Goal: Information Seeking & Learning: Learn about a topic

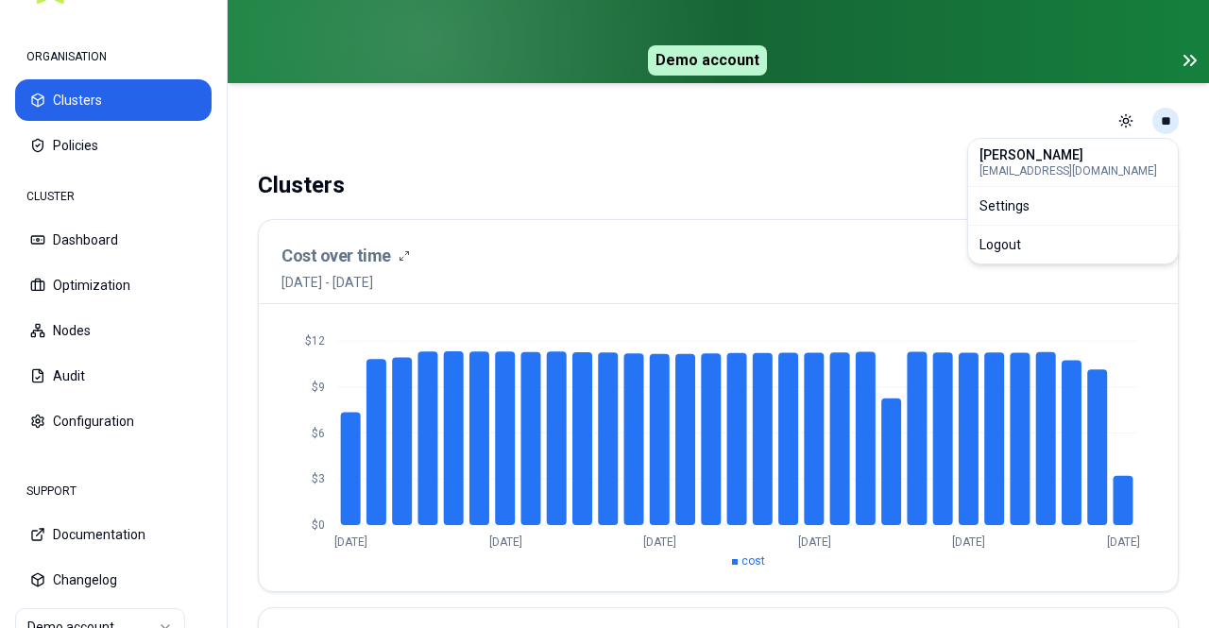
click at [1166, 128] on html "ORGANISATION Clusters Policies CLUSTER Dashboard Optimization Nodes Audit Confi…" at bounding box center [604, 314] width 1209 height 628
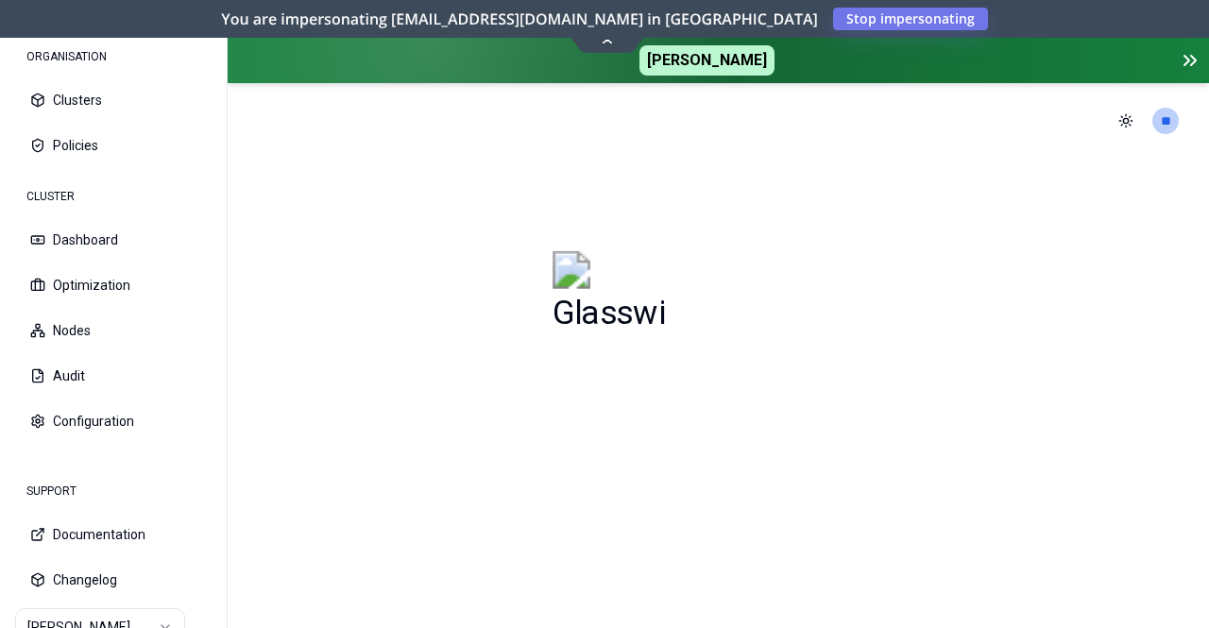
click at [1188, 57] on icon at bounding box center [1190, 60] width 23 height 23
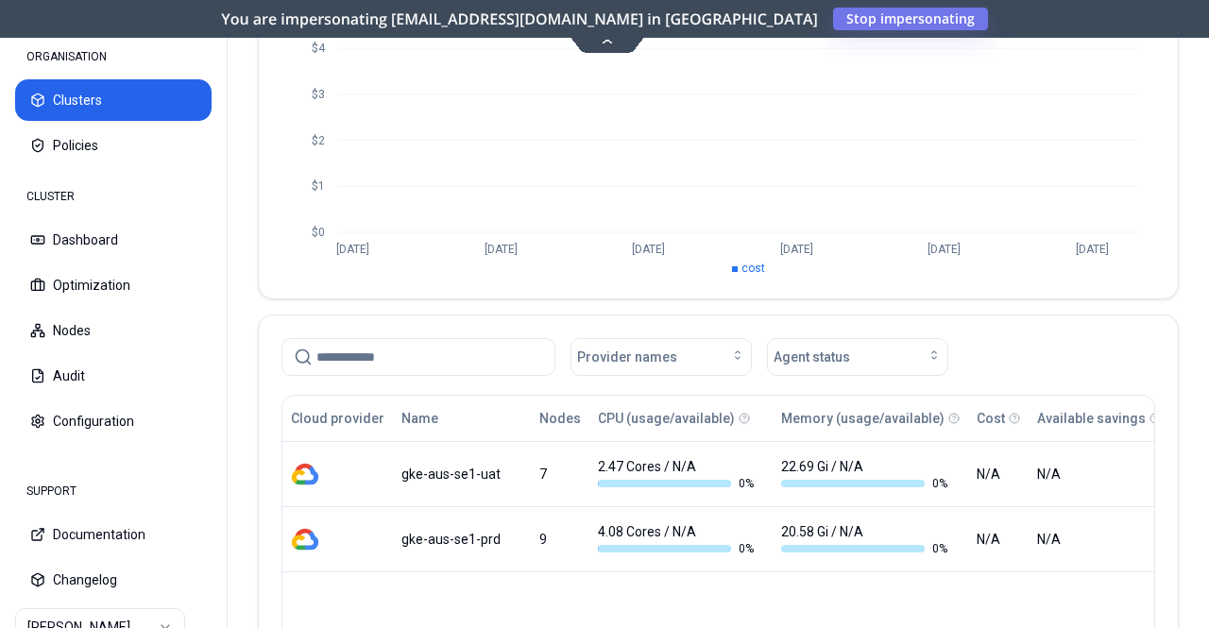
scroll to position [217, 0]
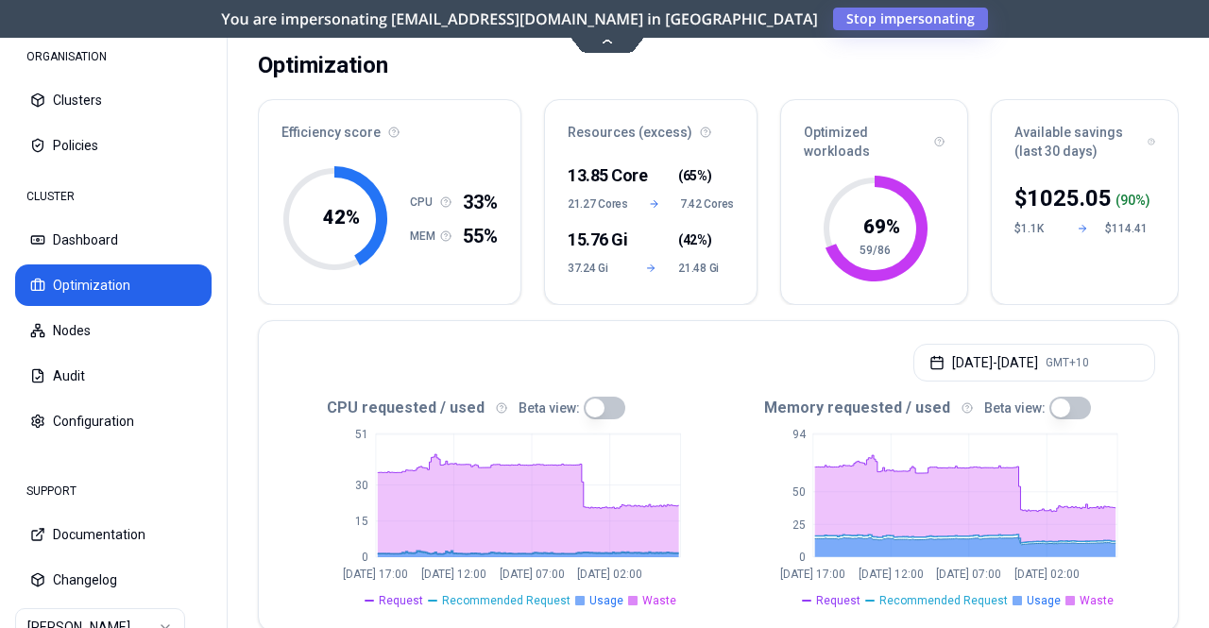
scroll to position [83, 0]
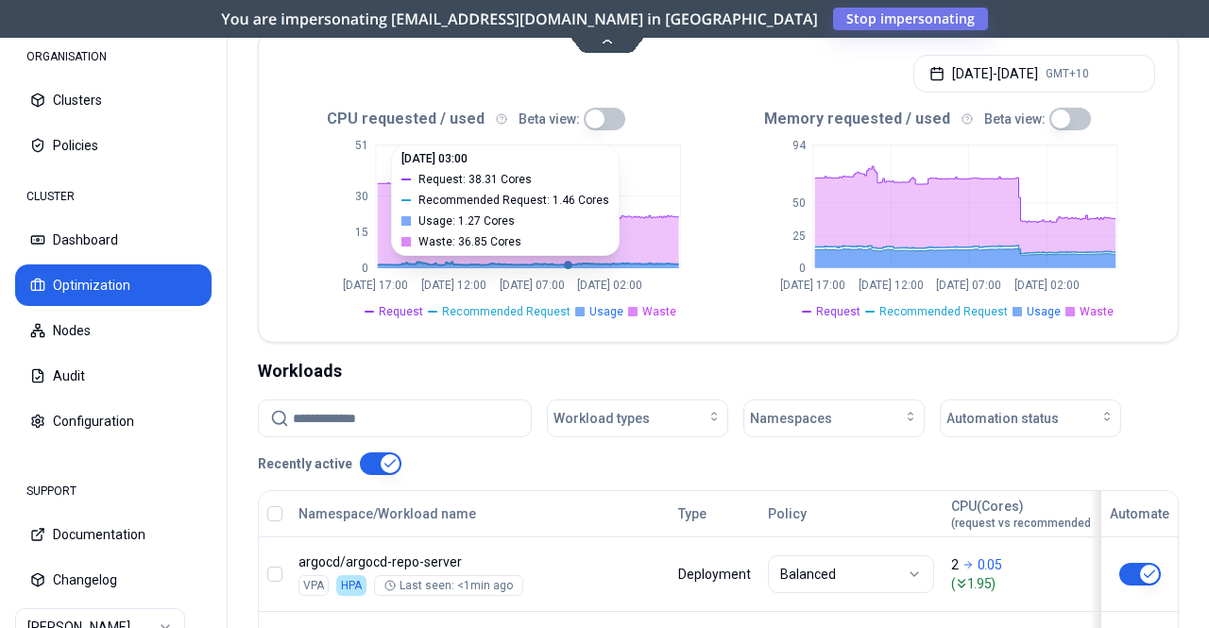
scroll to position [372, 0]
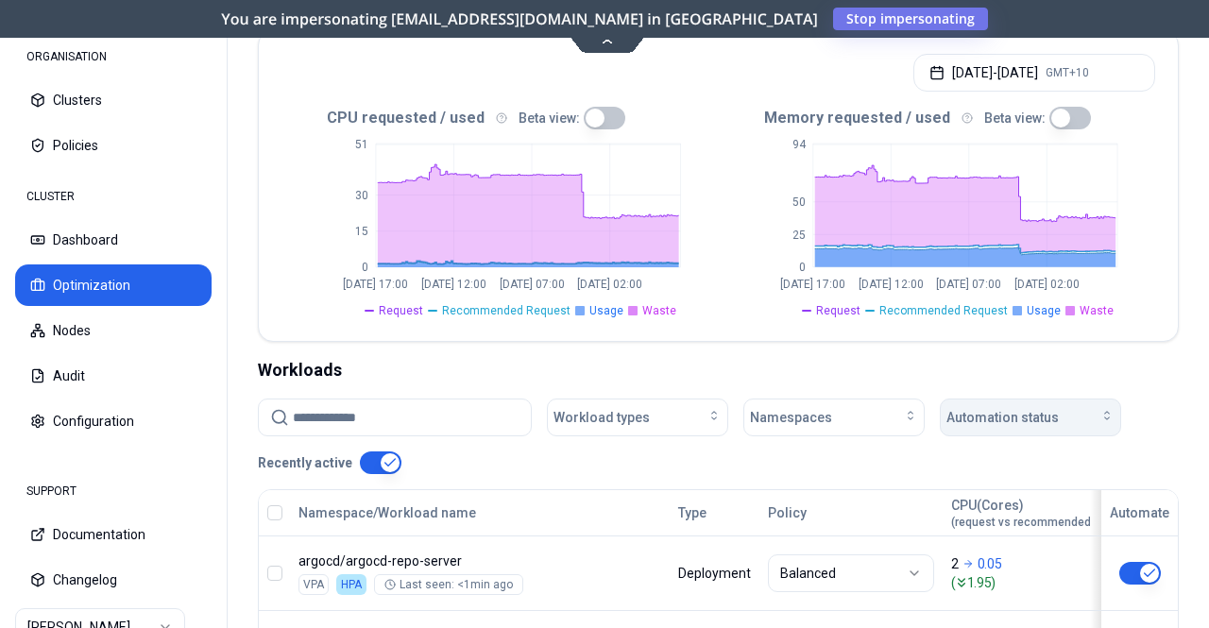
click at [1012, 408] on span "Automation status" at bounding box center [1003, 417] width 112 height 19
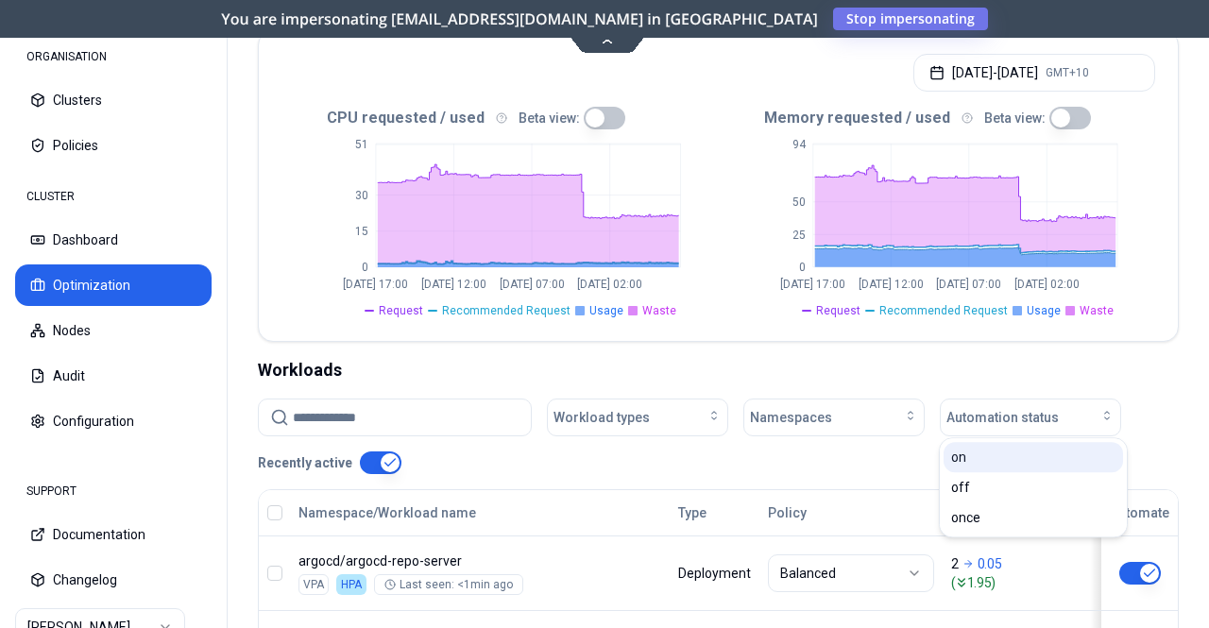
click at [979, 462] on div "on" at bounding box center [1034, 457] width 180 height 30
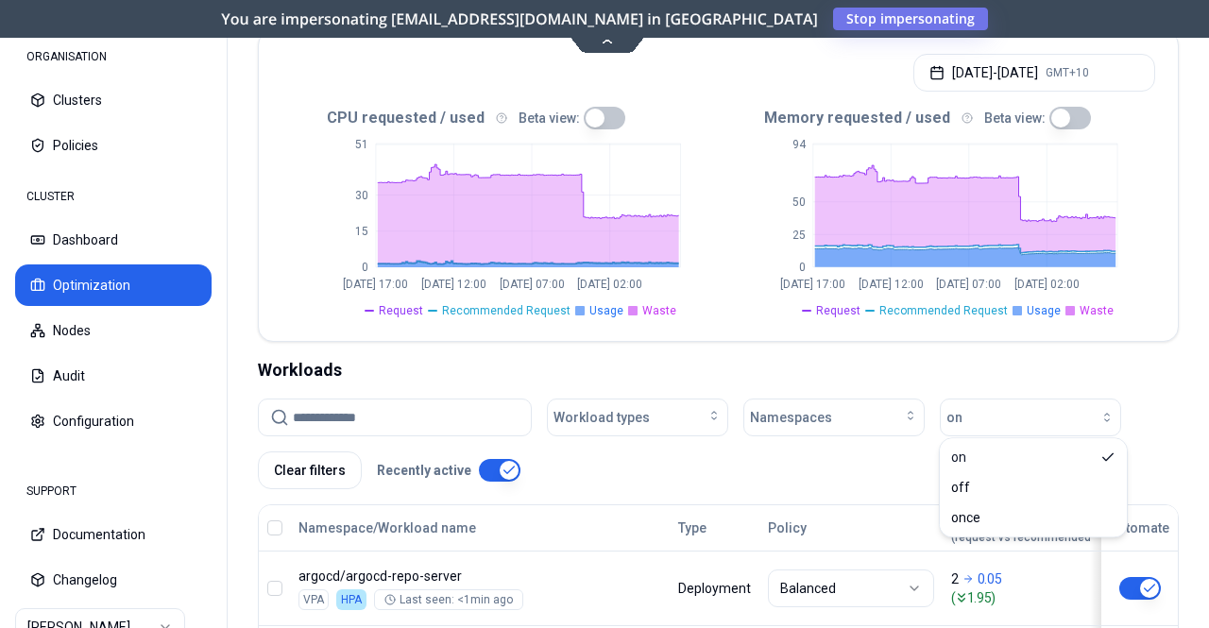
click at [824, 446] on div "Workload types Namespaces on Clear filters Recently active" at bounding box center [718, 444] width 921 height 91
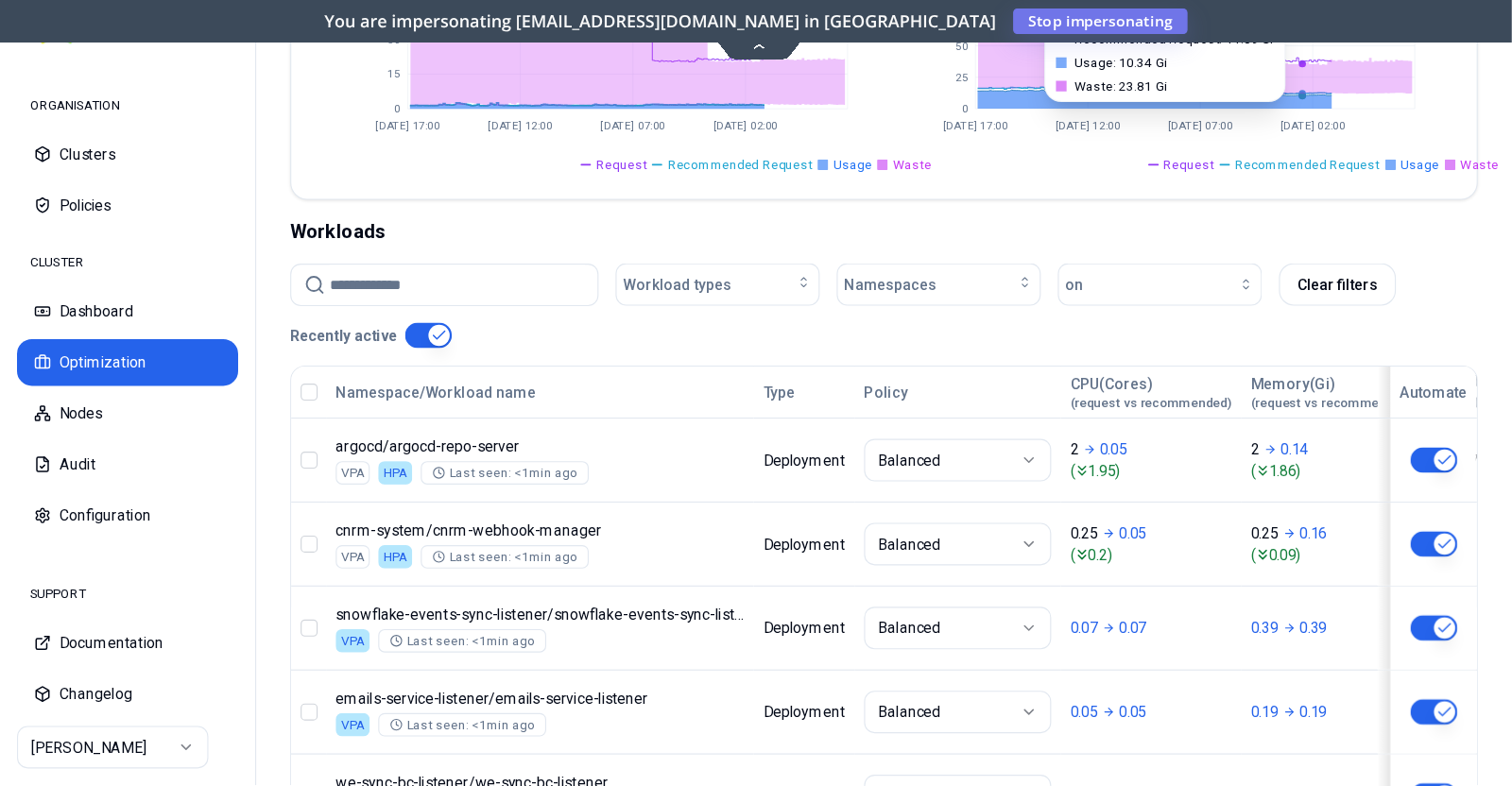
scroll to position [525, 0]
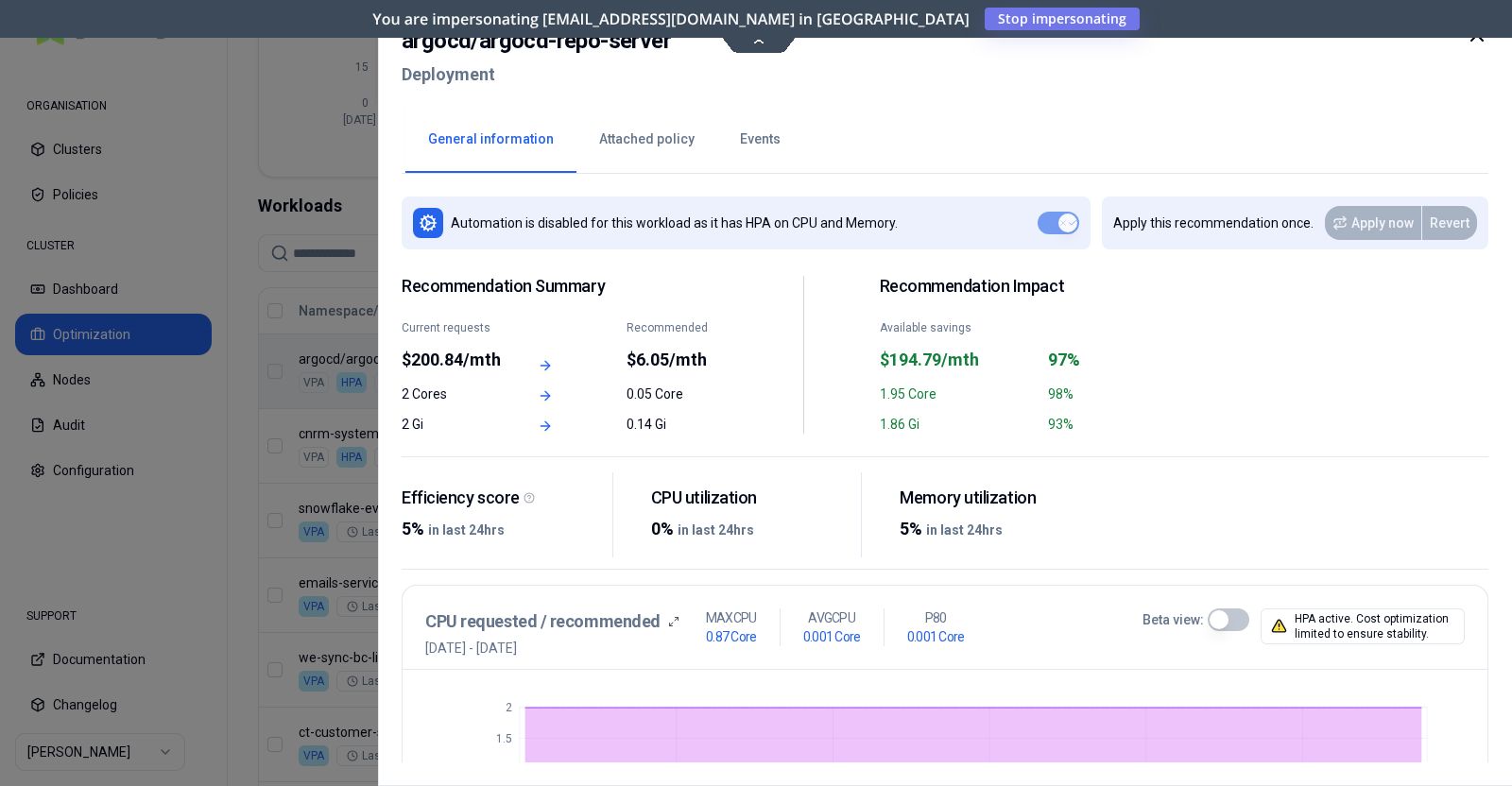
click at [1208, 39] on icon at bounding box center [1476, 35] width 23 height 23
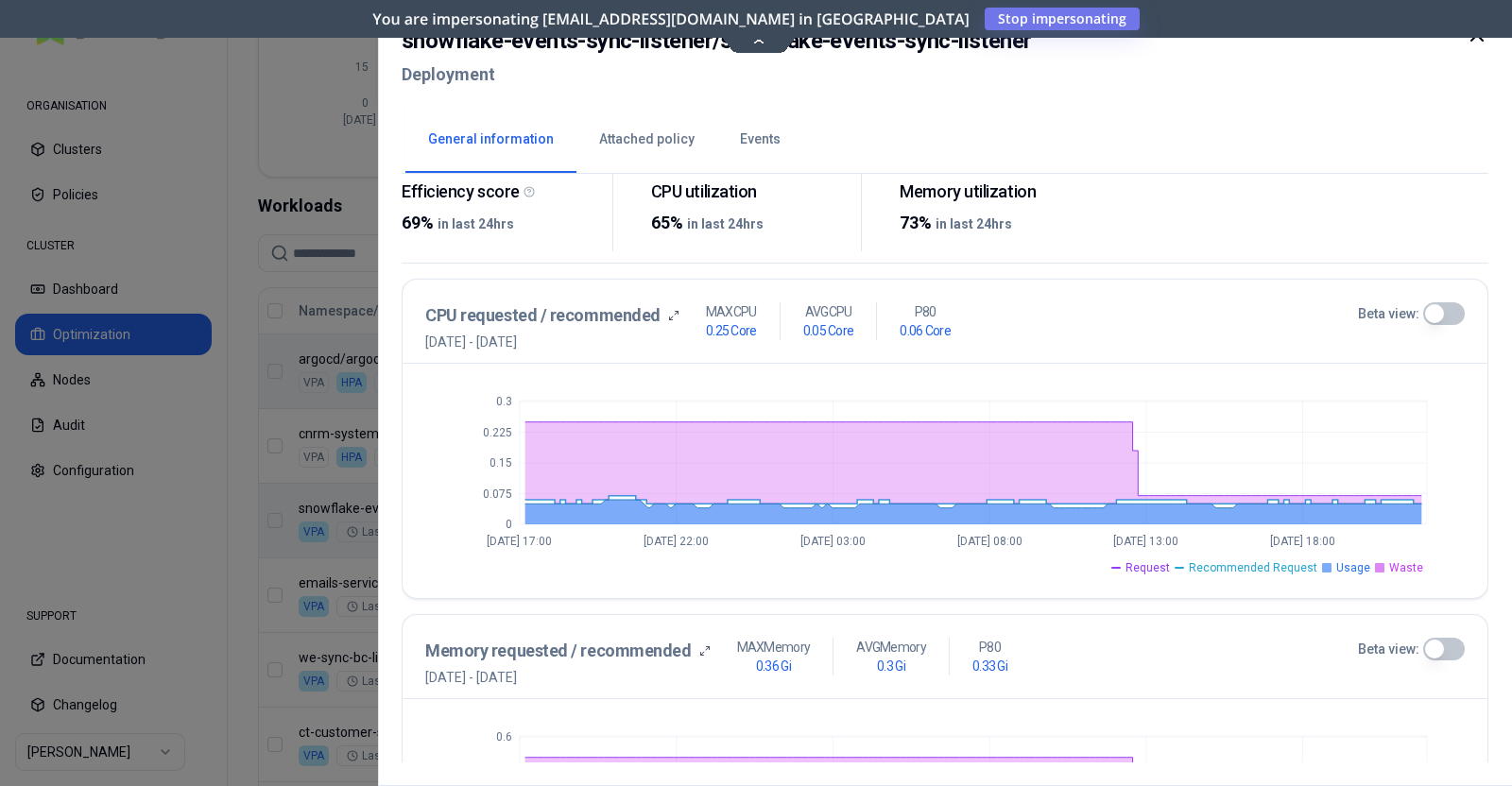
scroll to position [312, 0]
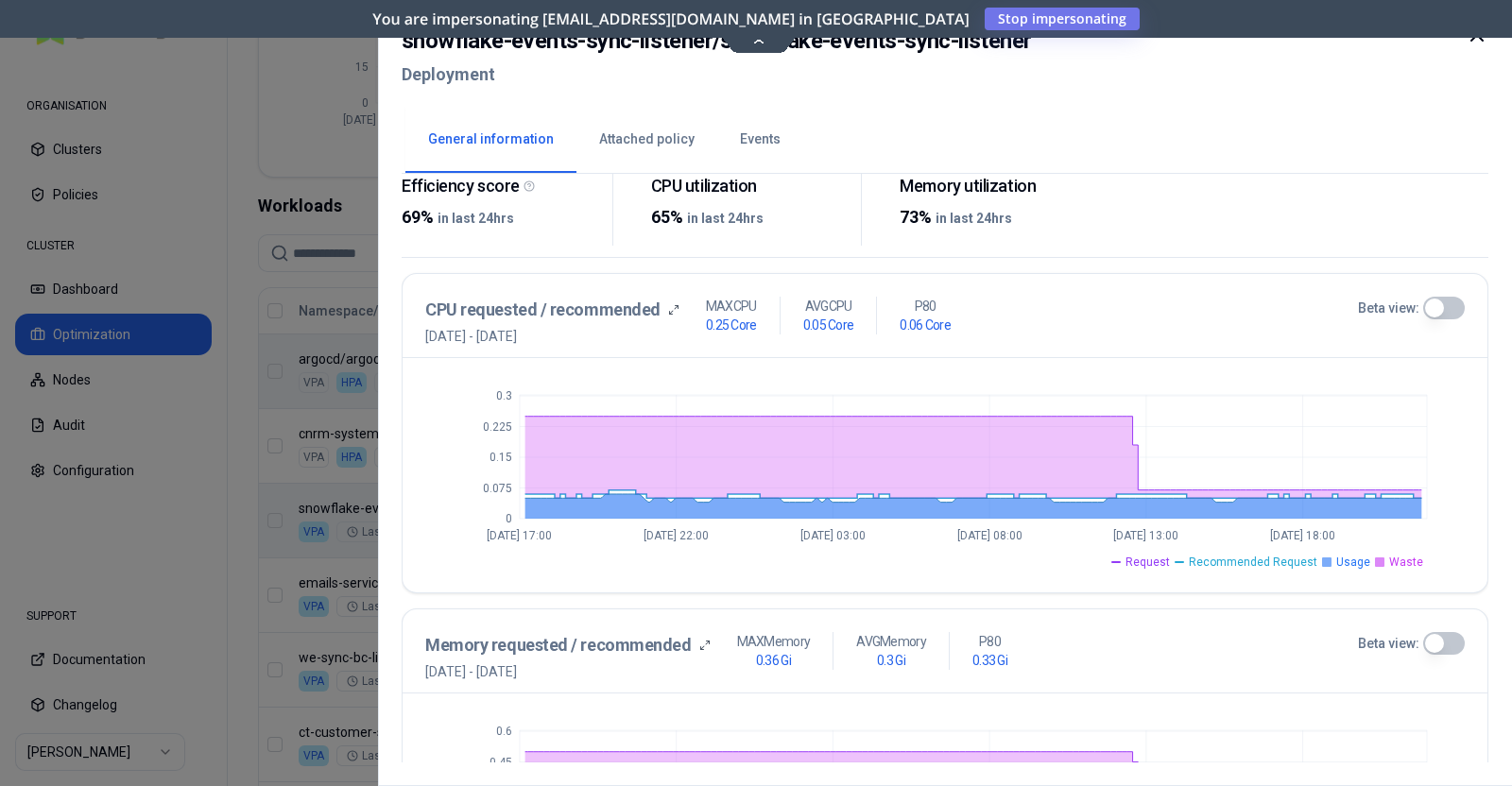
click at [1208, 302] on label "Beta view:" at bounding box center [1388, 308] width 61 height 19
click at [1208, 302] on button "Beta view:" at bounding box center [1444, 308] width 42 height 23
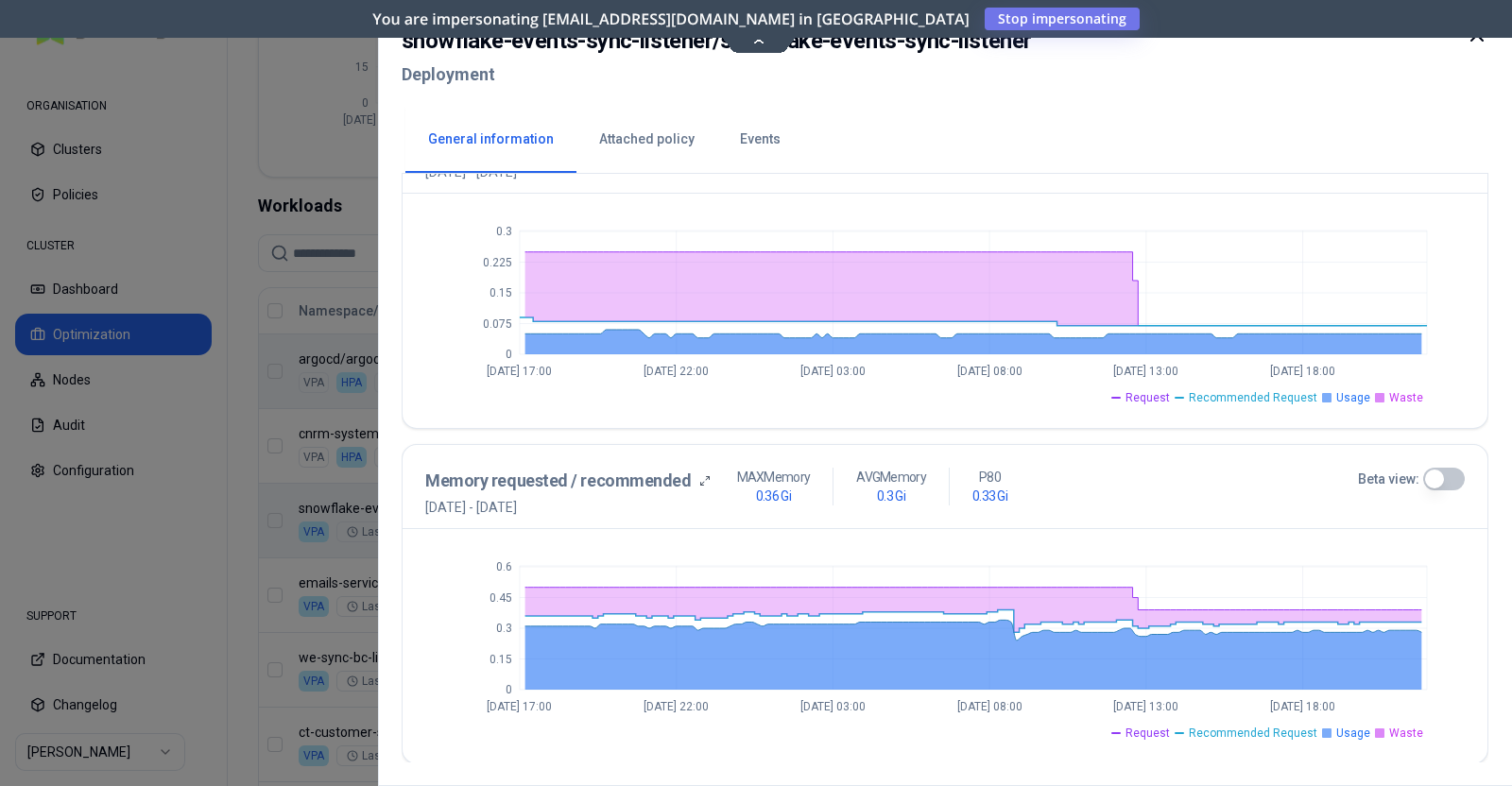
click at [1208, 475] on button "Beta view:" at bounding box center [1444, 479] width 42 height 23
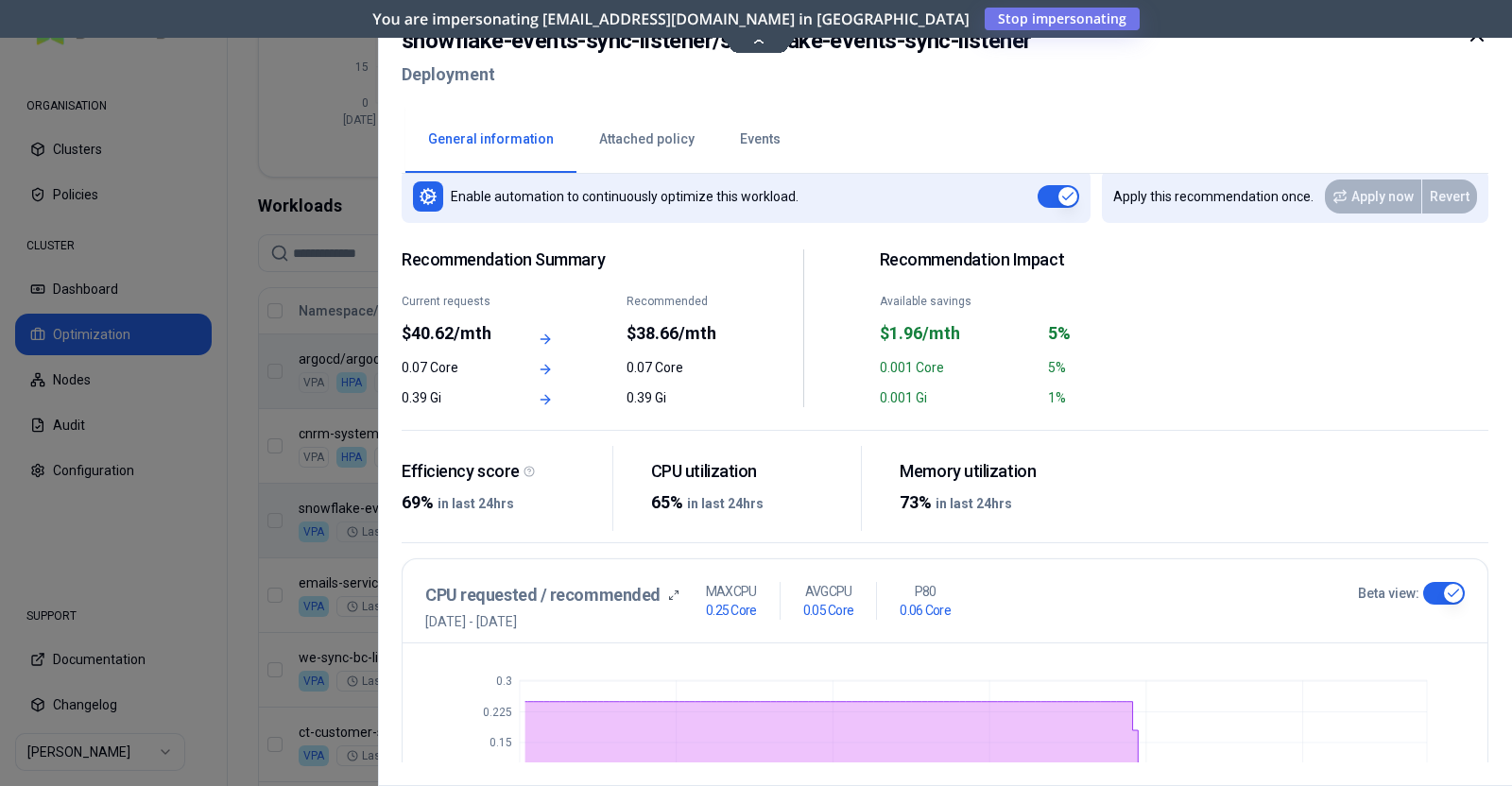
scroll to position [0, 0]
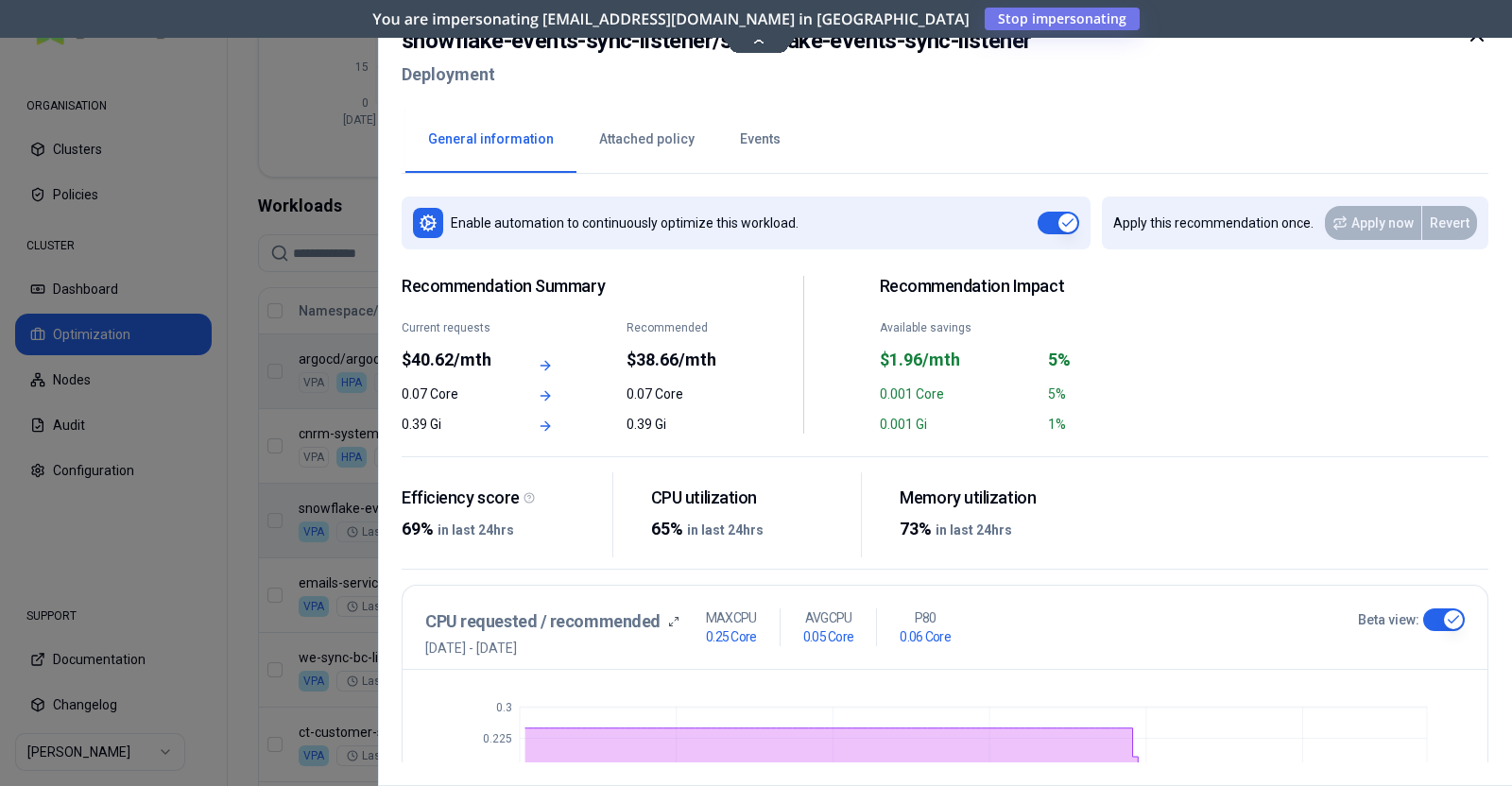
click at [1208, 49] on div at bounding box center [1476, 58] width 23 height 68
click at [1208, 44] on icon at bounding box center [1476, 35] width 23 height 23
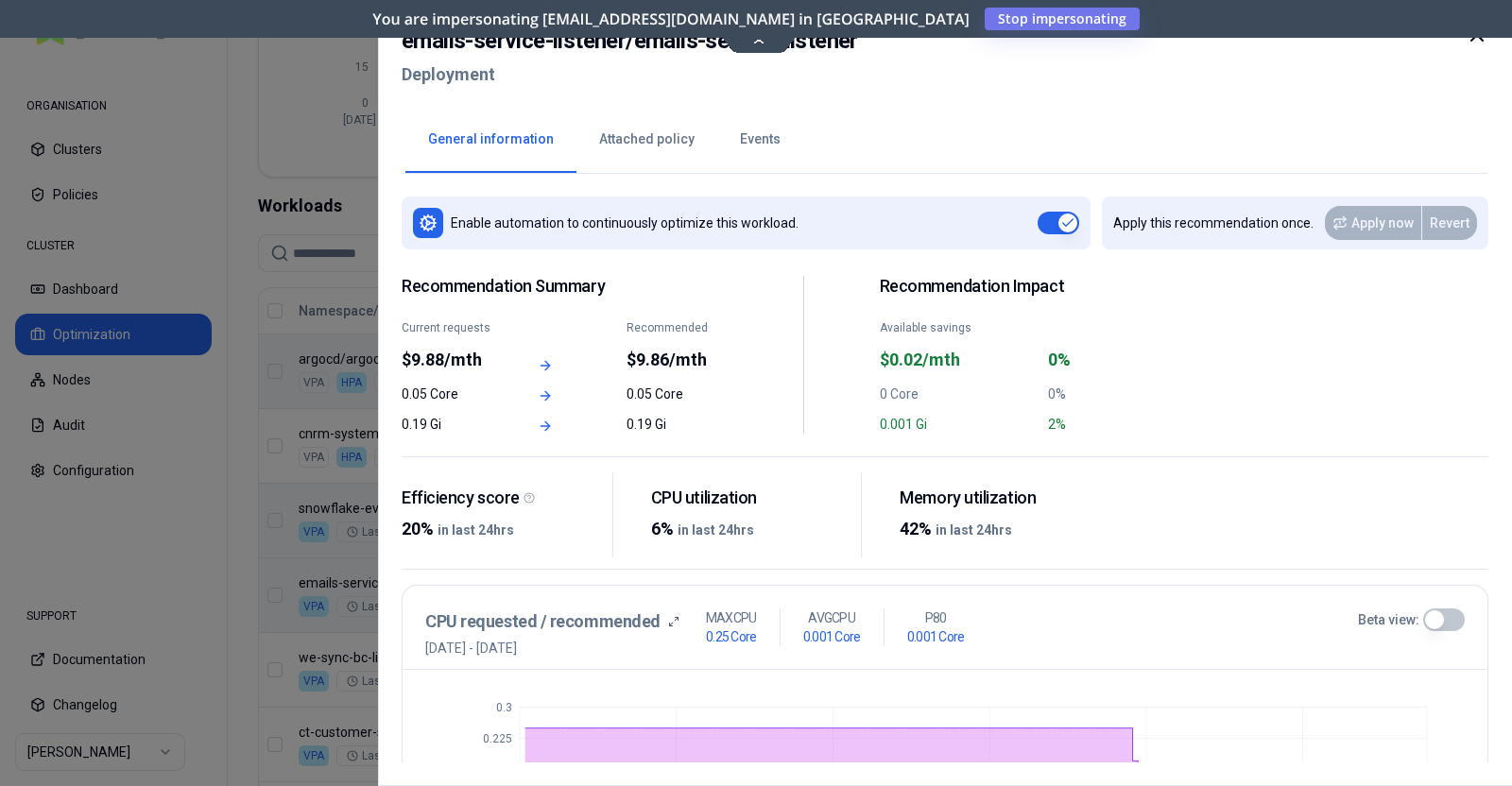
click at [1208, 36] on icon at bounding box center [1476, 35] width 23 height 23
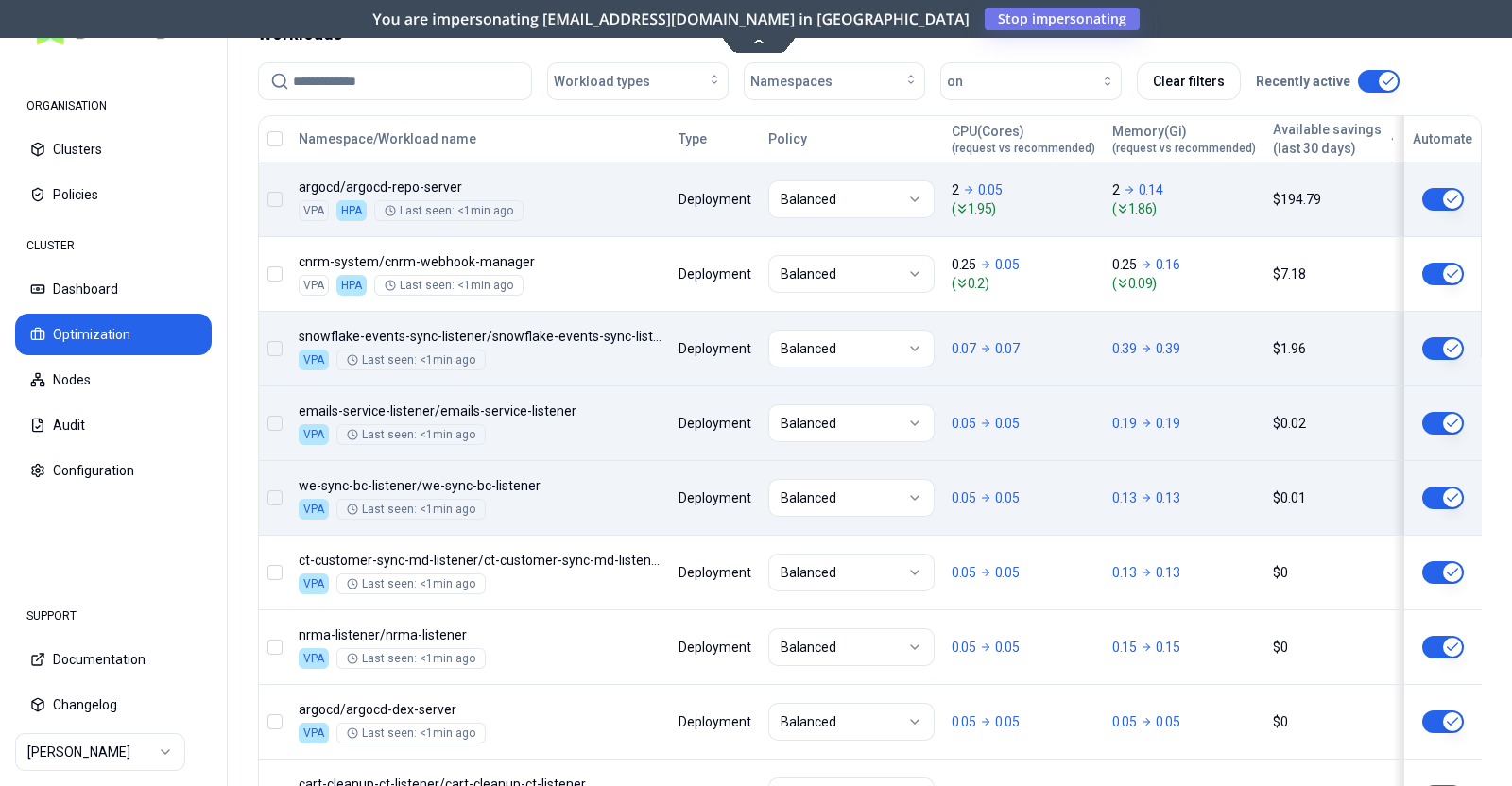
scroll to position [702, 0]
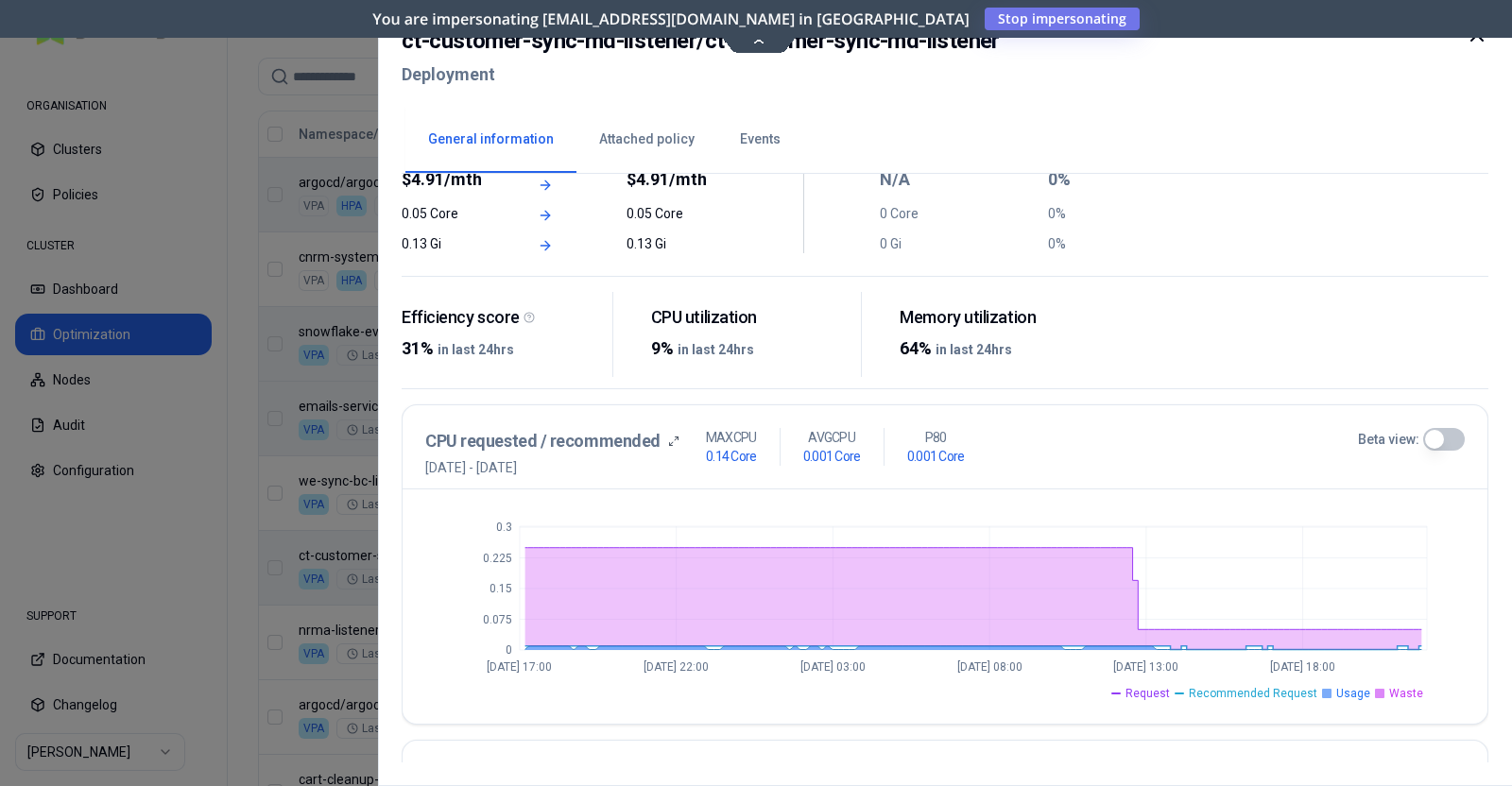
scroll to position [181, 0]
click at [1208, 433] on button "Beta view:" at bounding box center [1444, 438] width 42 height 23
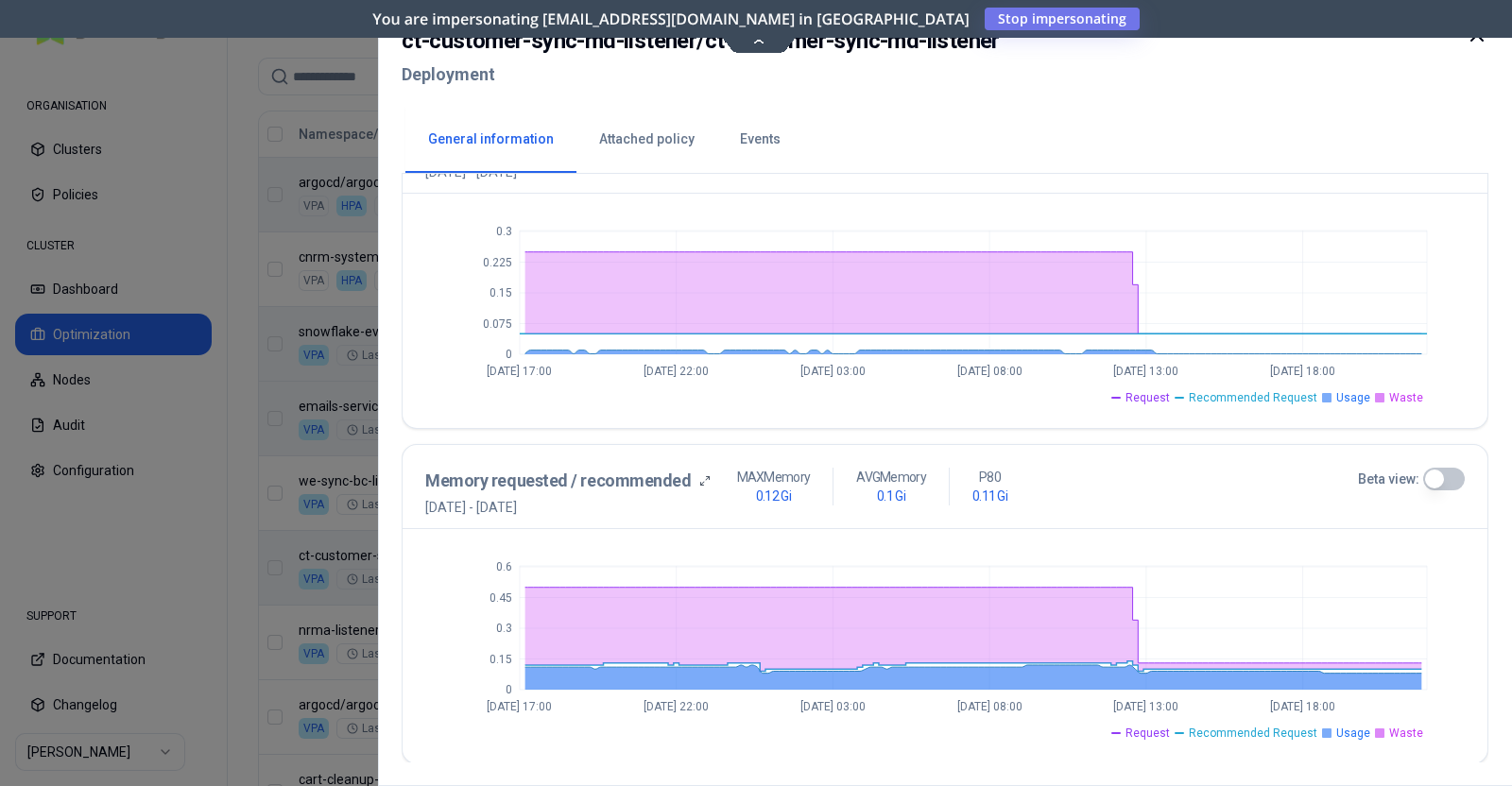
scroll to position [193, 0]
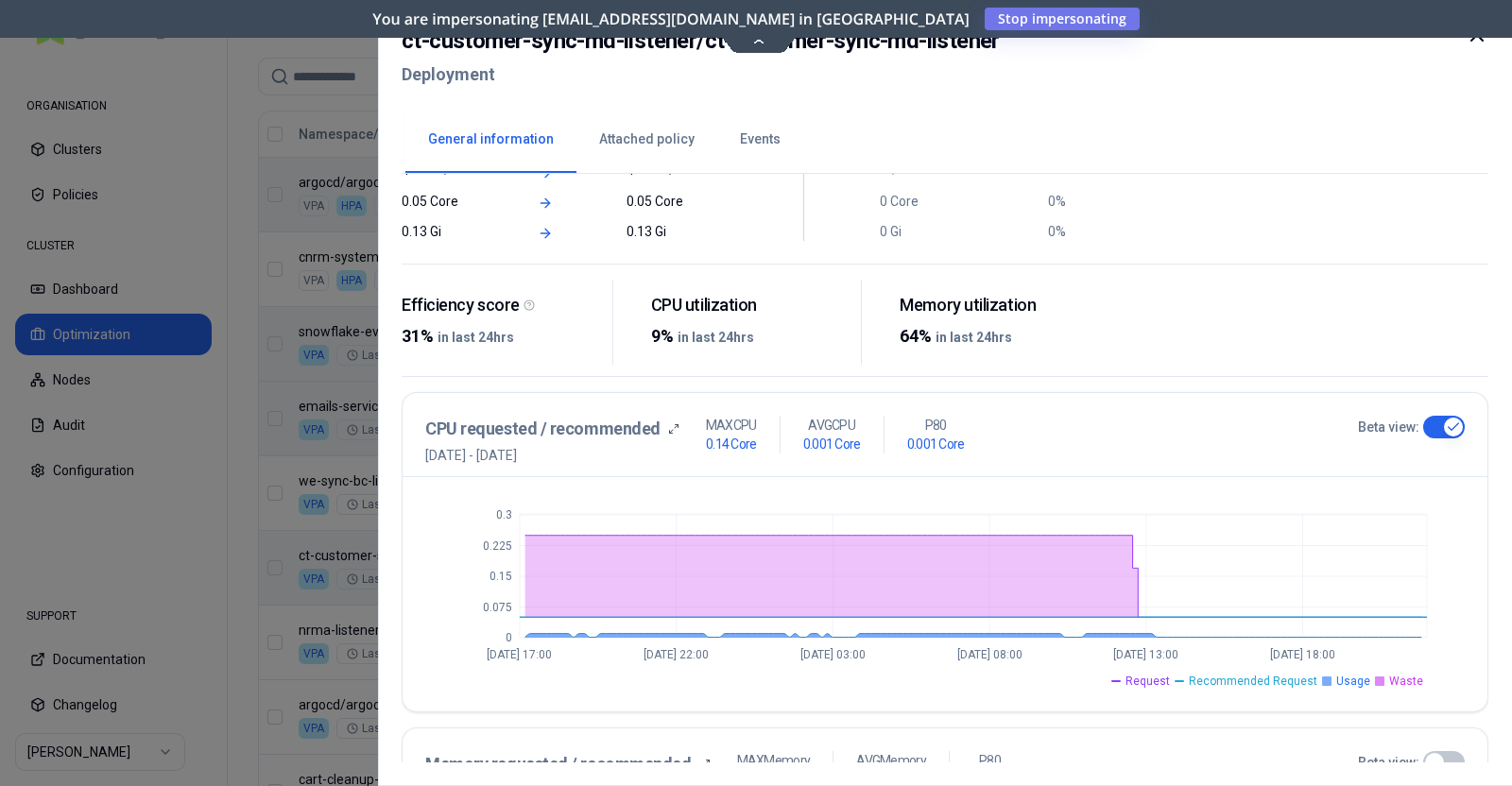
click at [1208, 43] on icon at bounding box center [1476, 35] width 23 height 23
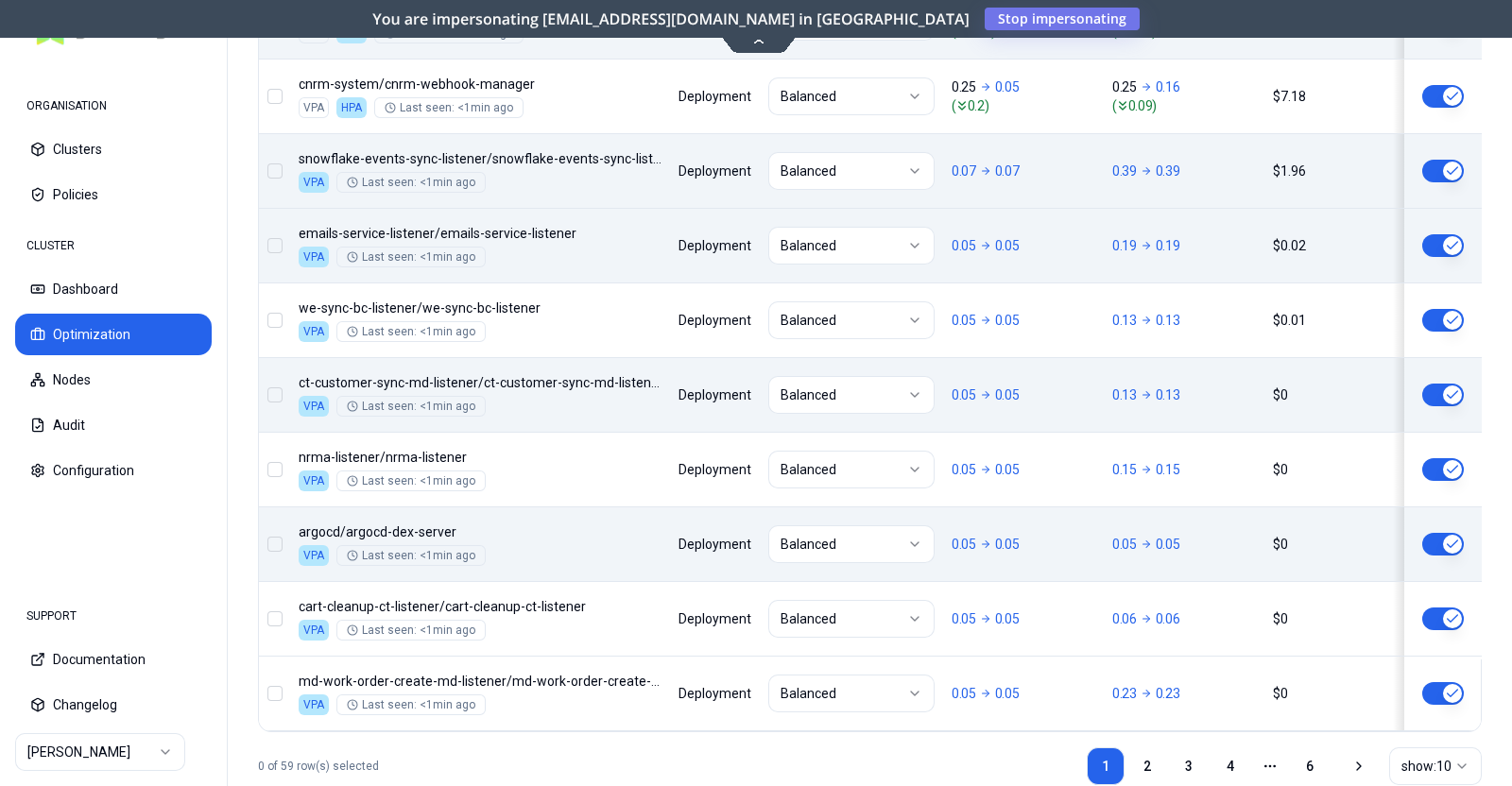
scroll to position [877, 0]
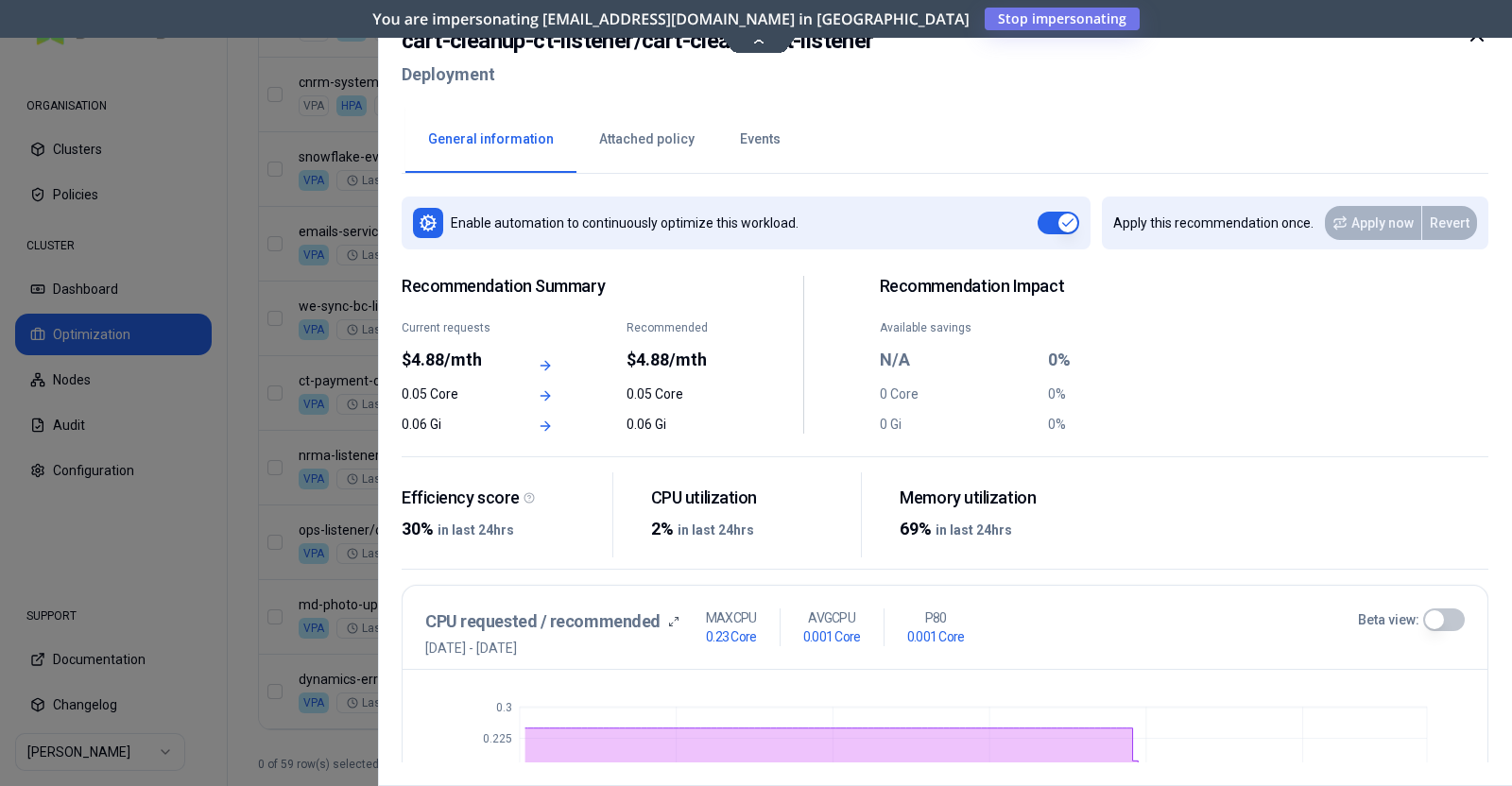
click at [1208, 40] on icon at bounding box center [1476, 35] width 23 height 23
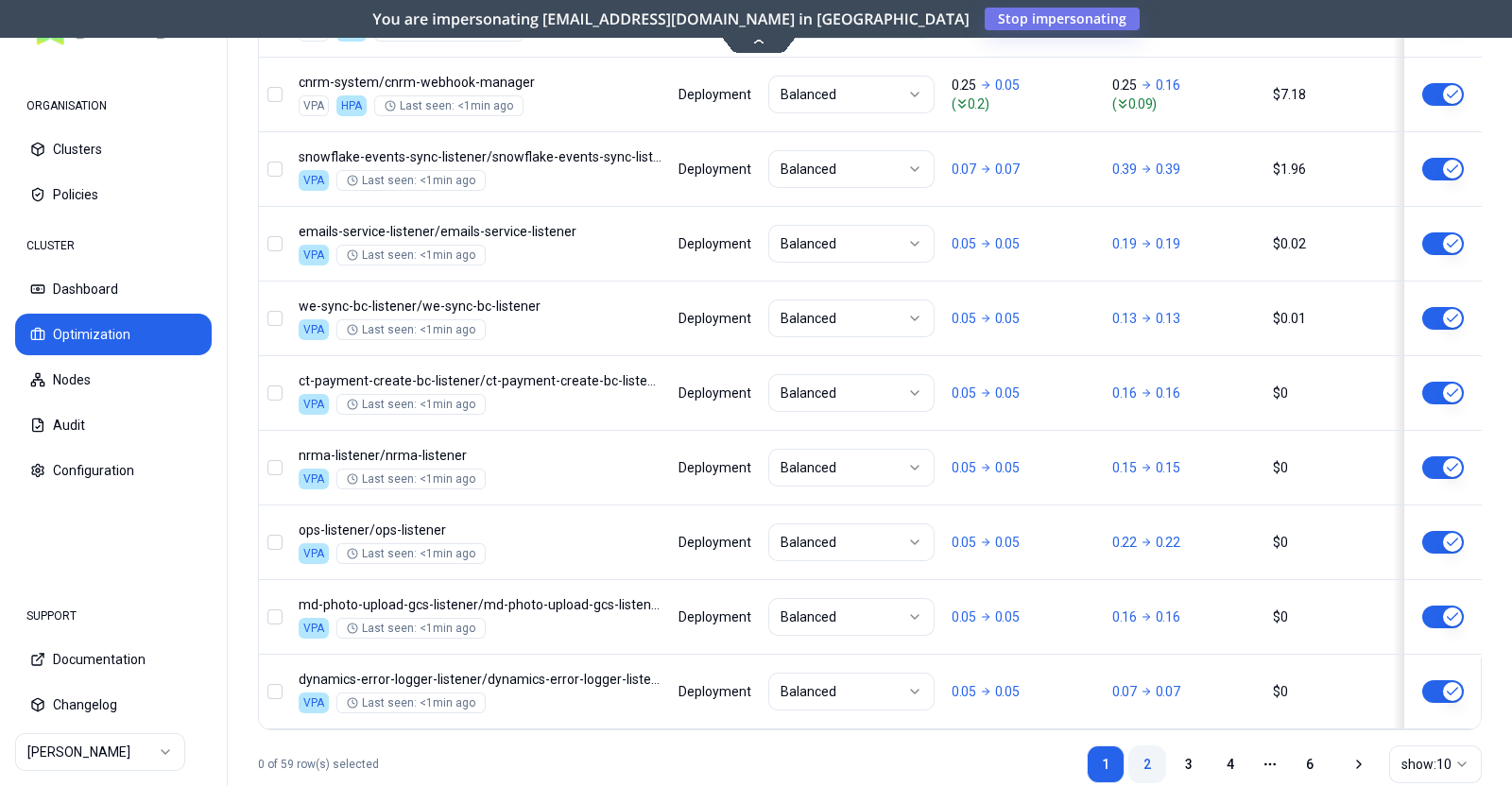
click at [1147, 627] on link "2" at bounding box center [1147, 764] width 38 height 38
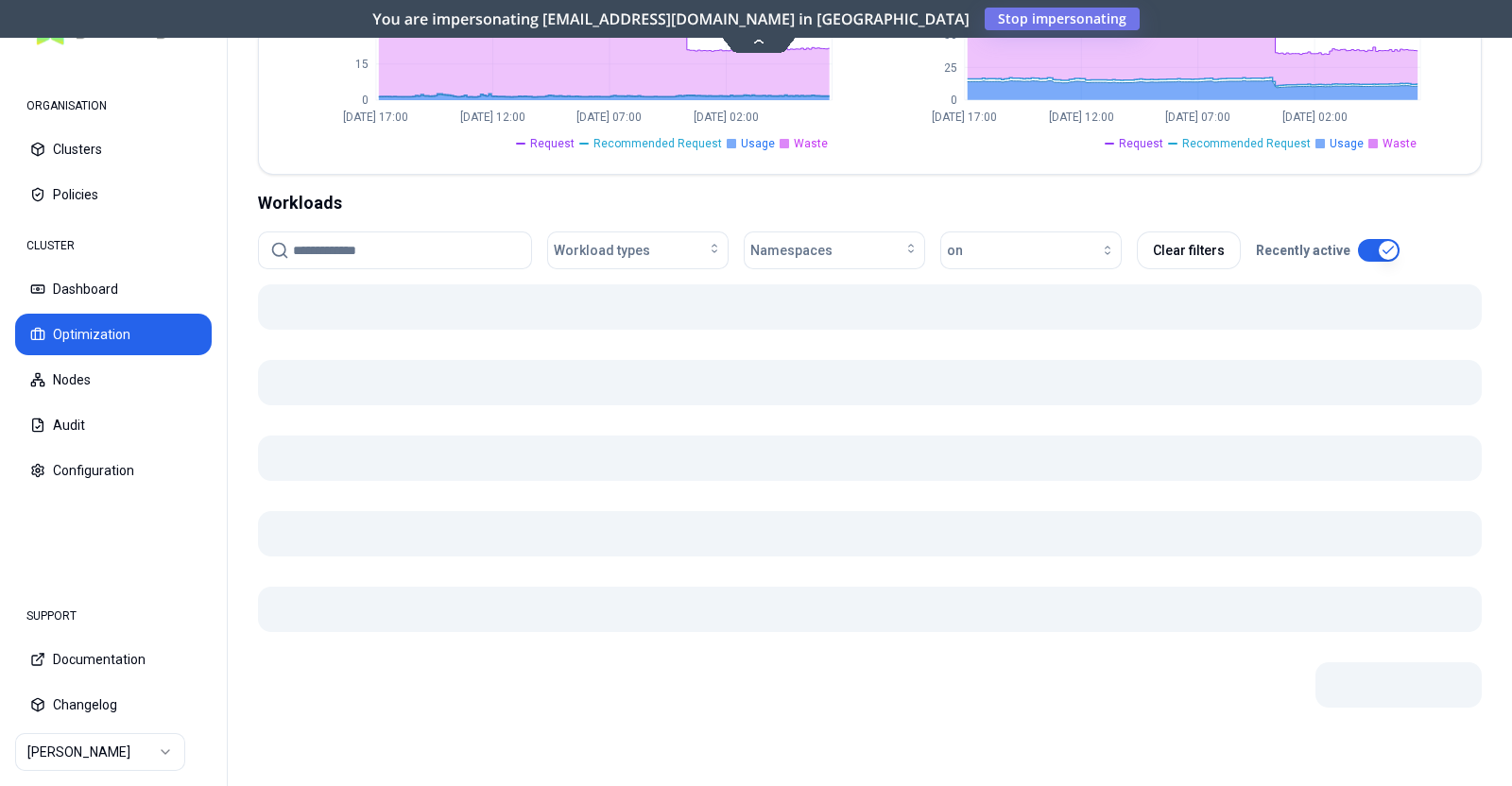
scroll to position [877, 0]
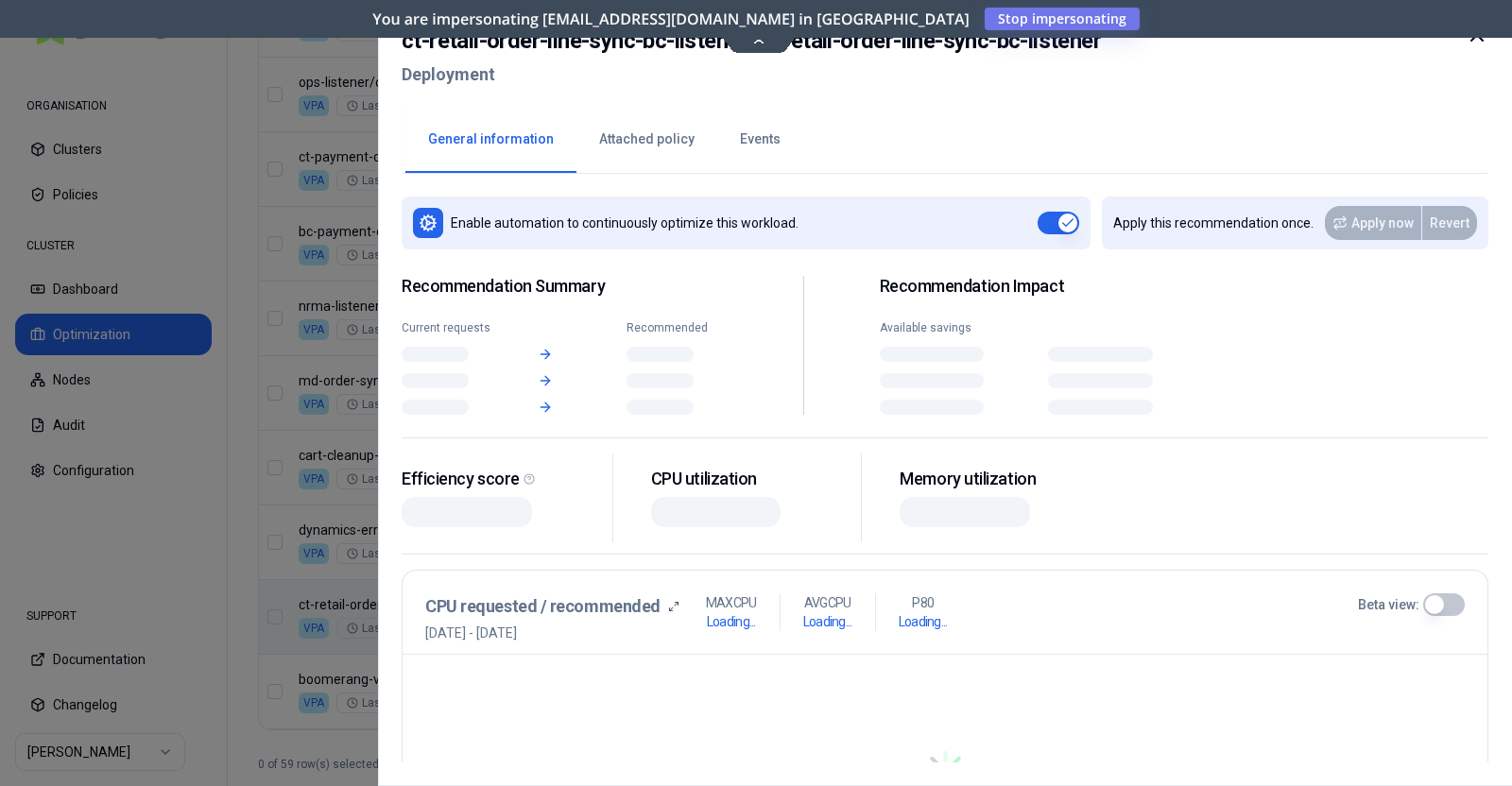
click at [1124, 588] on body "ORGANISATION Clusters Policies CLUSTER Dashboard Optimization Nodes Audit Confi…" at bounding box center [756, 393] width 1512 height 786
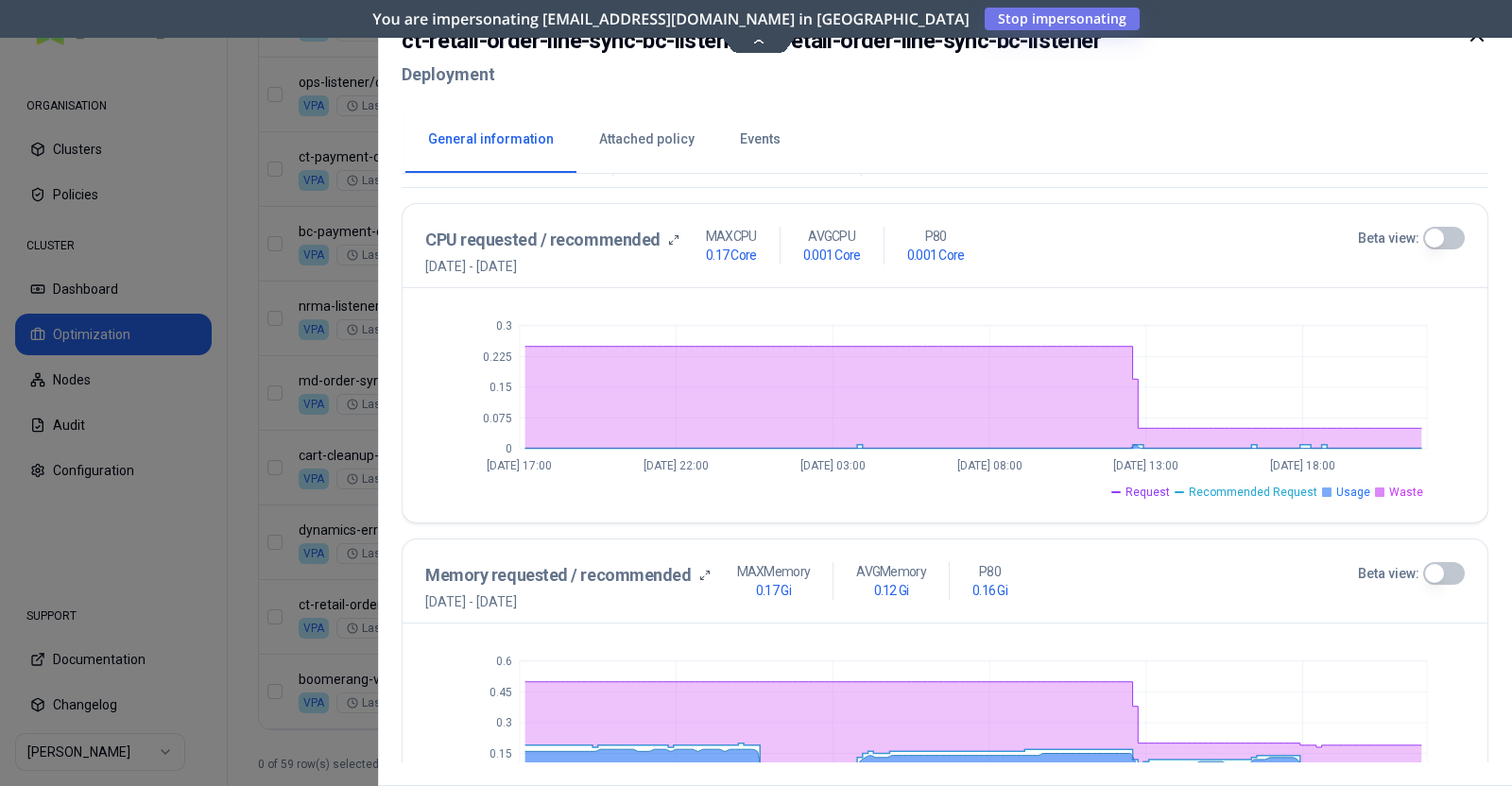
scroll to position [476, 0]
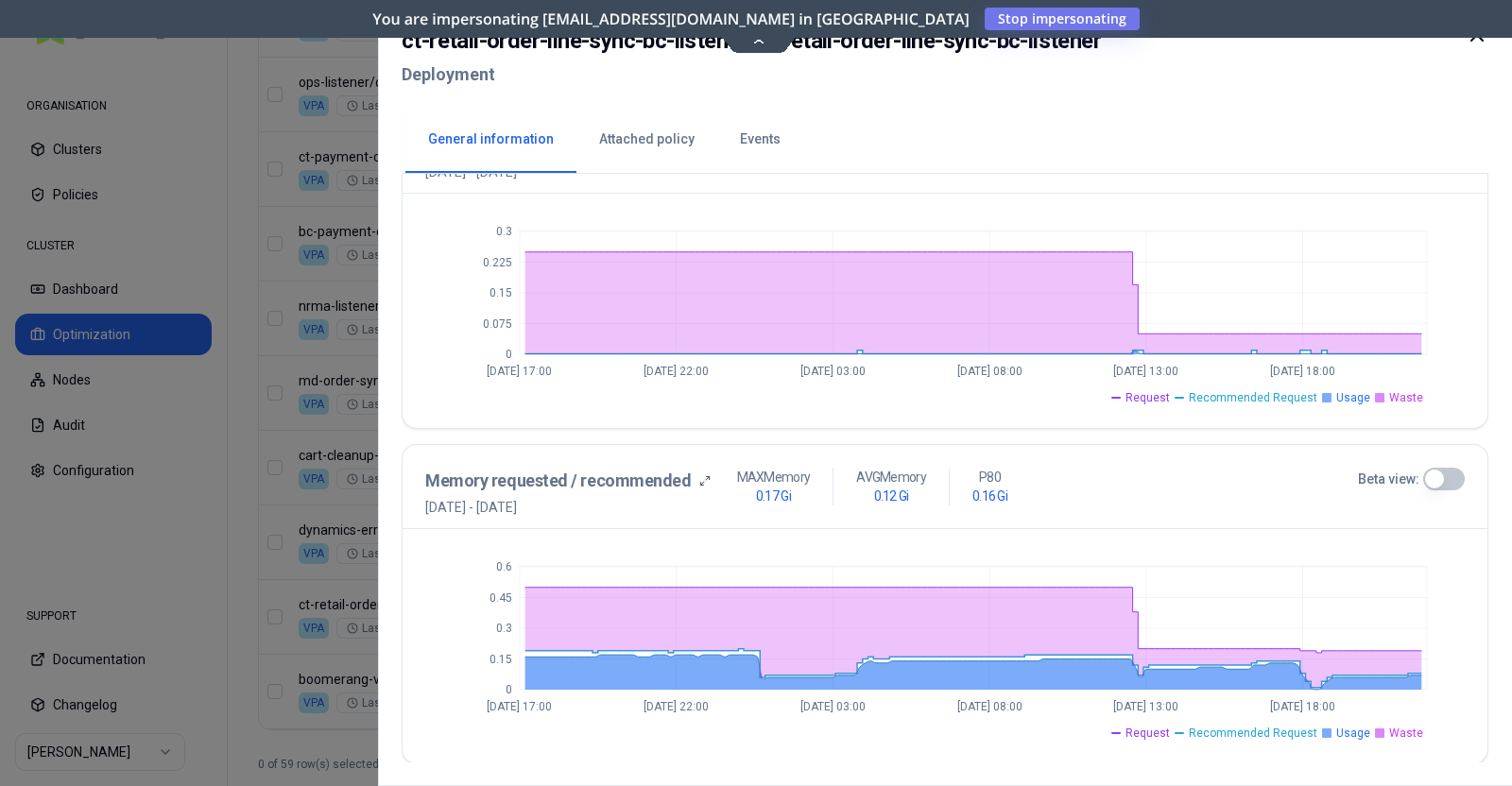
click at [1208, 489] on div "Memory requested / recommended 31st August 2025 - 7th September 2025 MAX Memory…" at bounding box center [944, 492] width 1039 height 49
click at [1208, 476] on button "Beta view:" at bounding box center [1444, 479] width 42 height 23
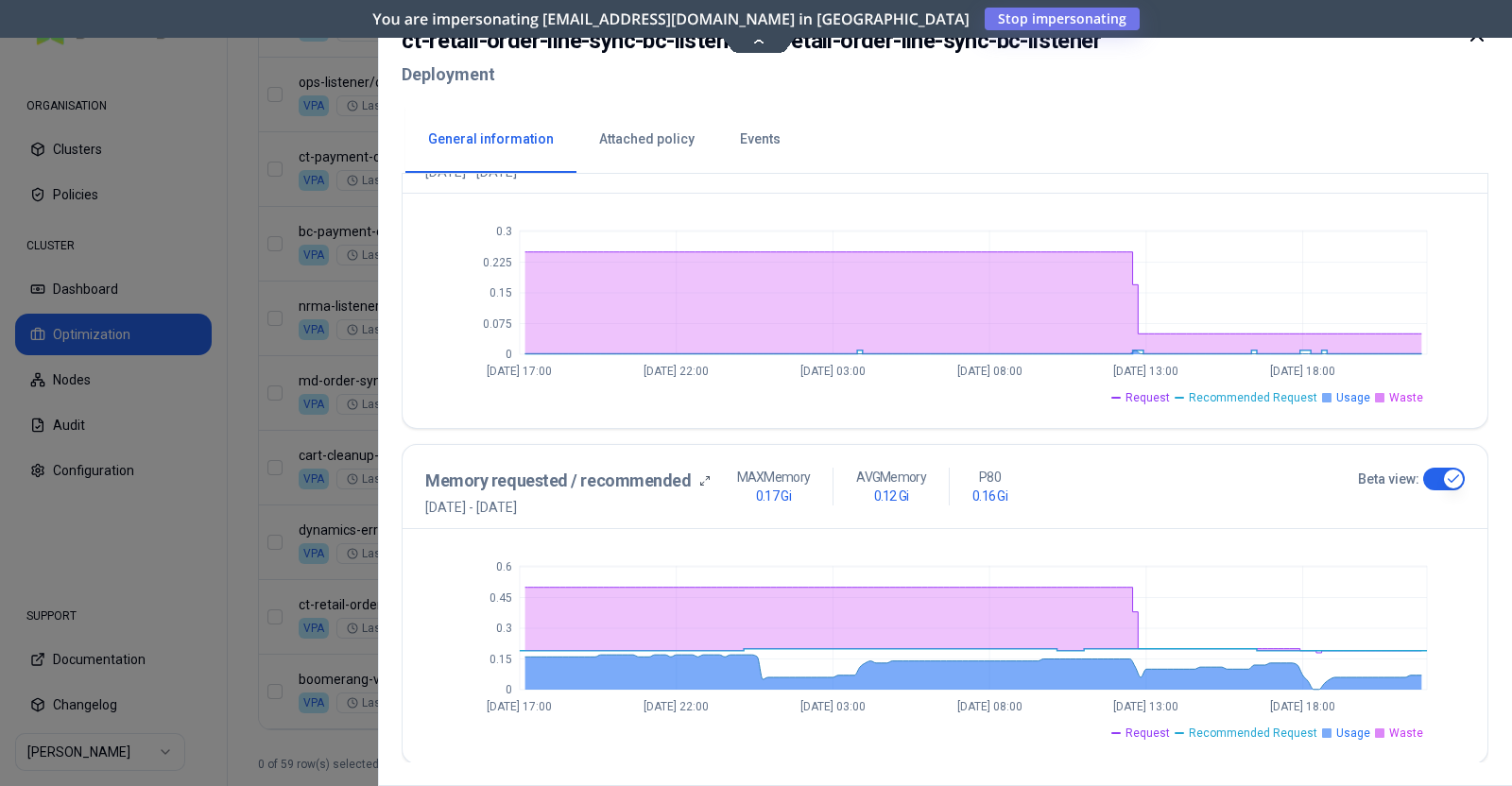
click at [1208, 40] on icon at bounding box center [1476, 34] width 11 height 11
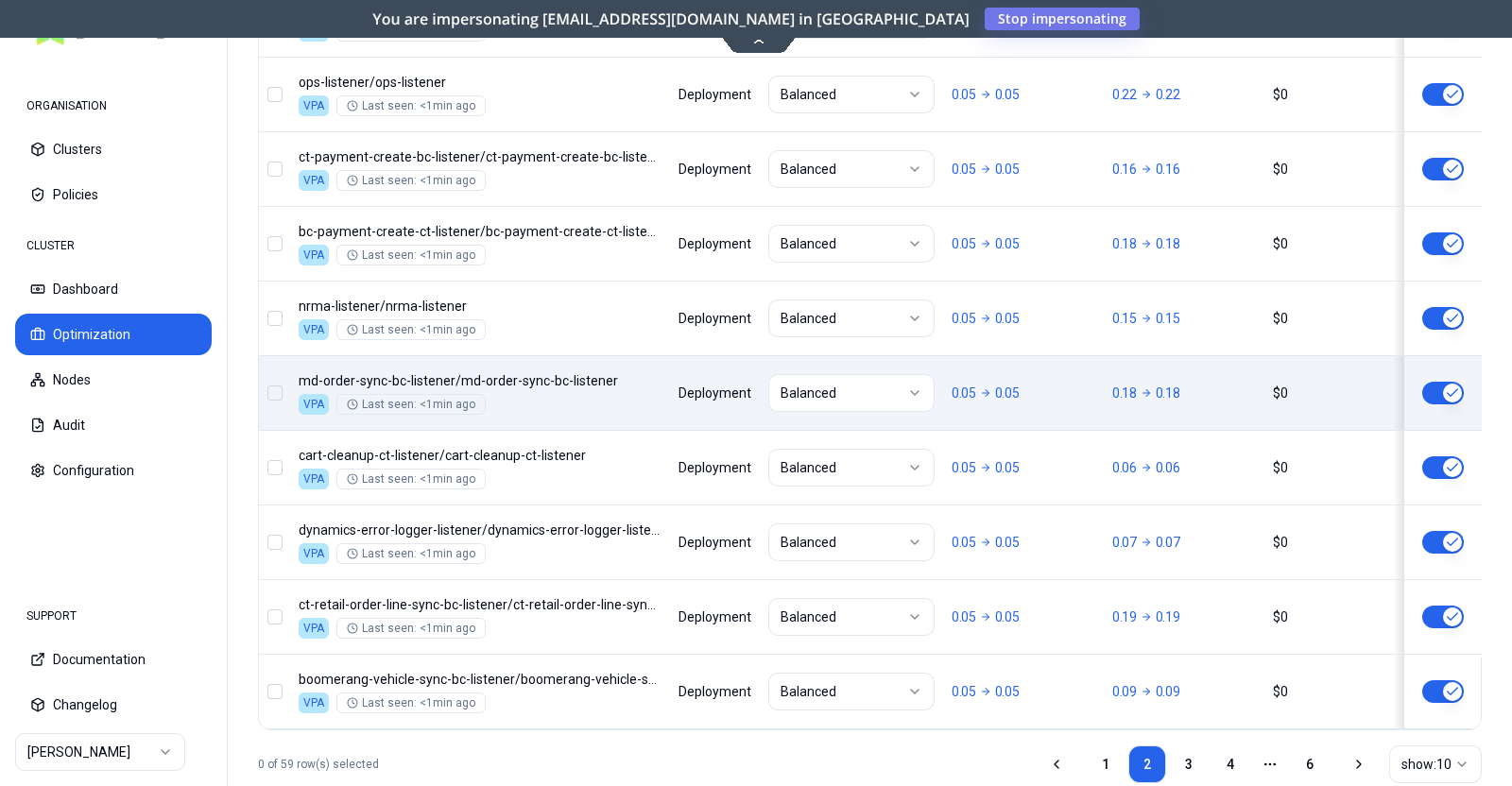
scroll to position [930, 0]
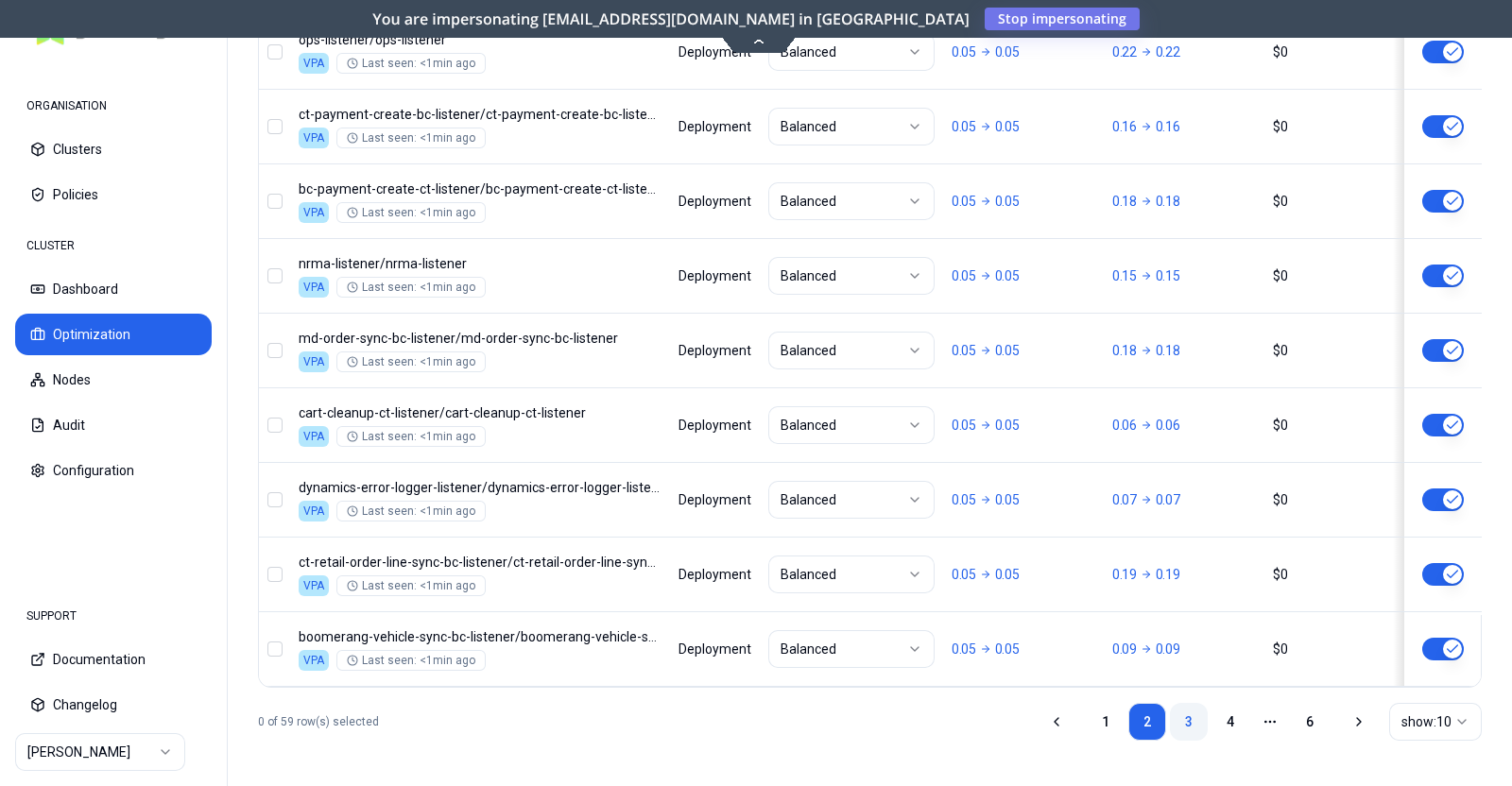
click at [1197, 627] on link "3" at bounding box center [1189, 722] width 38 height 38
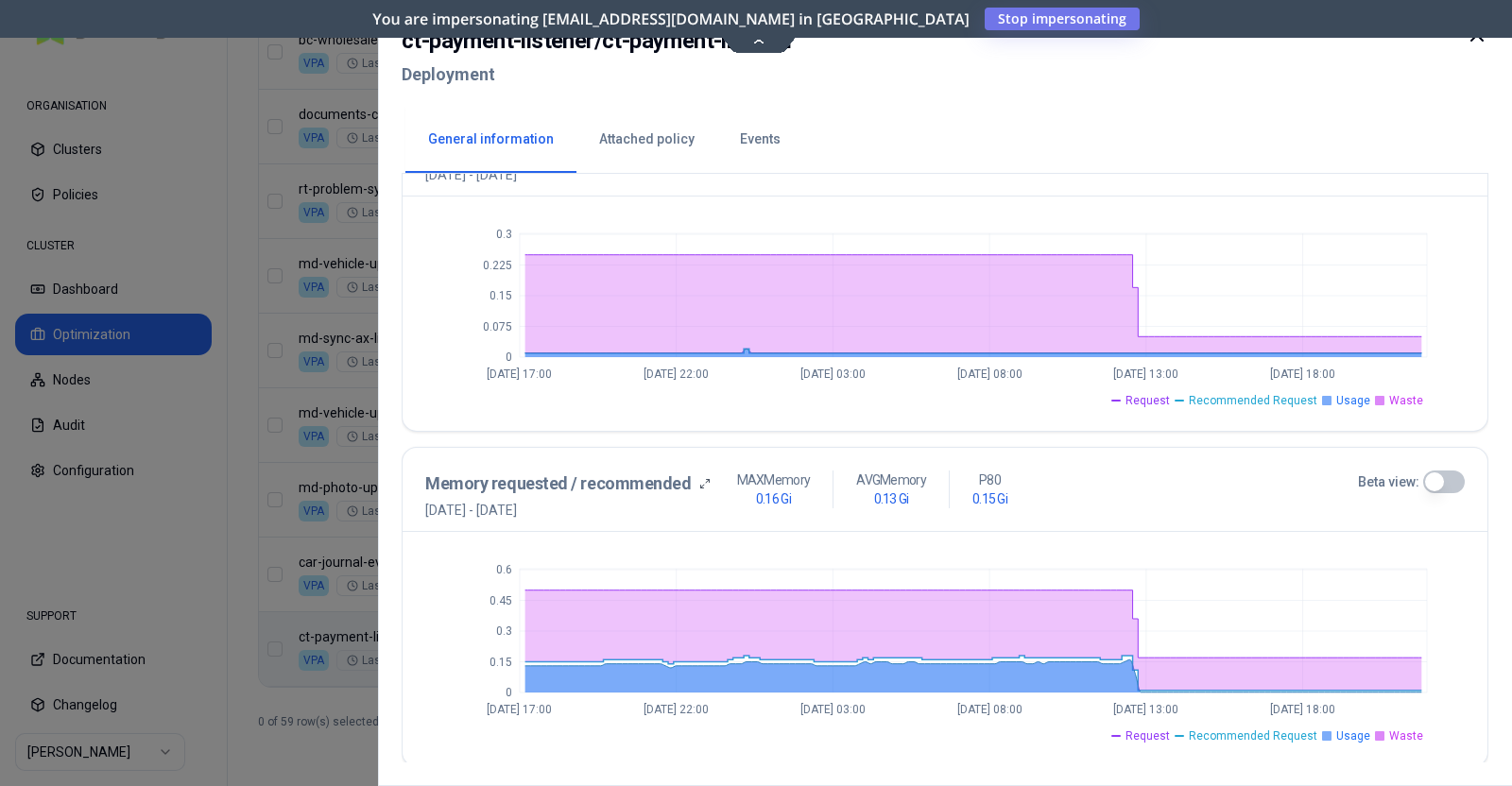
scroll to position [474, 0]
click at [1208, 474] on button "Beta view:" at bounding box center [1444, 481] width 42 height 23
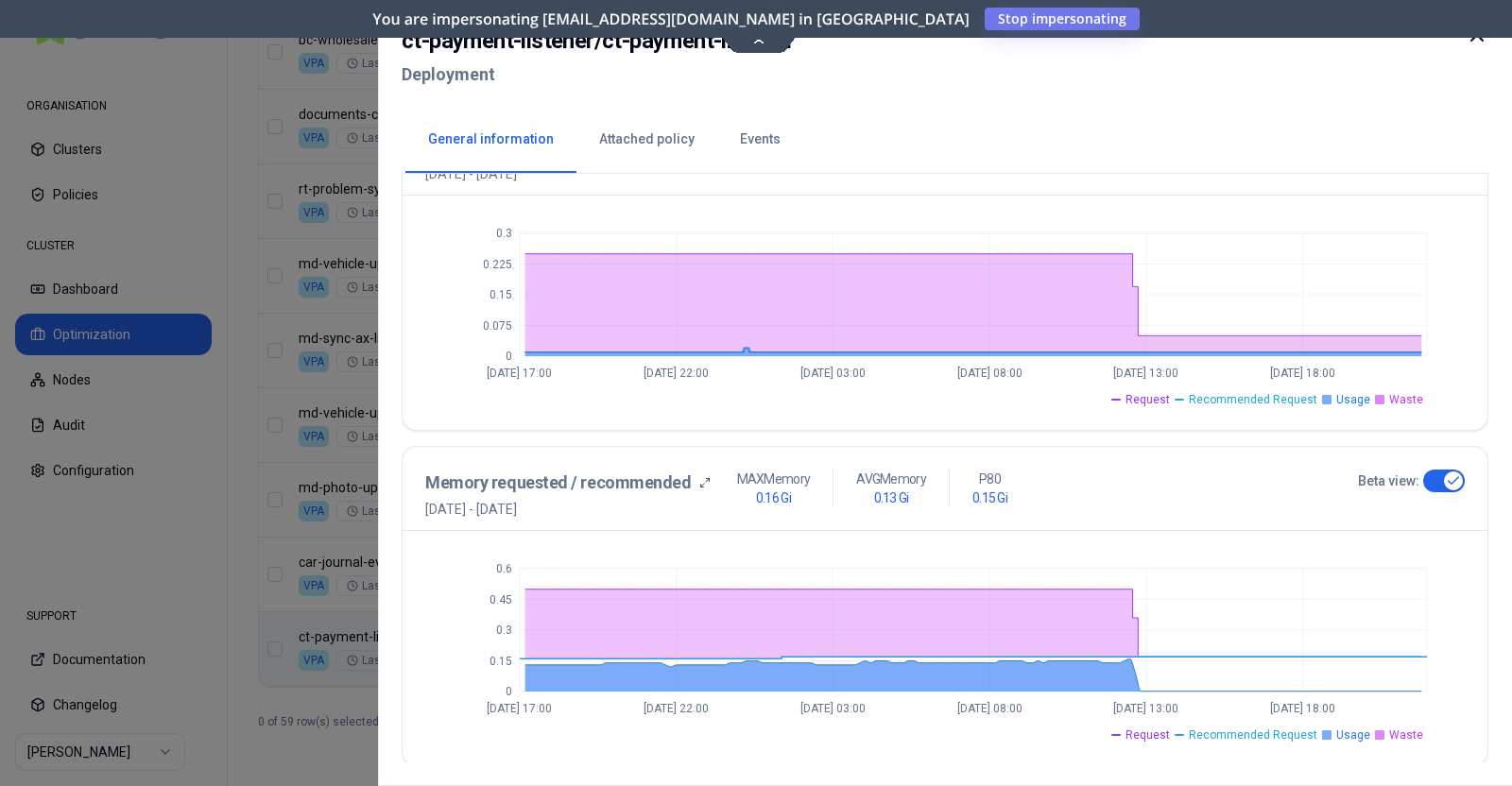
scroll to position [0, 0]
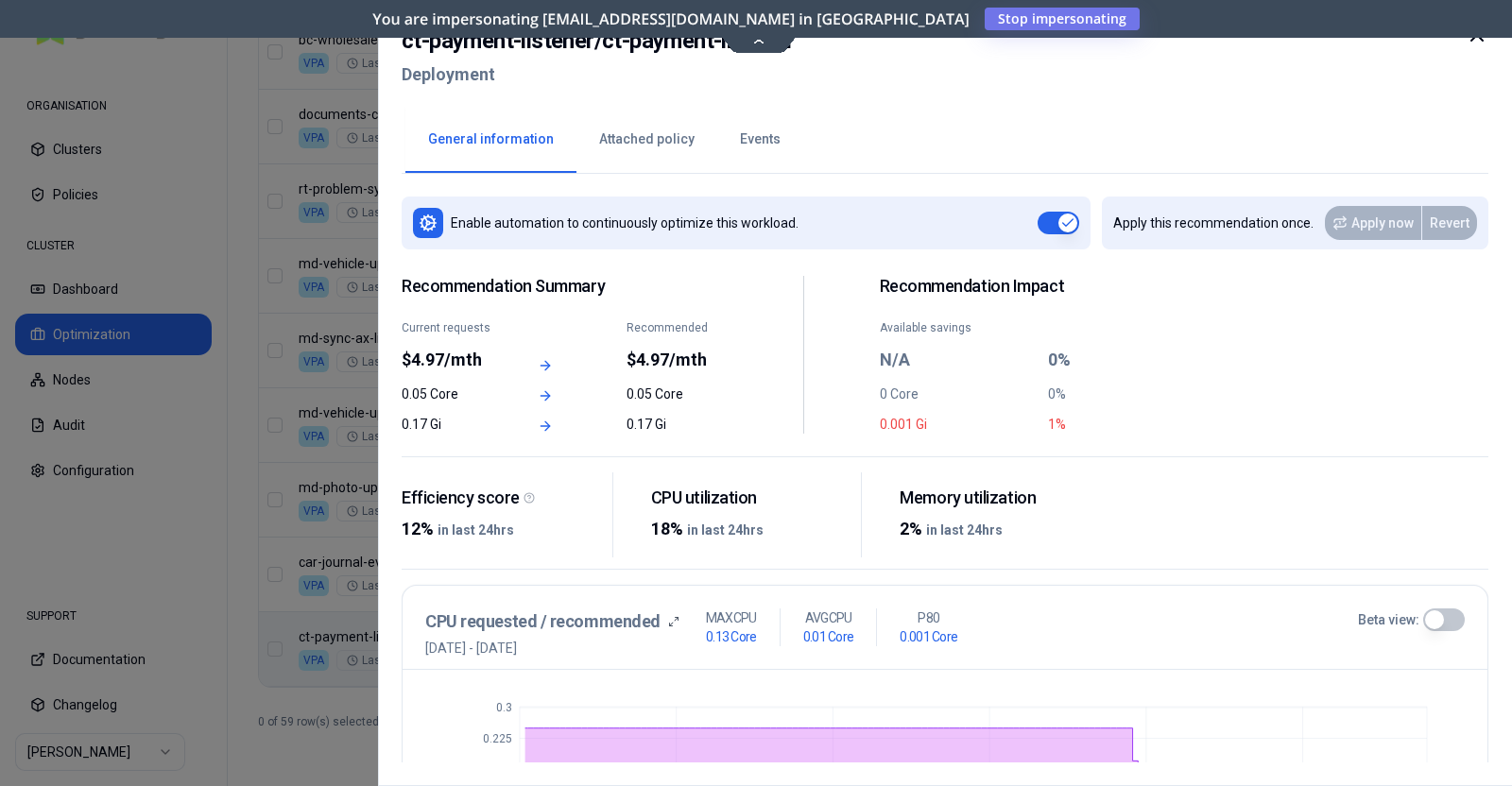
click at [761, 134] on button "Events" at bounding box center [760, 140] width 86 height 66
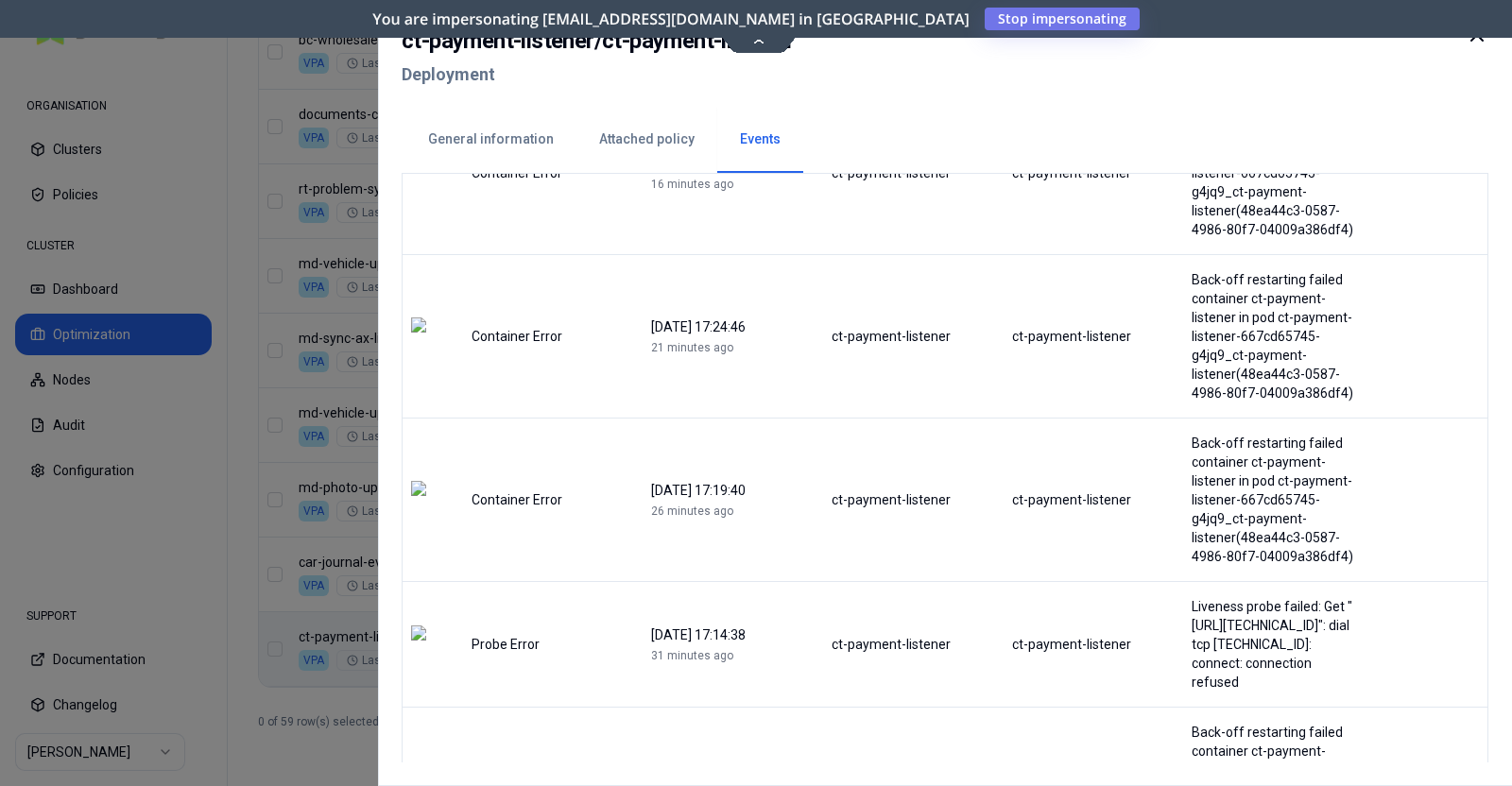
scroll to position [667, 0]
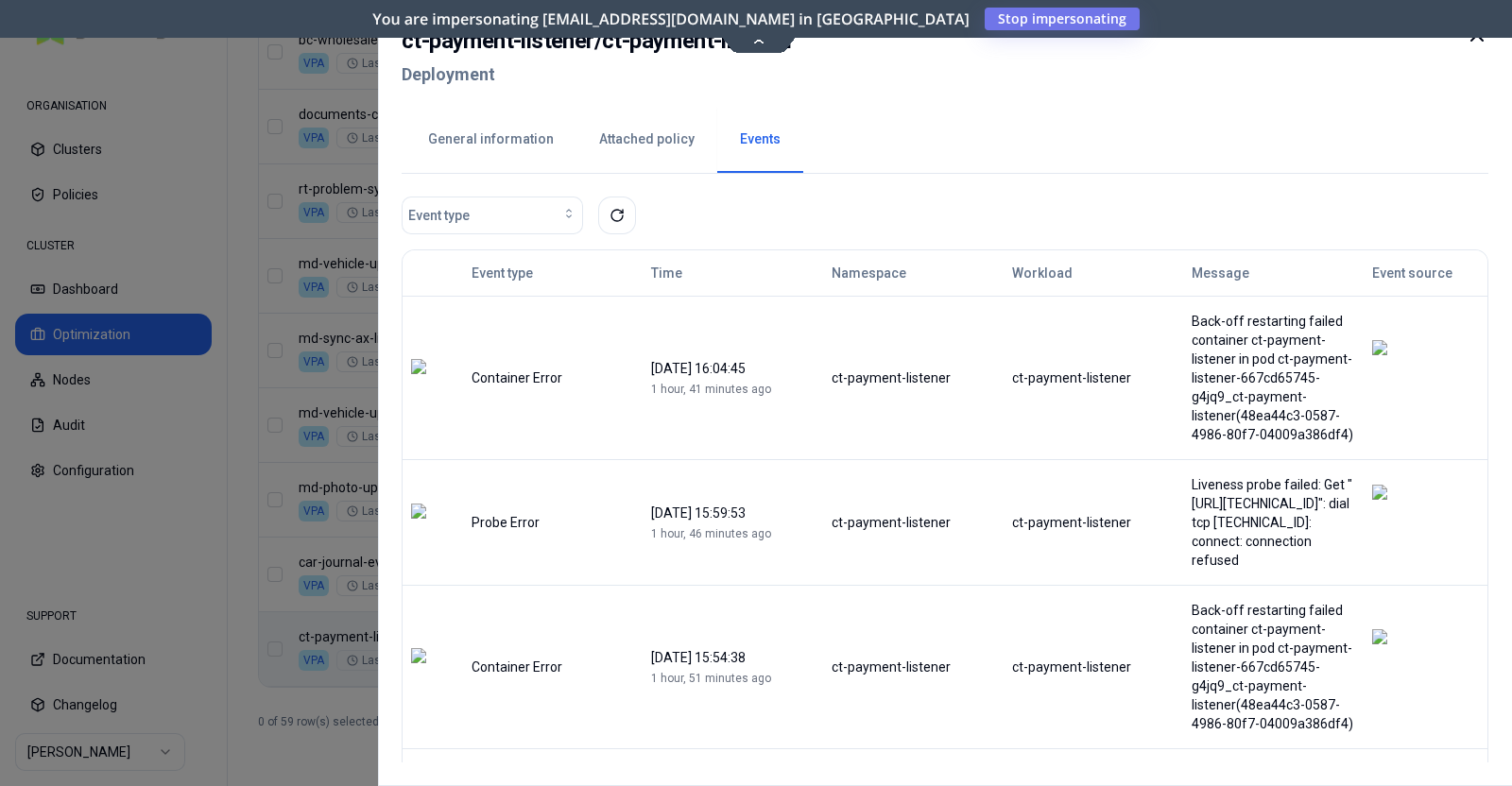
click at [1208, 41] on icon at bounding box center [1476, 35] width 23 height 23
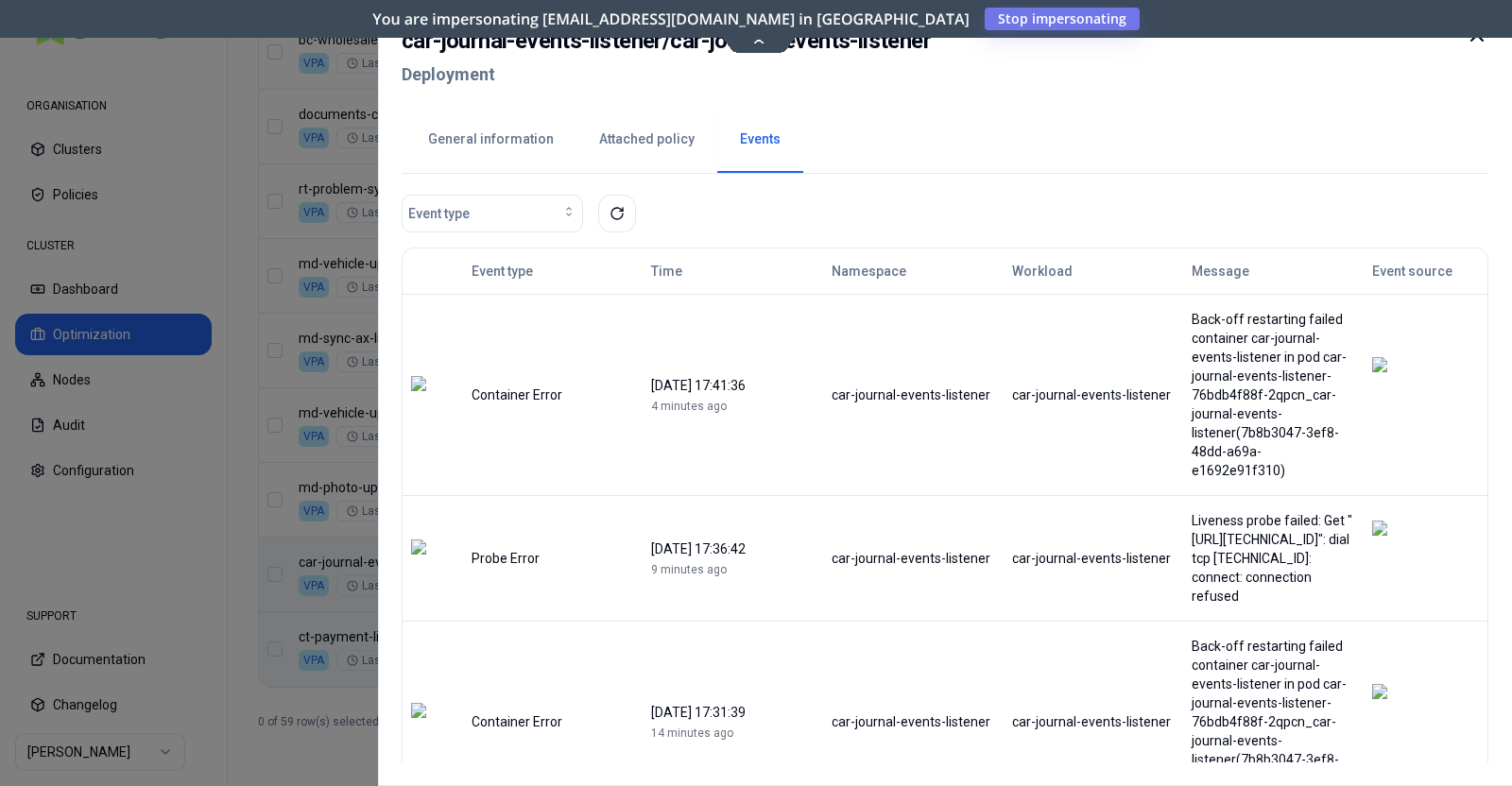
scroll to position [1, 0]
click at [468, 128] on button "General information" at bounding box center [490, 140] width 171 height 66
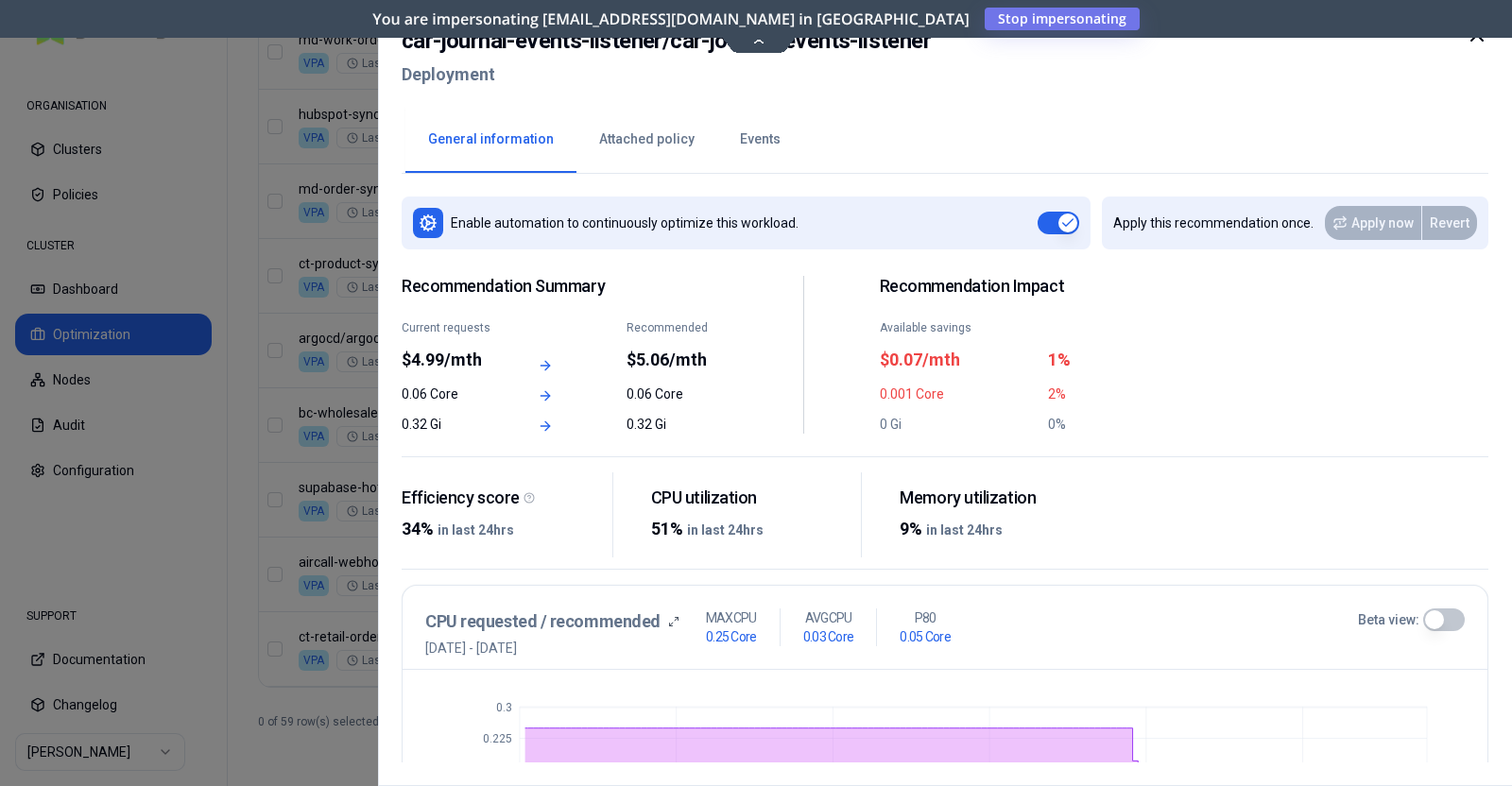
click at [453, 28] on h2 "car-journal-events-listener / car-journal-events-listener" at bounding box center [666, 41] width 529 height 34
click at [453, 40] on h2 "car-journal-events-listener / car-journal-events-listener" at bounding box center [666, 41] width 529 height 34
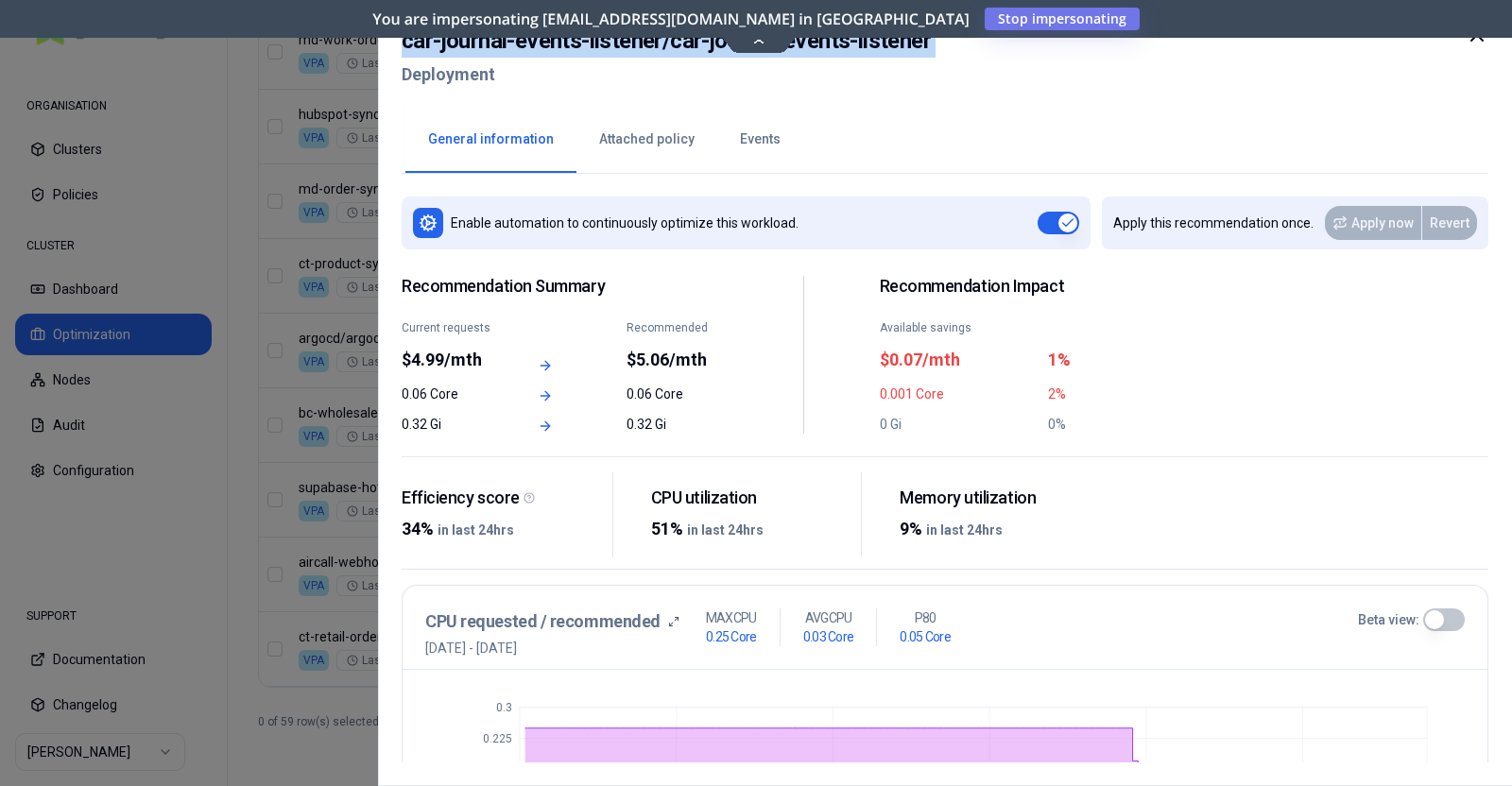
click at [453, 40] on h2 "car-journal-events-listener / car-journal-events-listener" at bounding box center [666, 41] width 529 height 34
click at [1208, 43] on icon at bounding box center [1476, 35] width 23 height 23
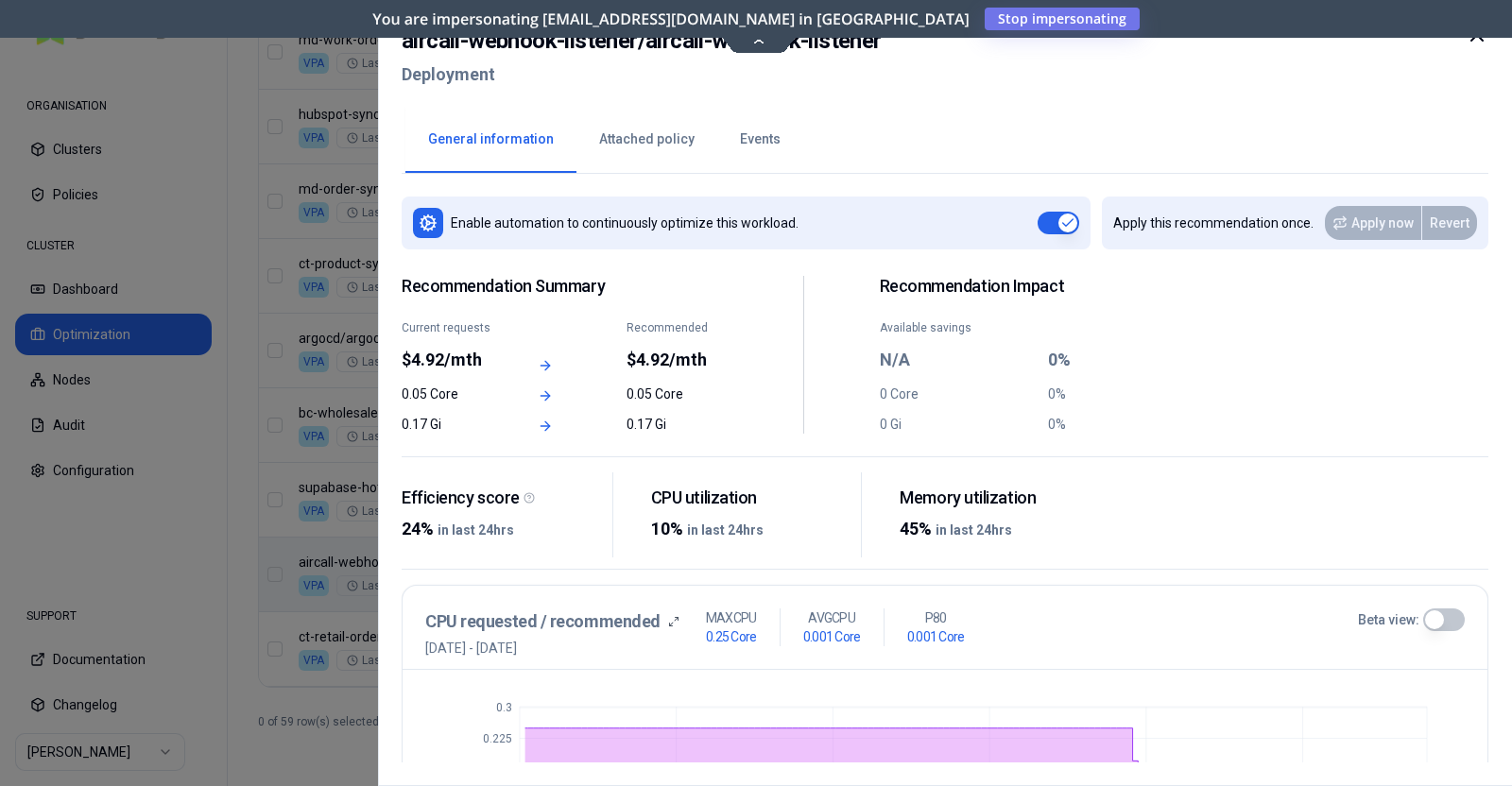
click at [1208, 47] on div at bounding box center [1476, 58] width 23 height 68
click at [1208, 41] on icon at bounding box center [1476, 35] width 23 height 23
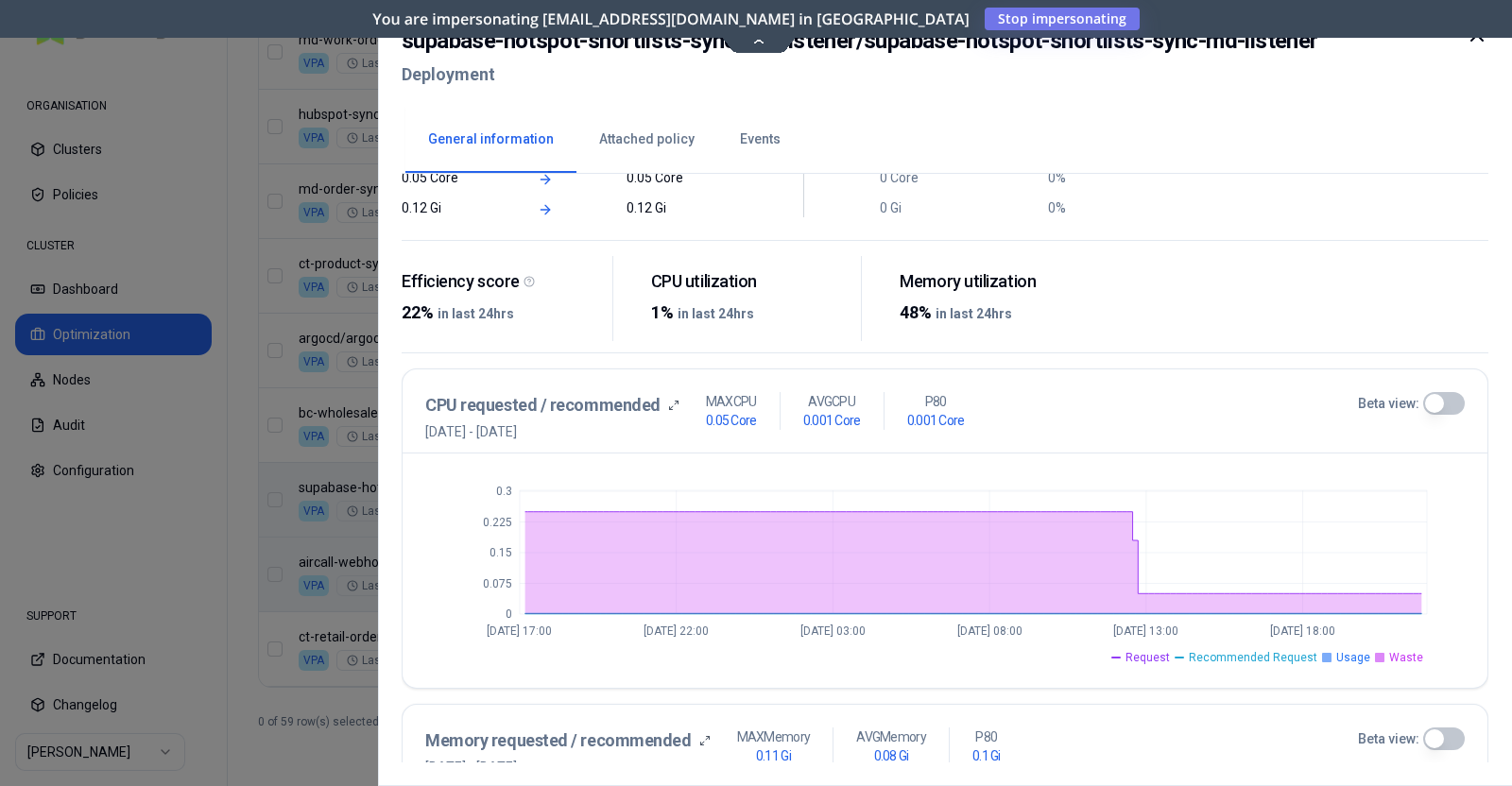
scroll to position [214, 0]
click at [1208, 47] on div at bounding box center [1476, 58] width 23 height 68
click at [1208, 38] on icon at bounding box center [1476, 34] width 11 height 11
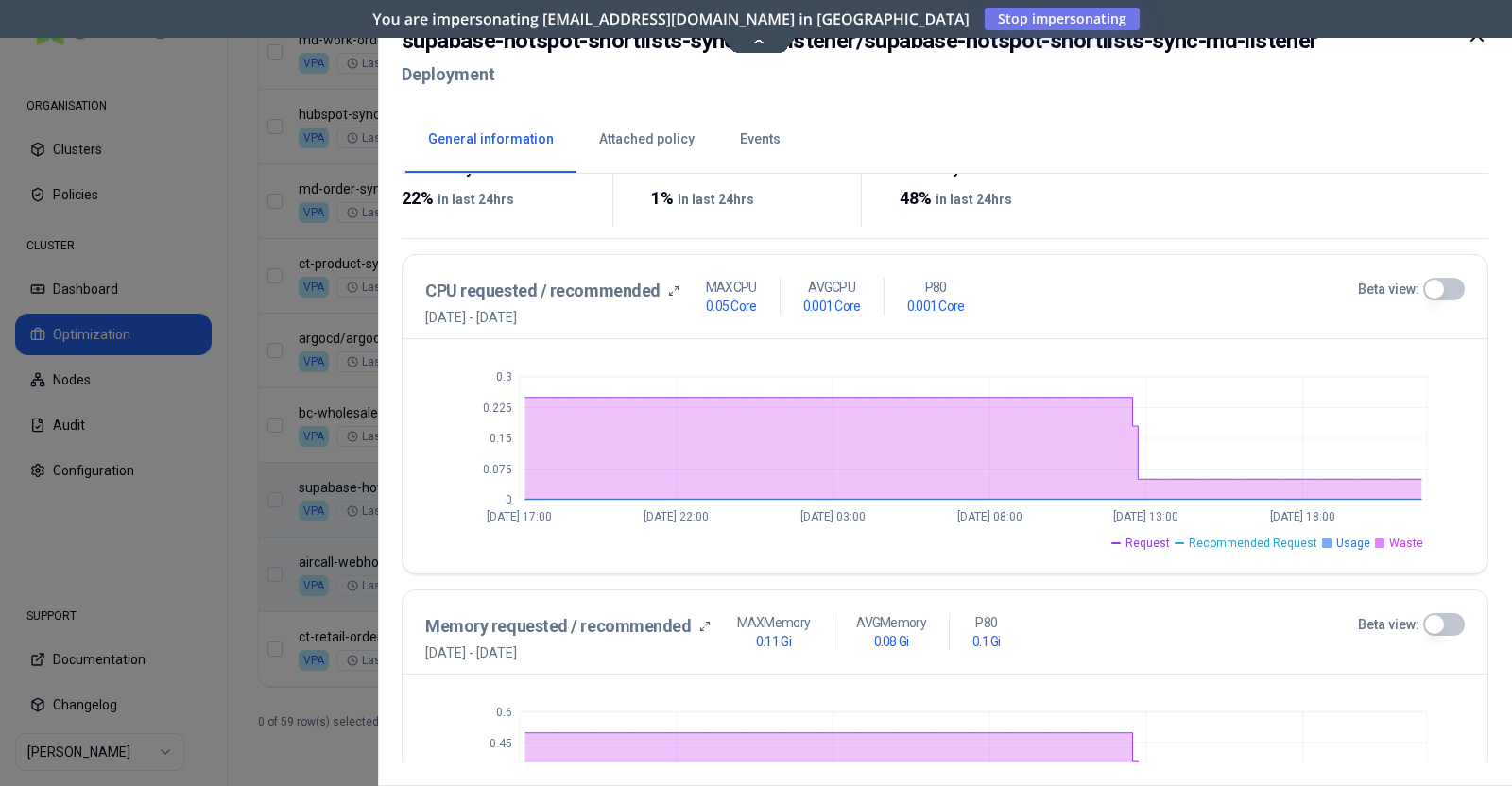
scroll to position [476, 0]
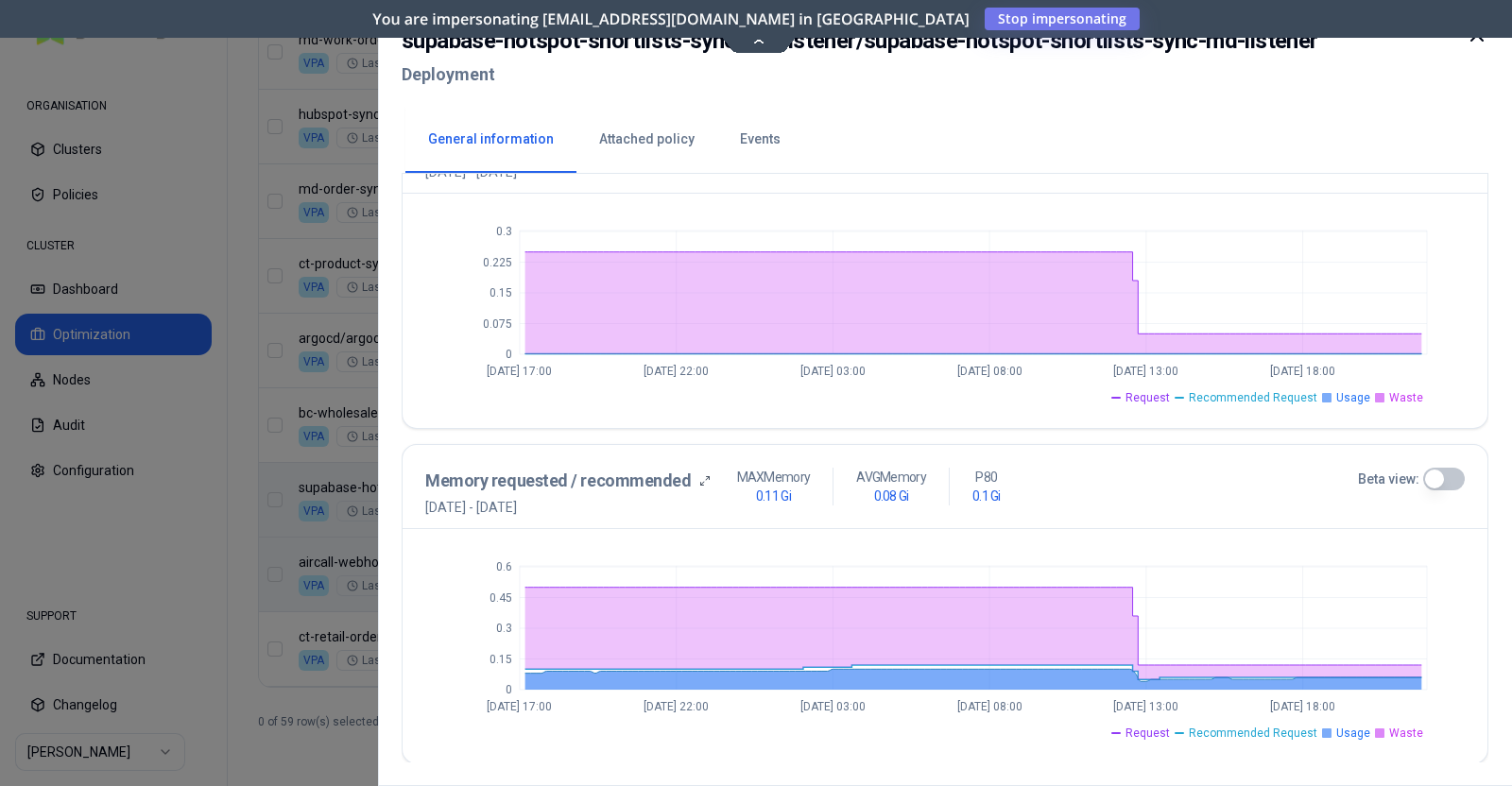
click at [1208, 471] on button "Beta view:" at bounding box center [1444, 479] width 42 height 23
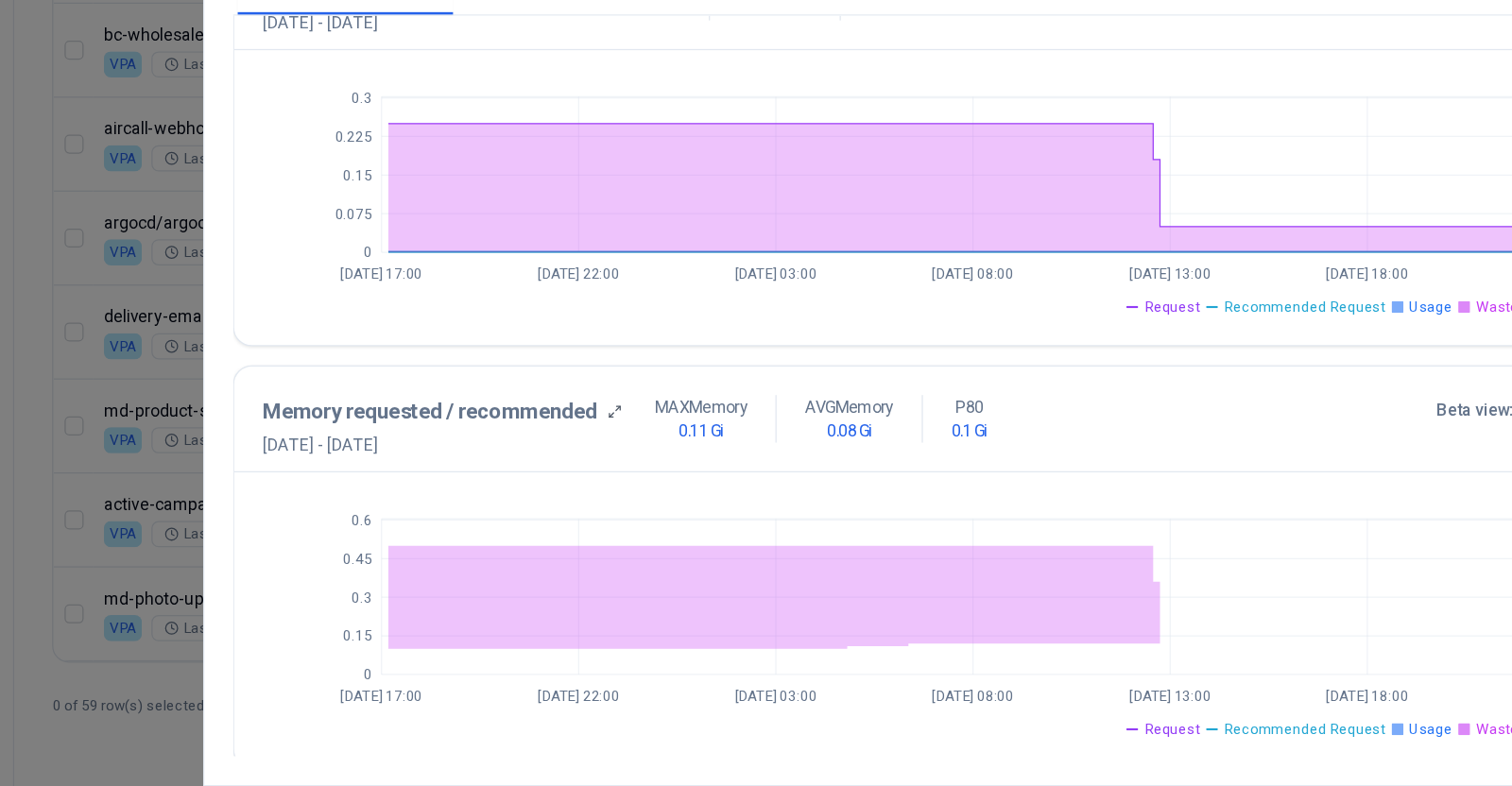
scroll to position [466, 0]
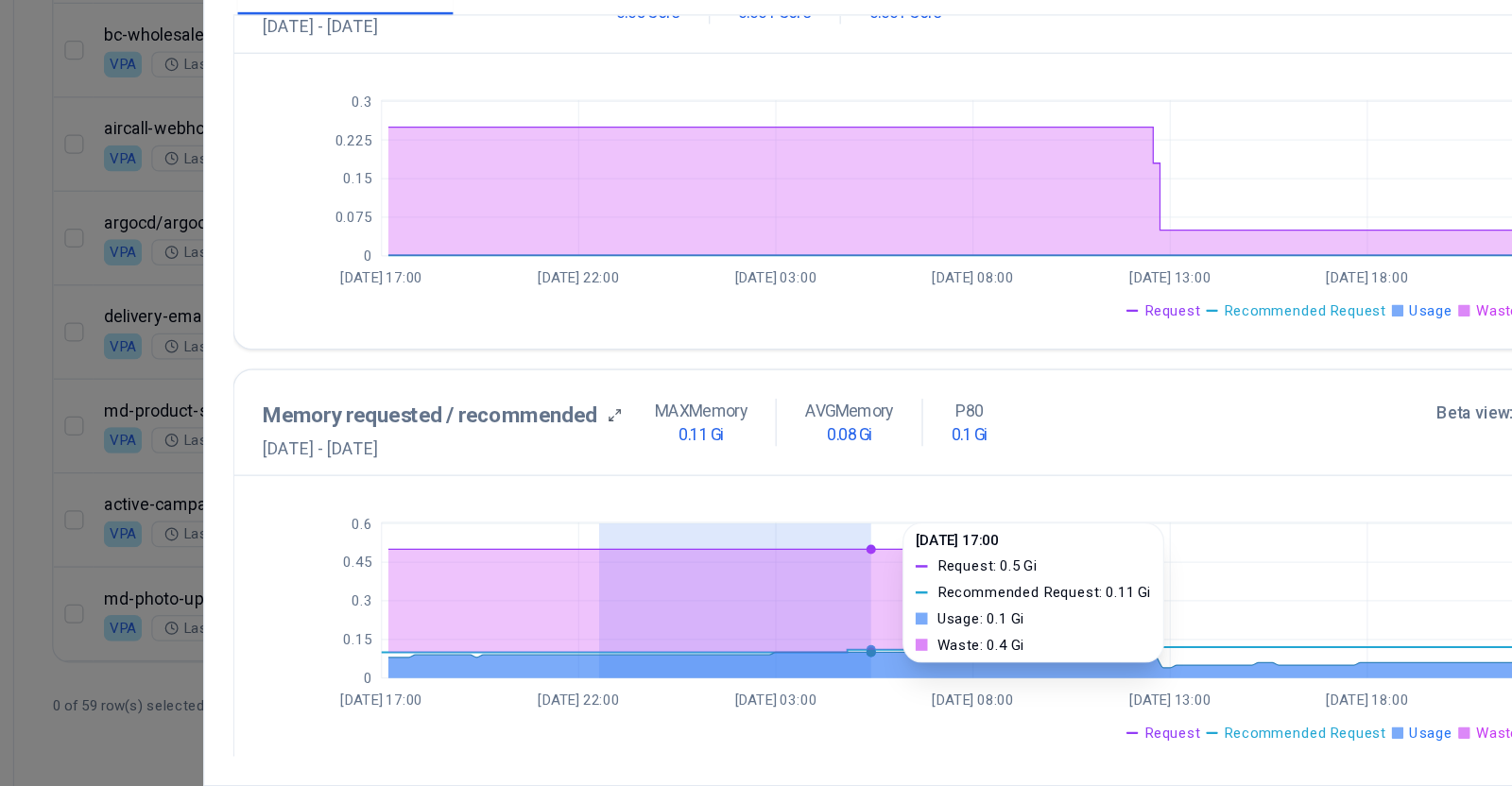
drag, startPoint x: 694, startPoint y: 679, endPoint x: 910, endPoint y: 670, distance: 215.6
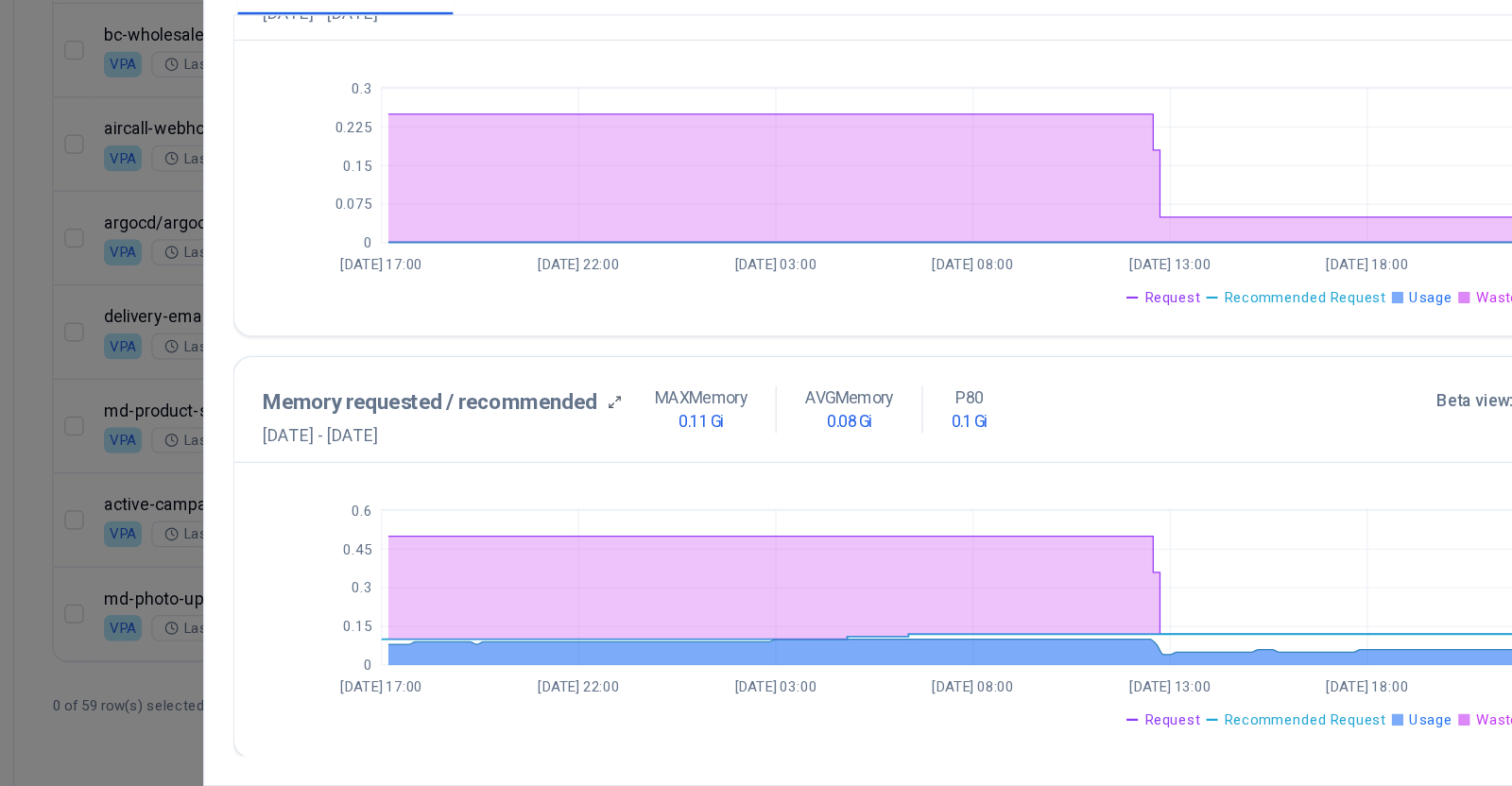
scroll to position [0, 0]
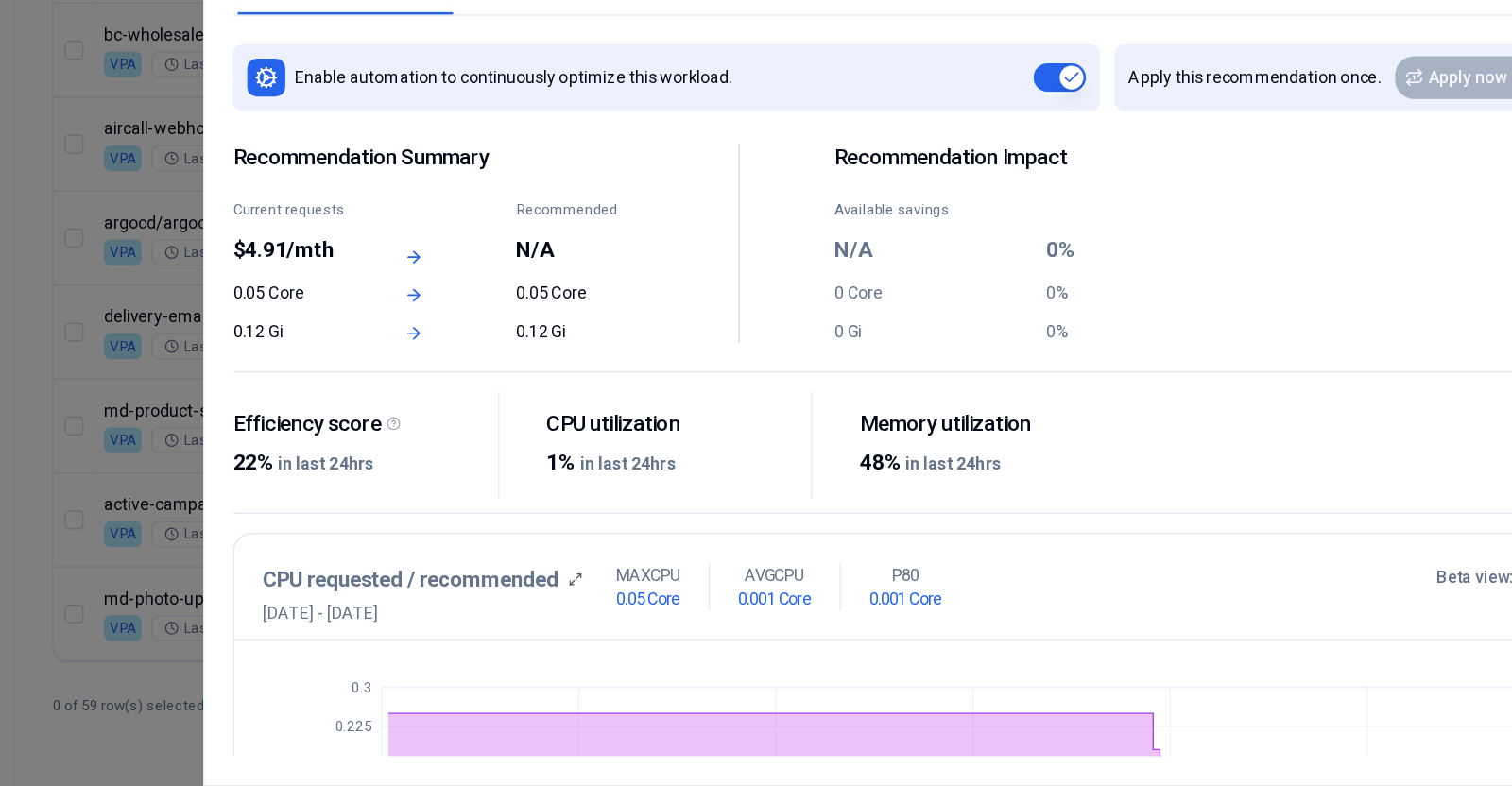
click at [297, 256] on div at bounding box center [756, 393] width 1512 height 786
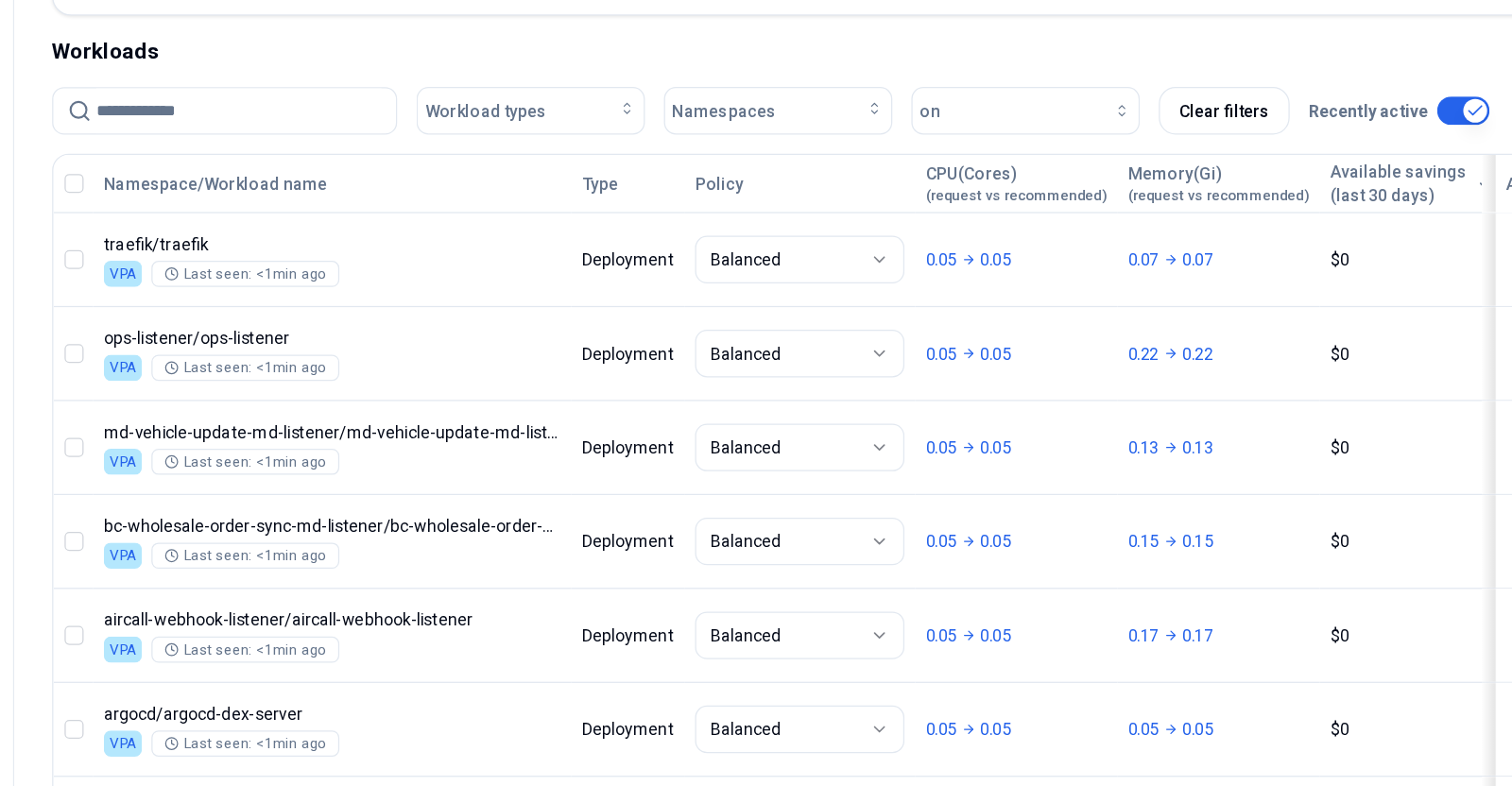
scroll to position [532, 0]
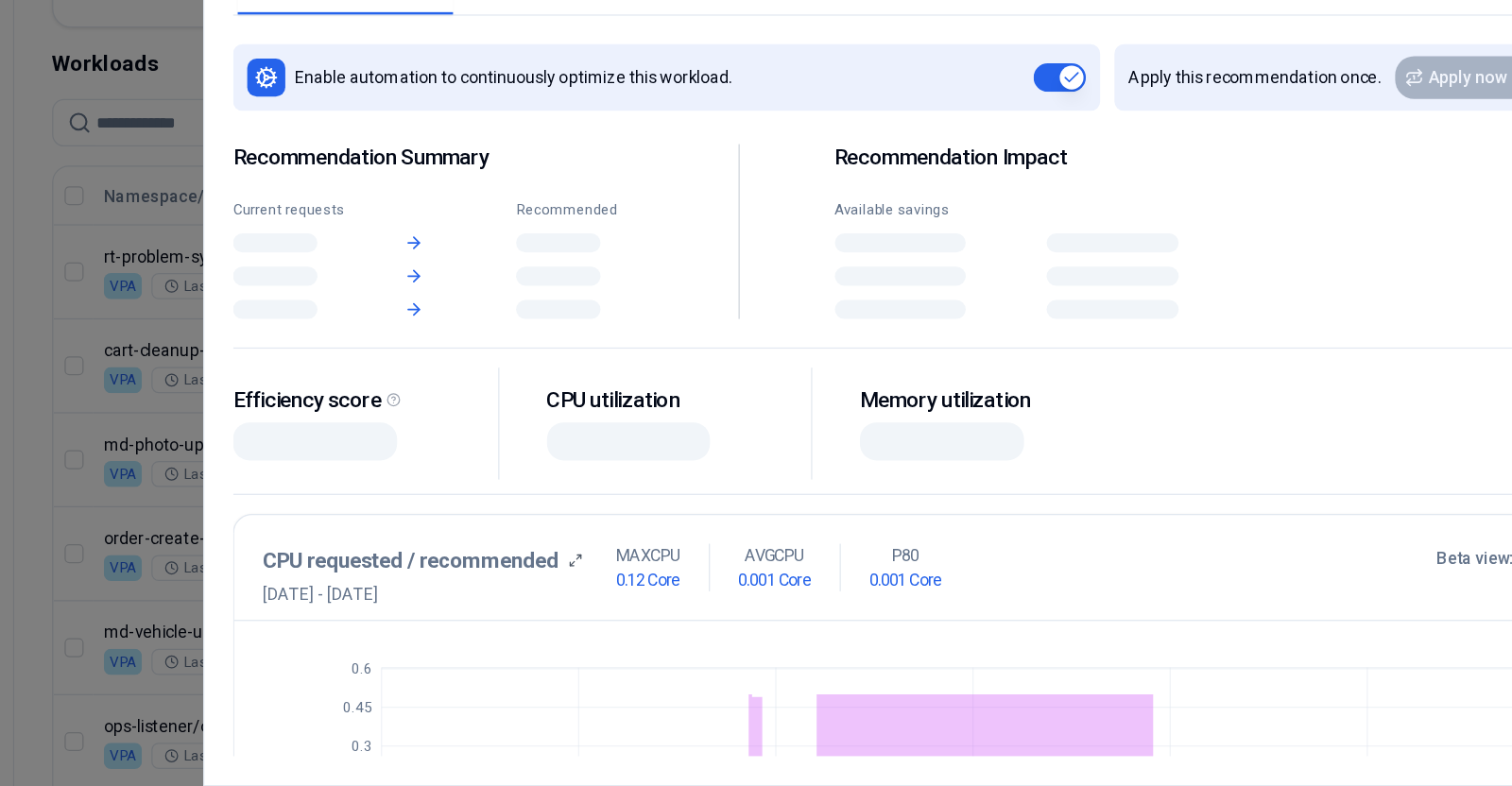
scroll to position [532, 0]
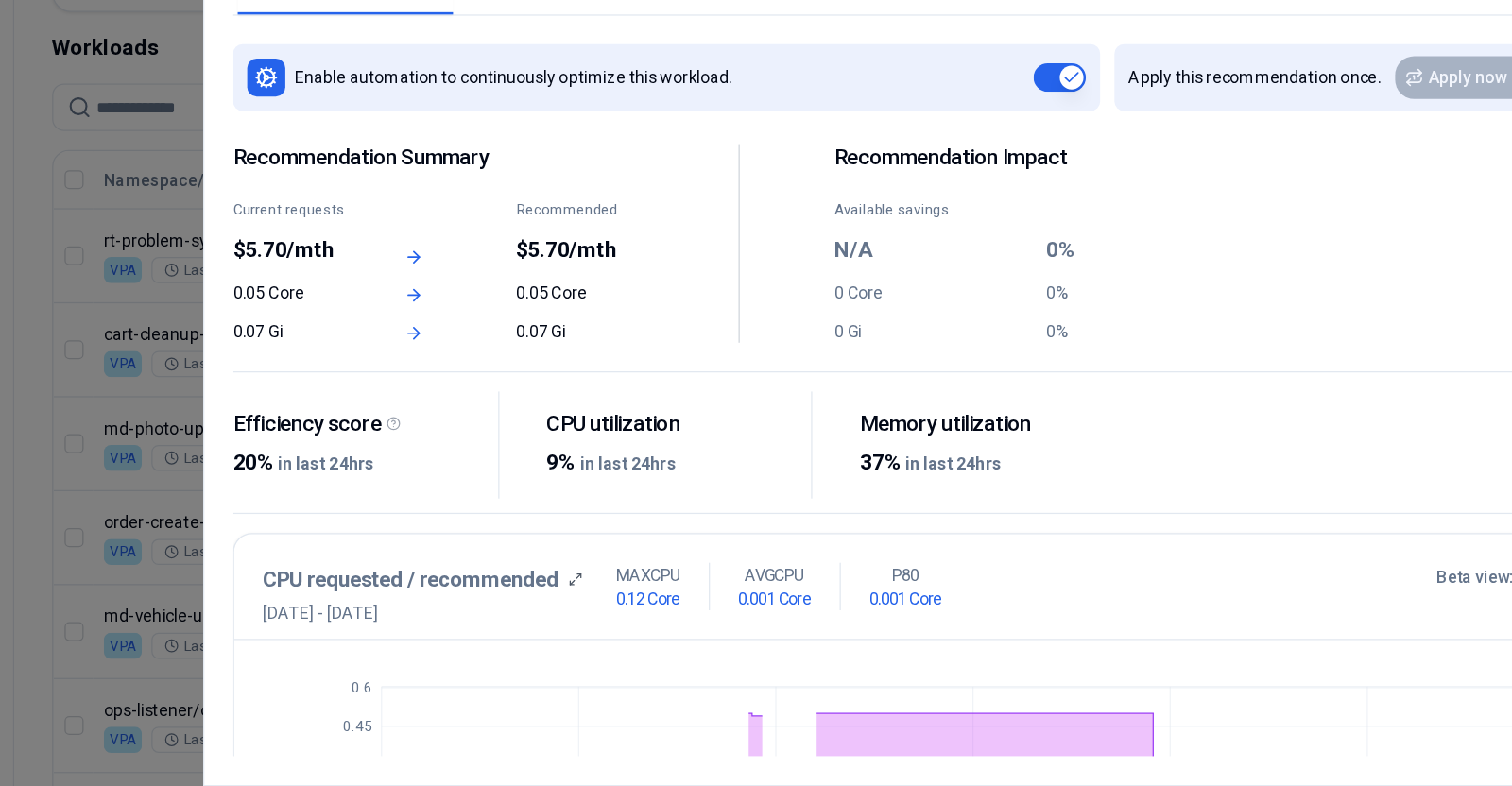
click at [233, 272] on div at bounding box center [756, 393] width 1512 height 786
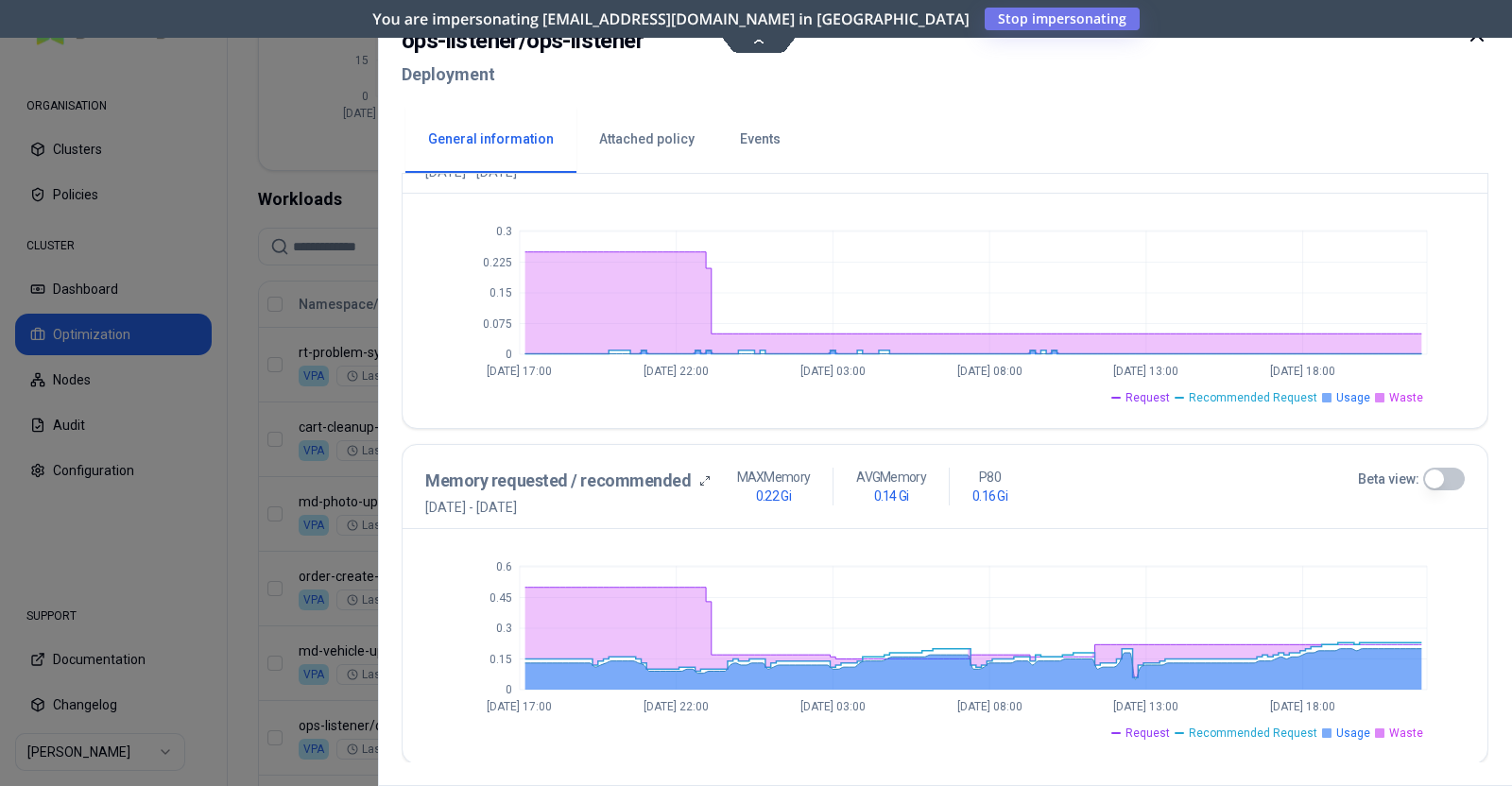
click at [1437, 478] on button "Beta view:" at bounding box center [1444, 479] width 42 height 23
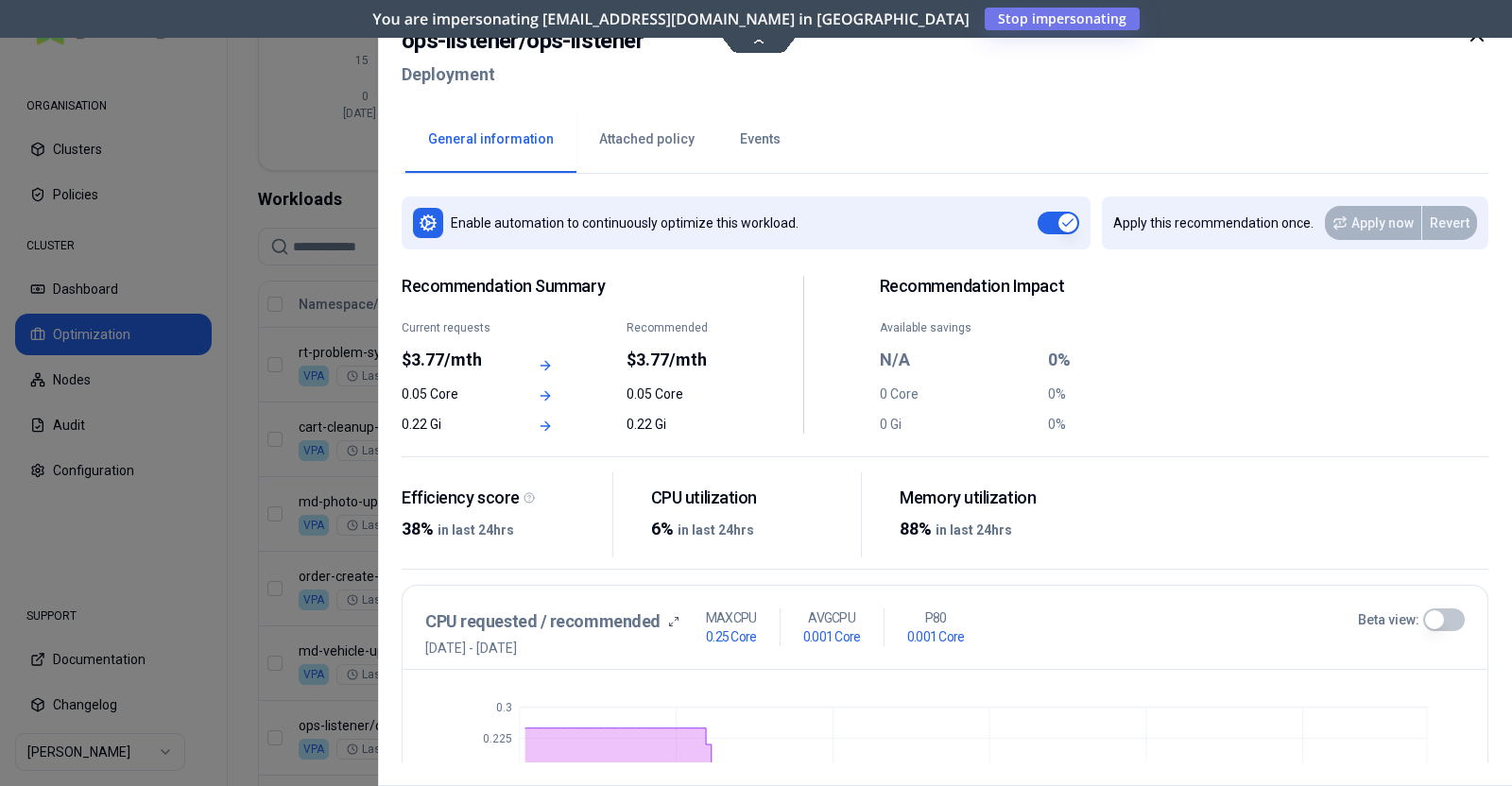
click at [755, 151] on button "Events" at bounding box center [760, 140] width 86 height 66
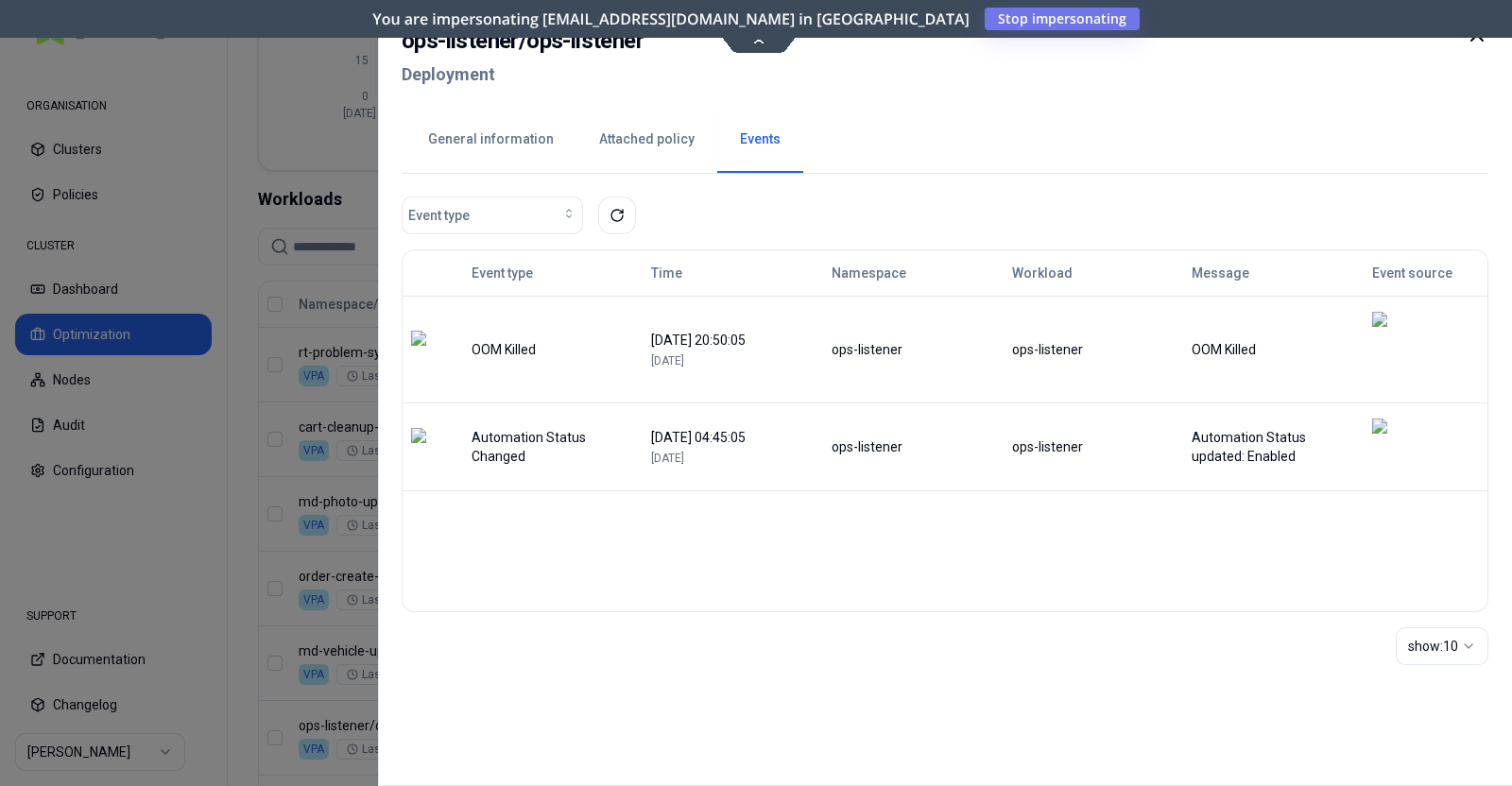
click at [1474, 35] on icon at bounding box center [1476, 35] width 23 height 23
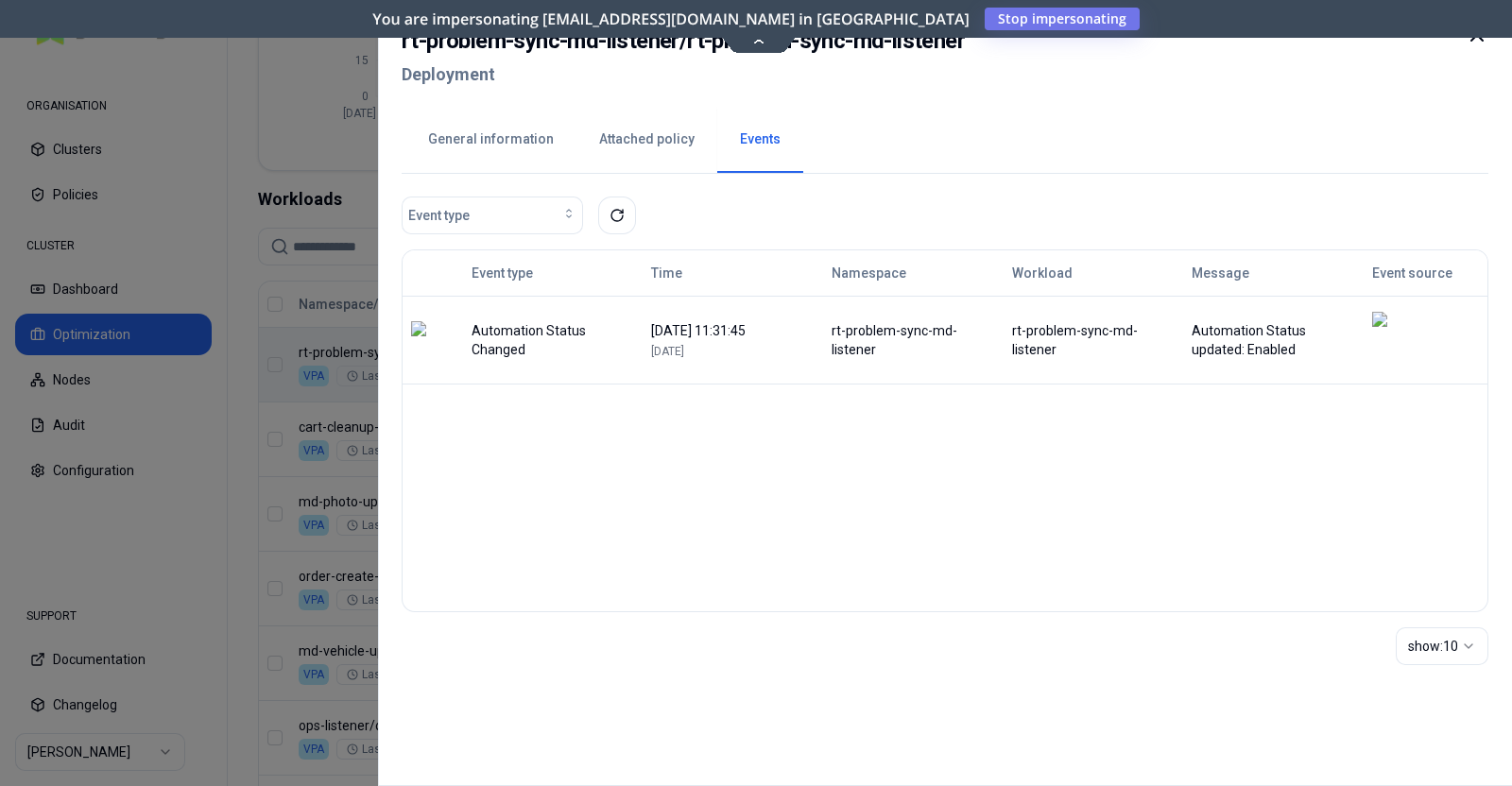
click at [521, 148] on button "General information" at bounding box center [490, 140] width 171 height 66
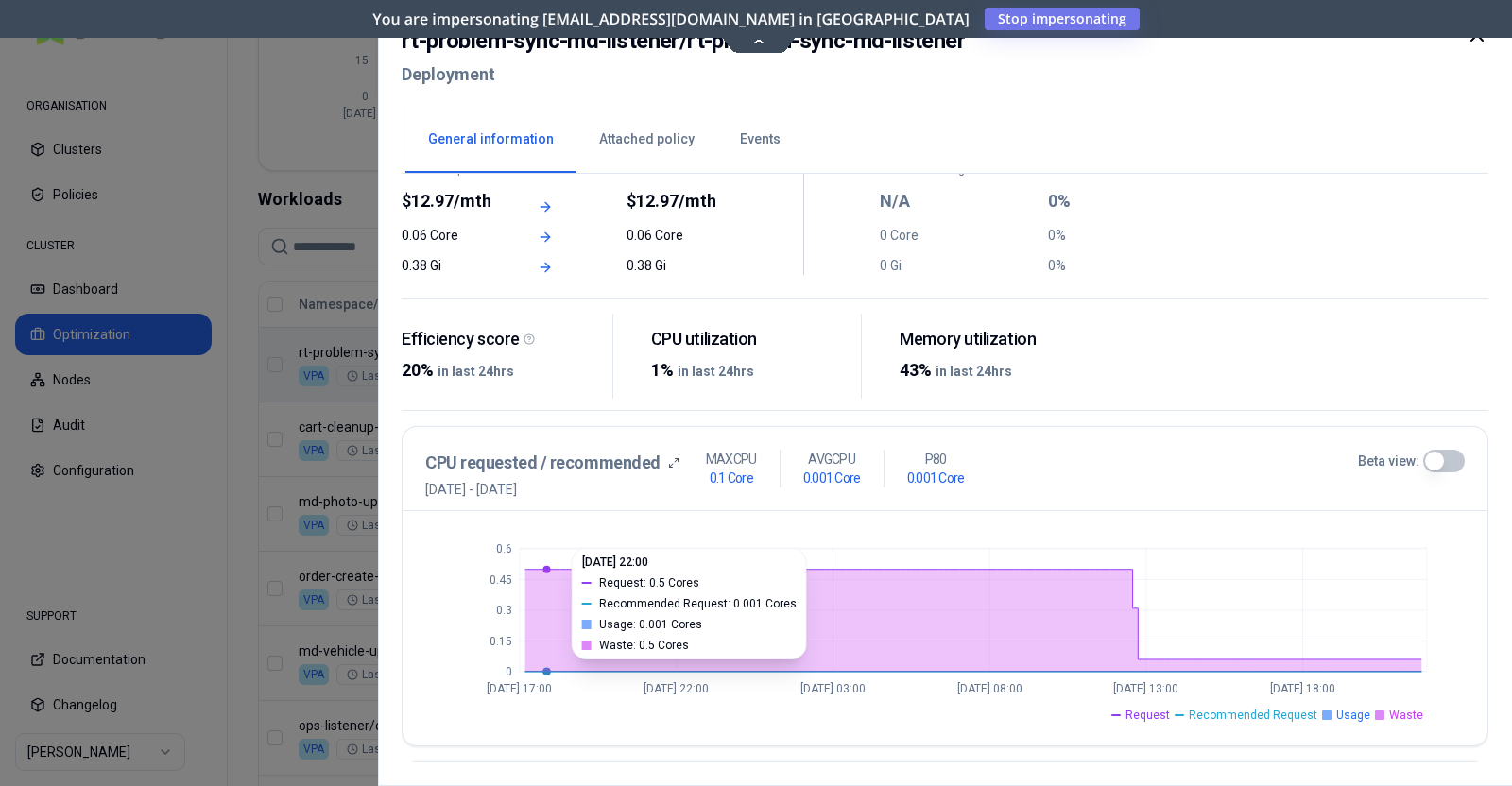
scroll to position [149, 0]
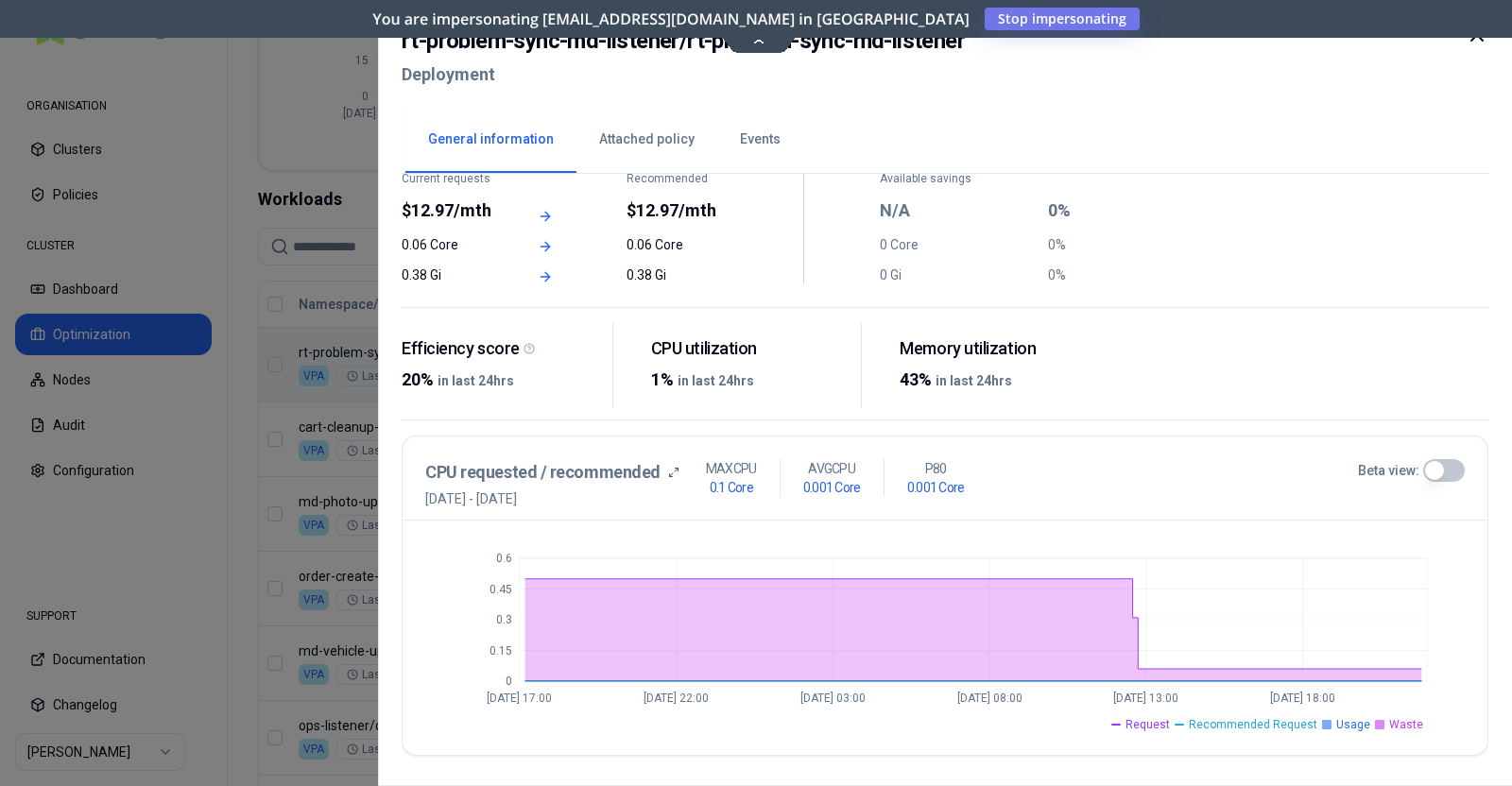
click at [1472, 43] on icon at bounding box center [1476, 35] width 23 height 23
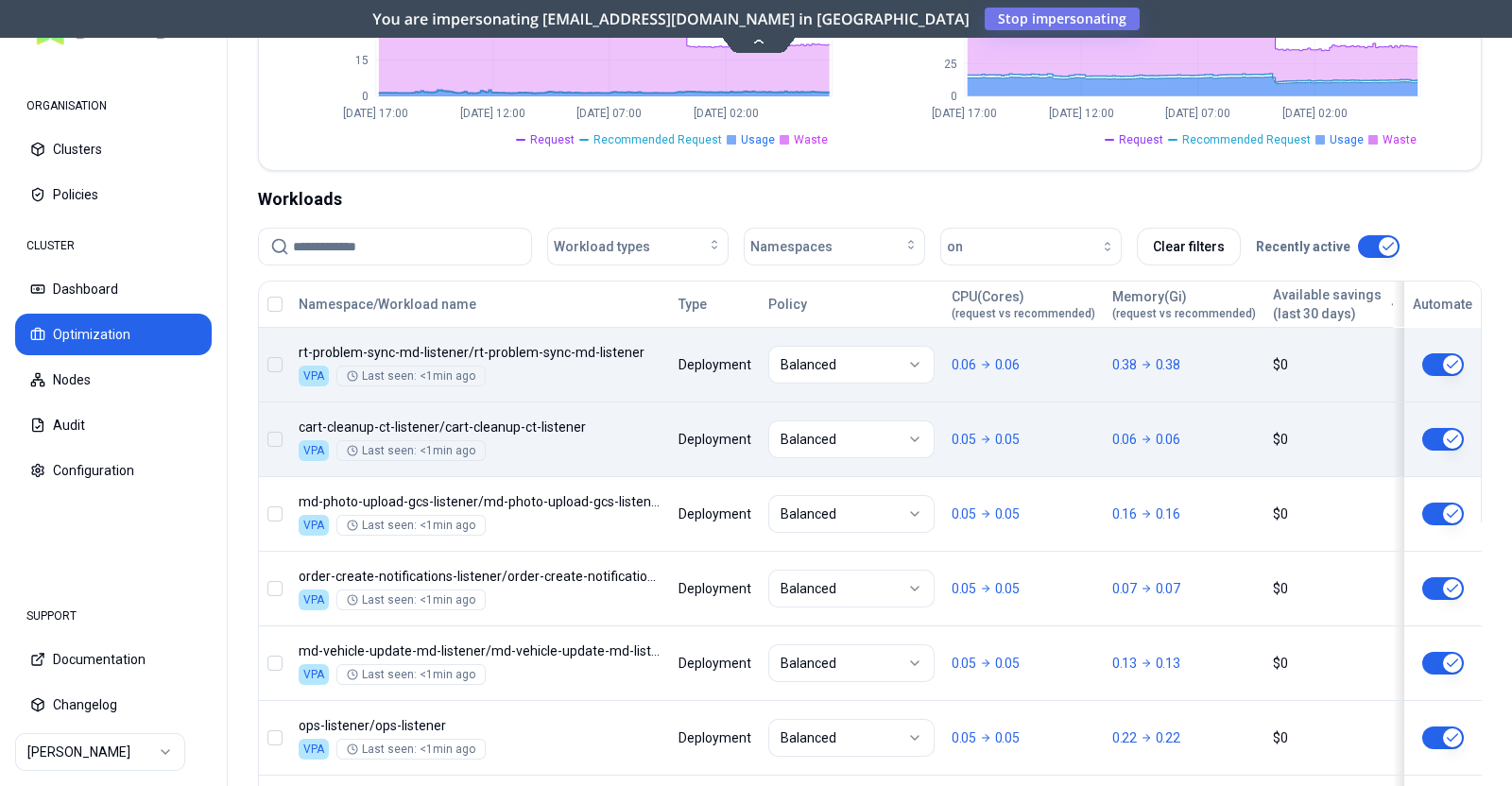
click at [567, 403] on body "ORGANISATION Clusters Policies CLUSTER Dashboard Optimization Nodes Audit Confi…" at bounding box center [756, 393] width 1512 height 786
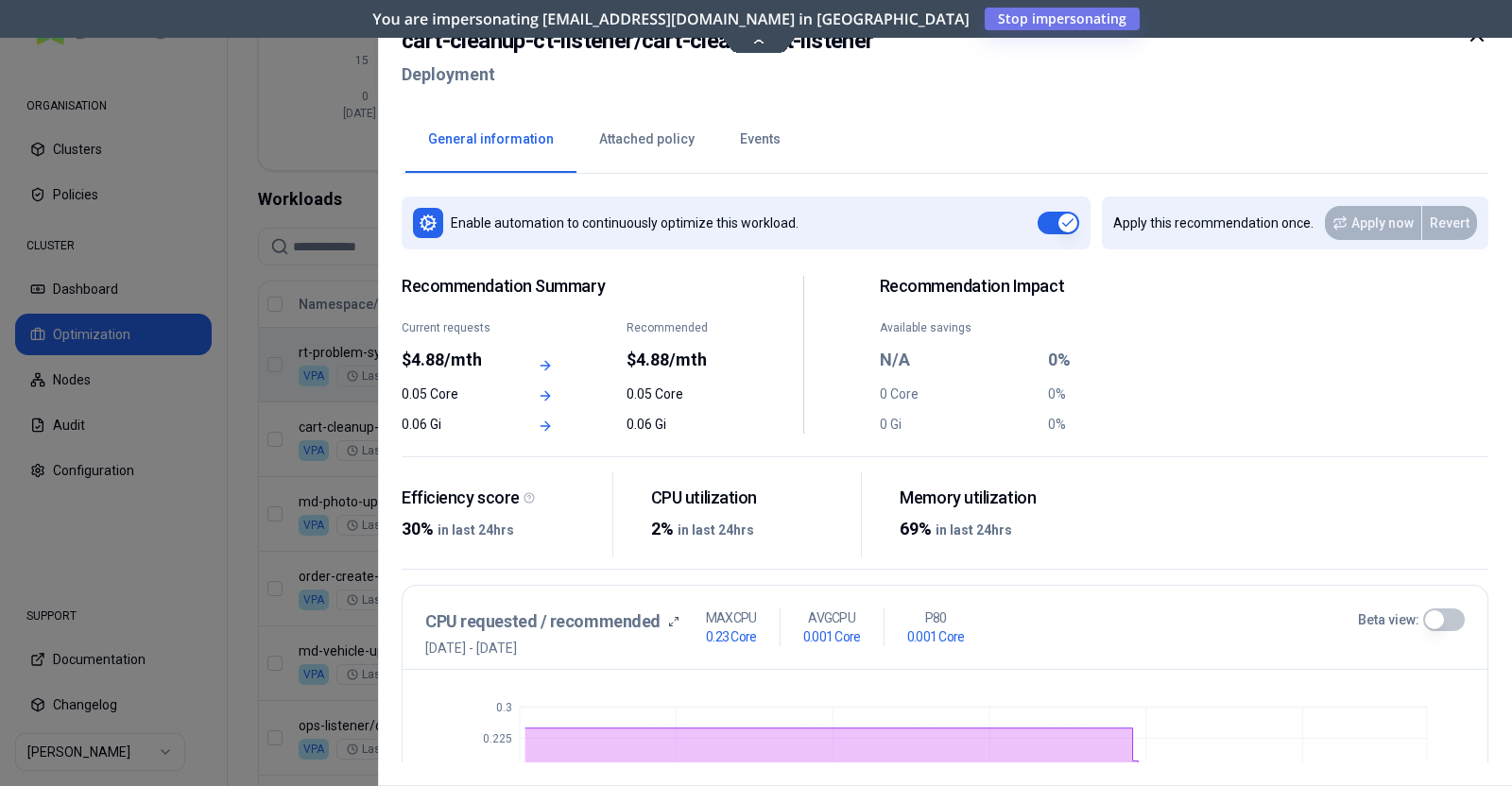
click at [1473, 40] on icon at bounding box center [1476, 35] width 23 height 23
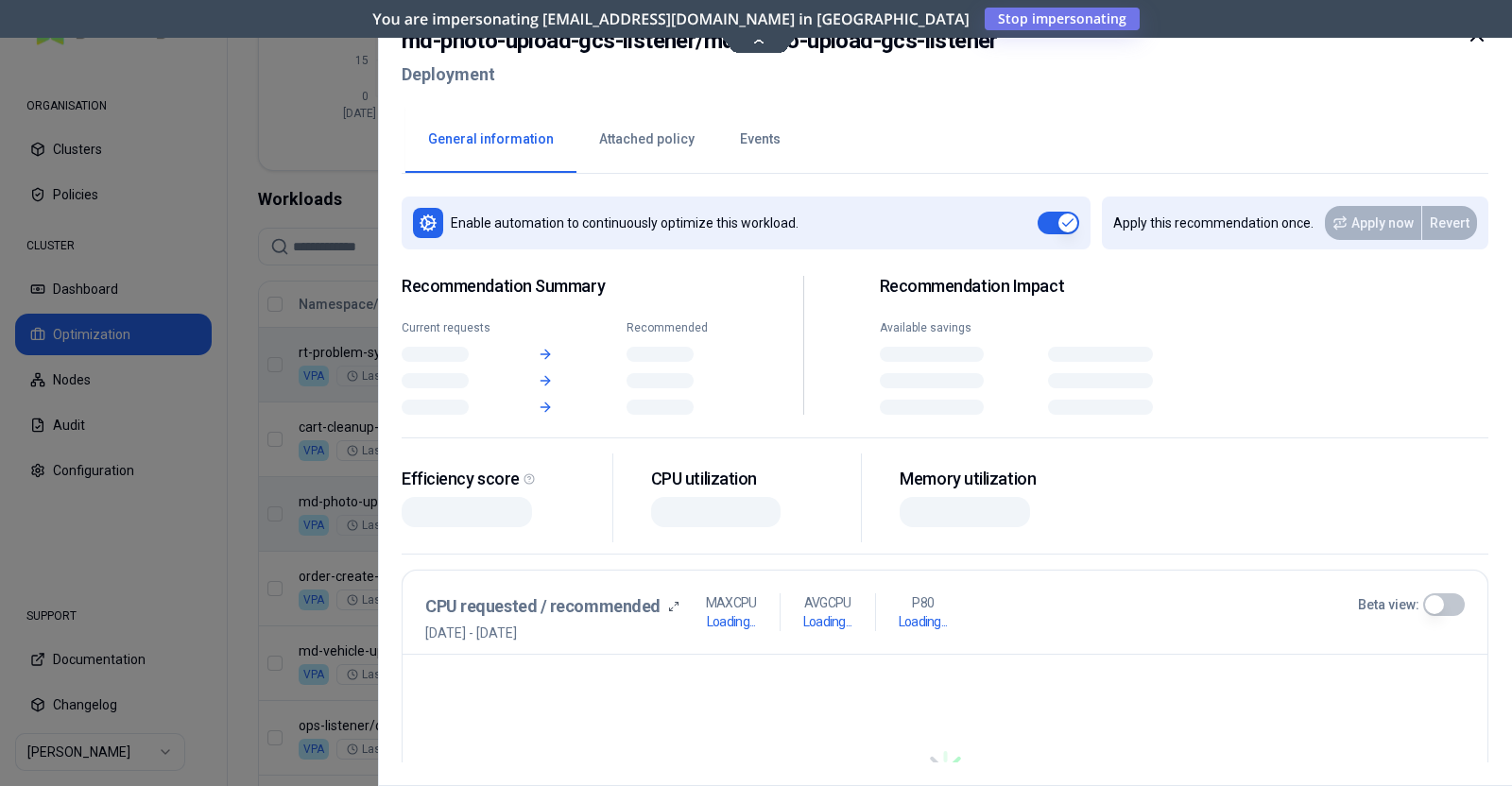
click at [476, 533] on body "ORGANISATION Clusters Policies CLUSTER Dashboard Optimization Nodes Audit Confi…" at bounding box center [756, 393] width 1512 height 786
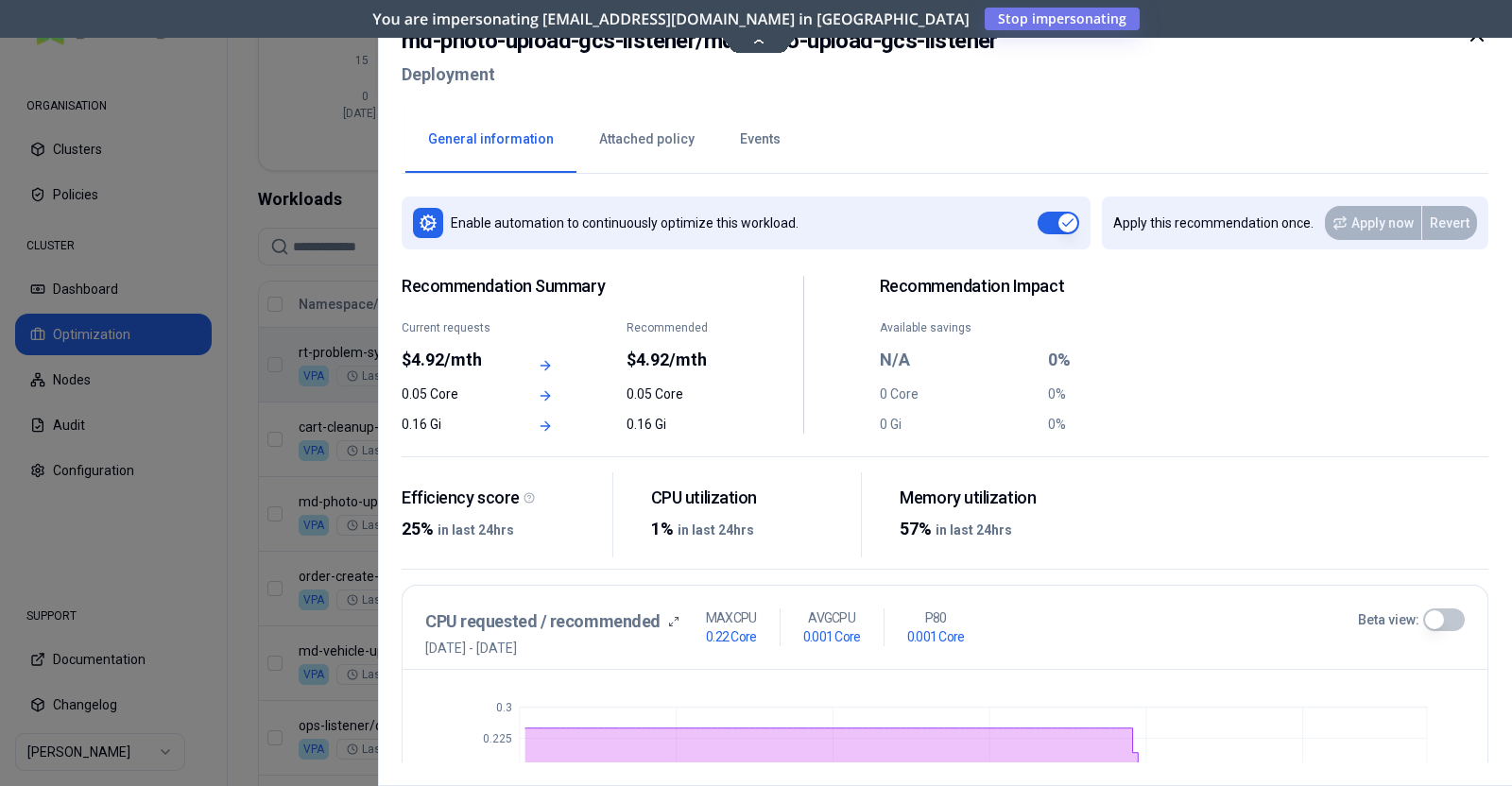
click at [1476, 40] on icon at bounding box center [1476, 35] width 23 height 23
click at [1479, 42] on icon at bounding box center [1476, 35] width 23 height 23
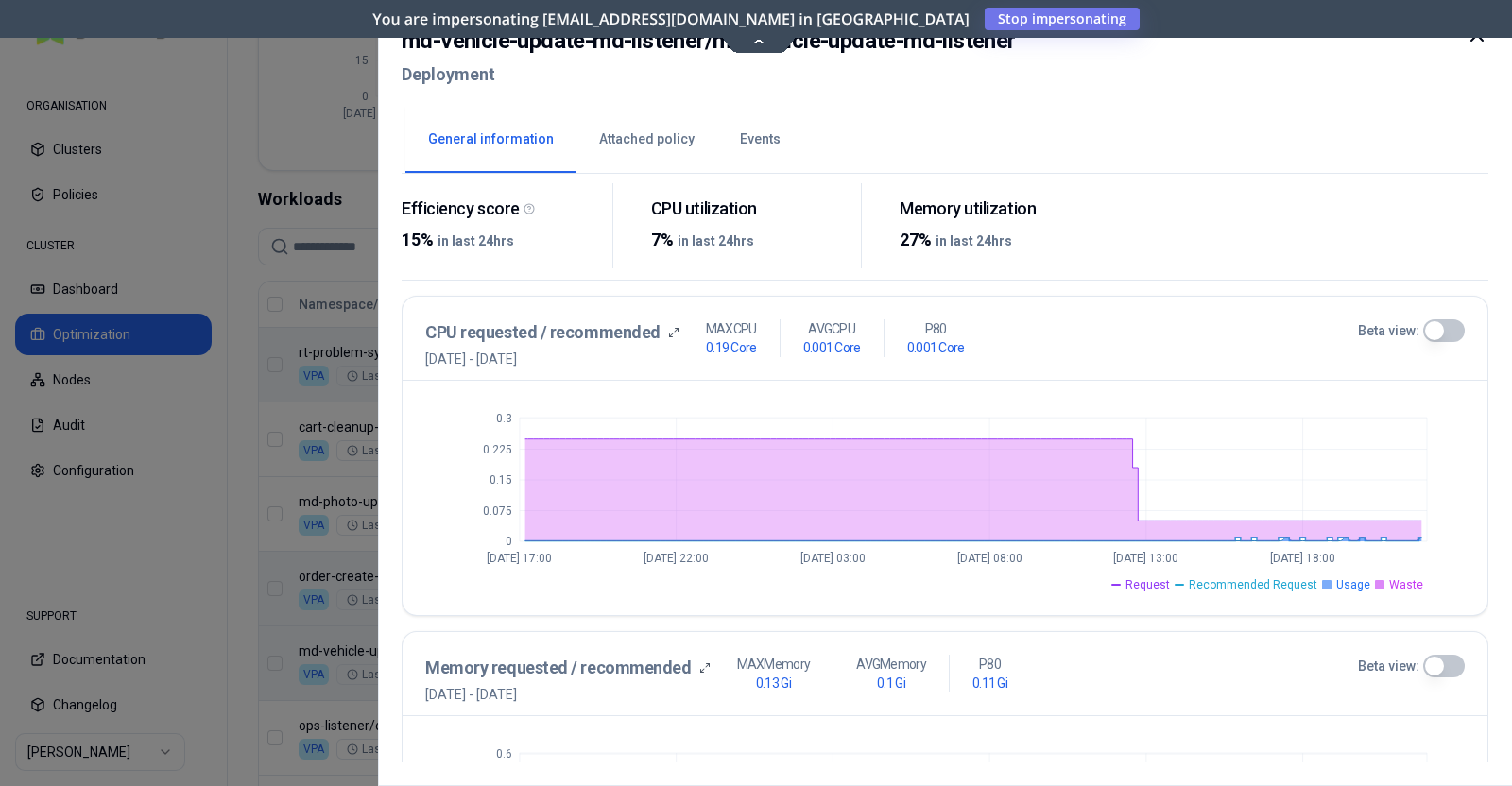
scroll to position [476, 0]
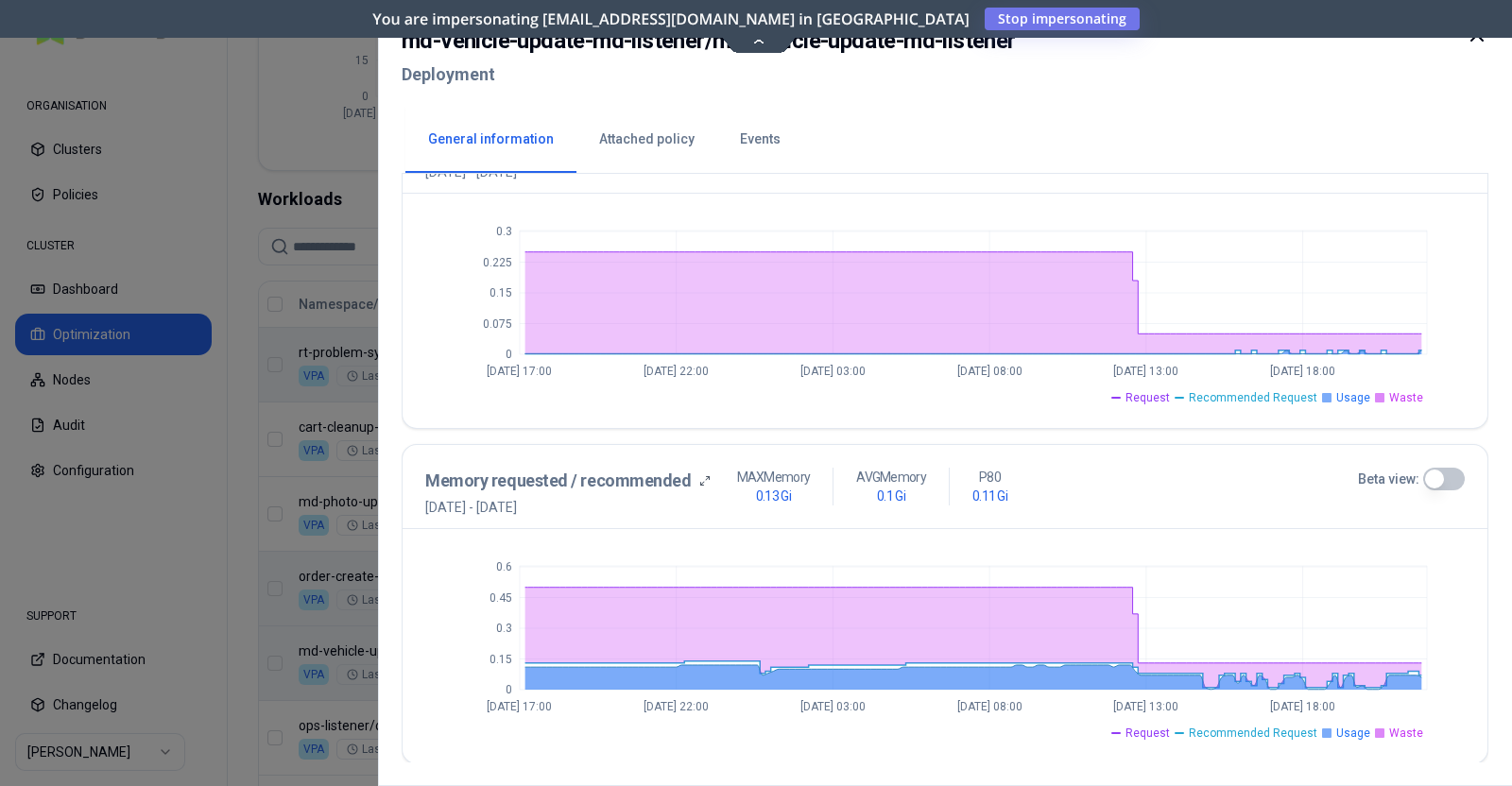
click at [1423, 475] on button "Beta view:" at bounding box center [1444, 479] width 42 height 23
click at [1479, 41] on icon at bounding box center [1476, 35] width 23 height 23
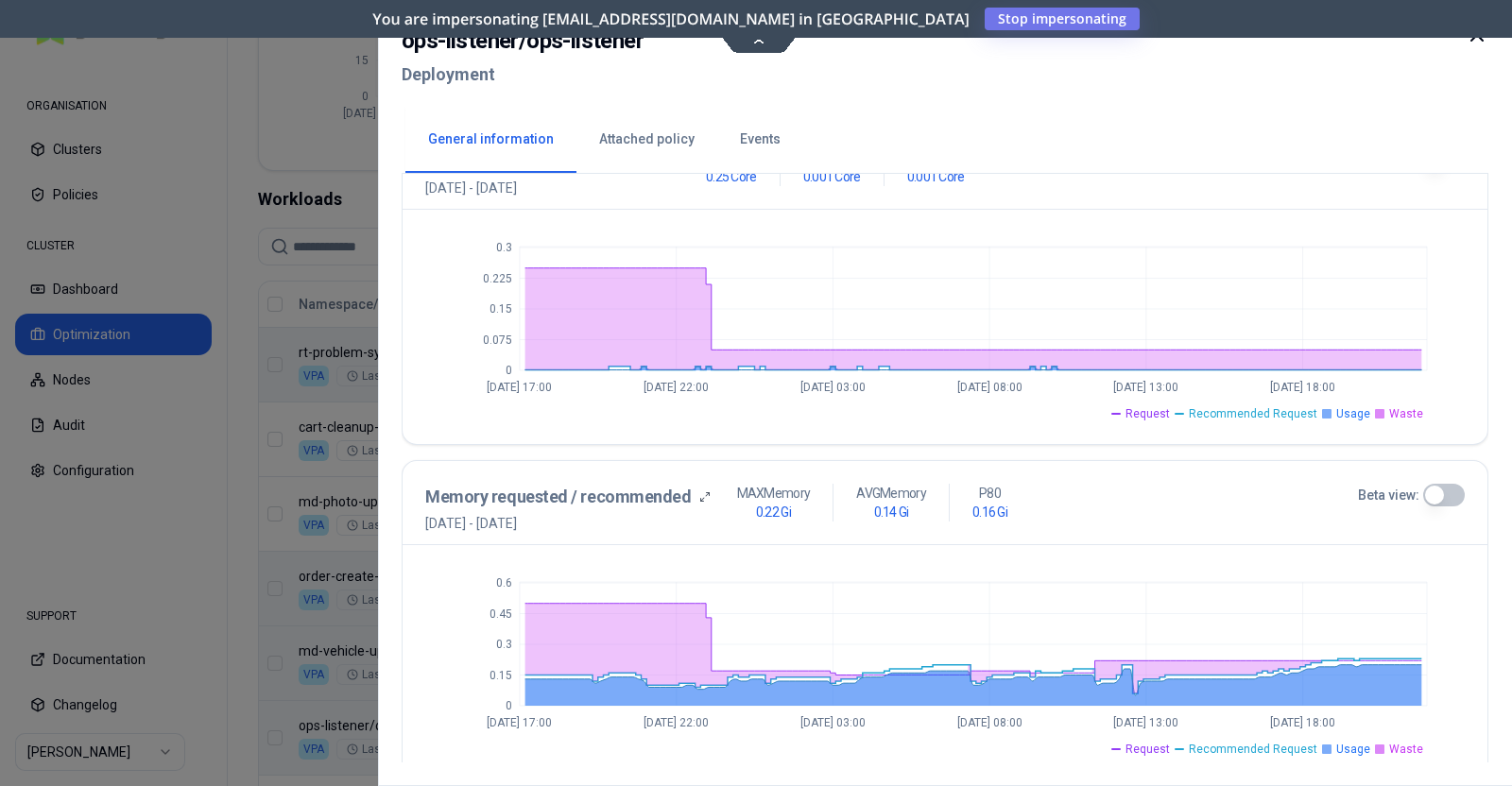
scroll to position [476, 0]
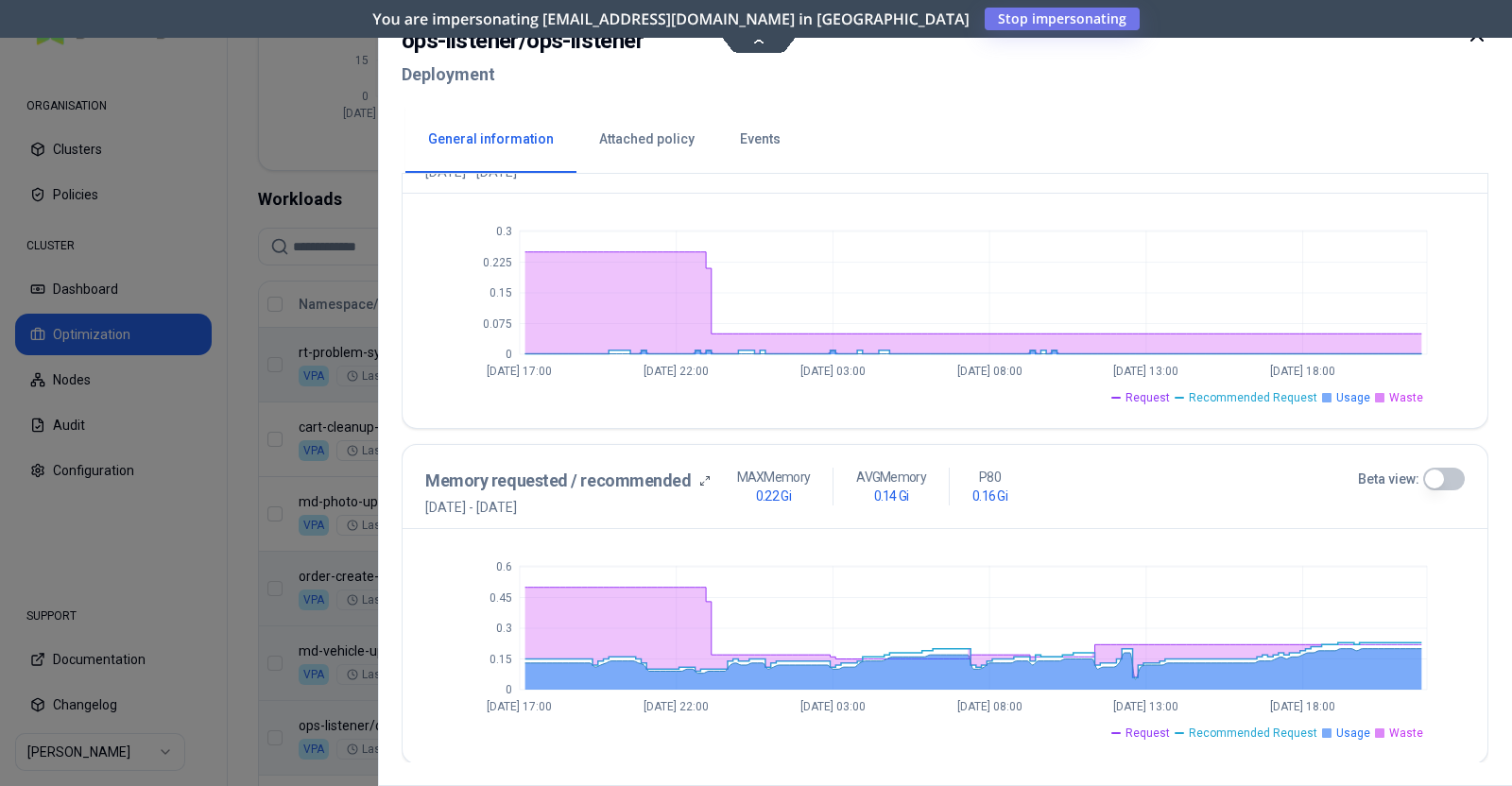
click at [1437, 483] on button "Beta view:" at bounding box center [1444, 479] width 42 height 23
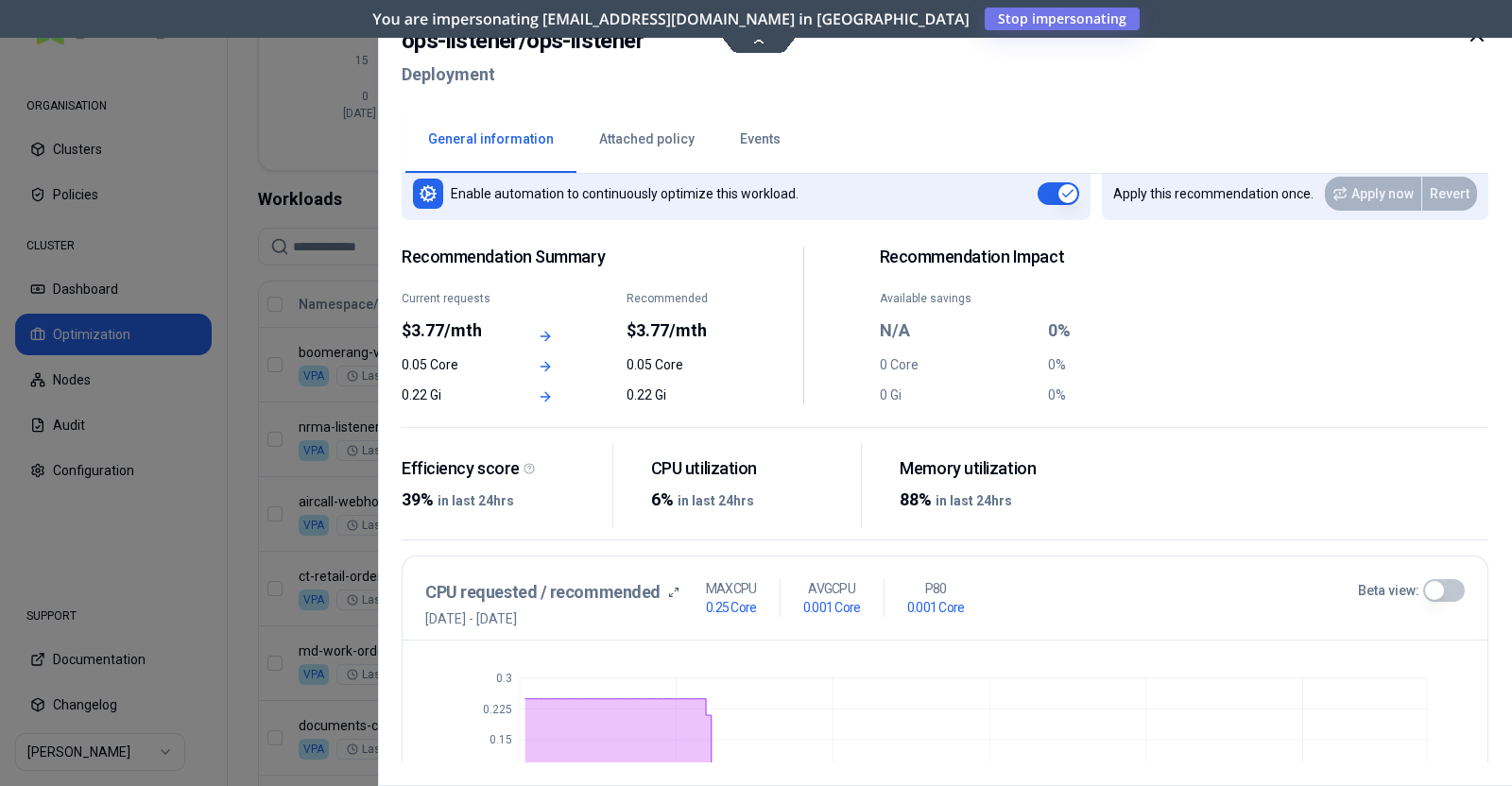
scroll to position [0, 0]
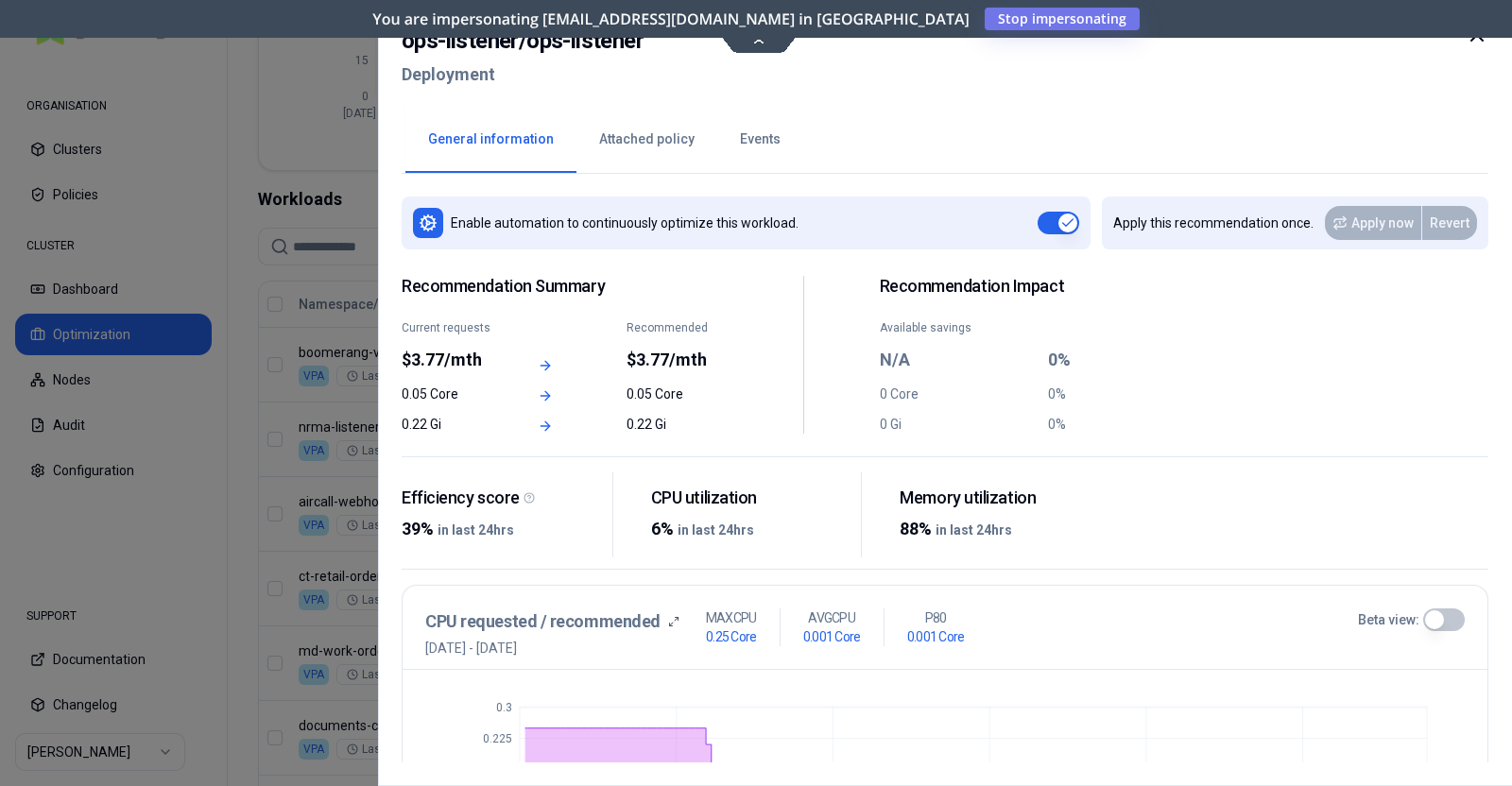
click at [1481, 40] on icon at bounding box center [1476, 34] width 11 height 11
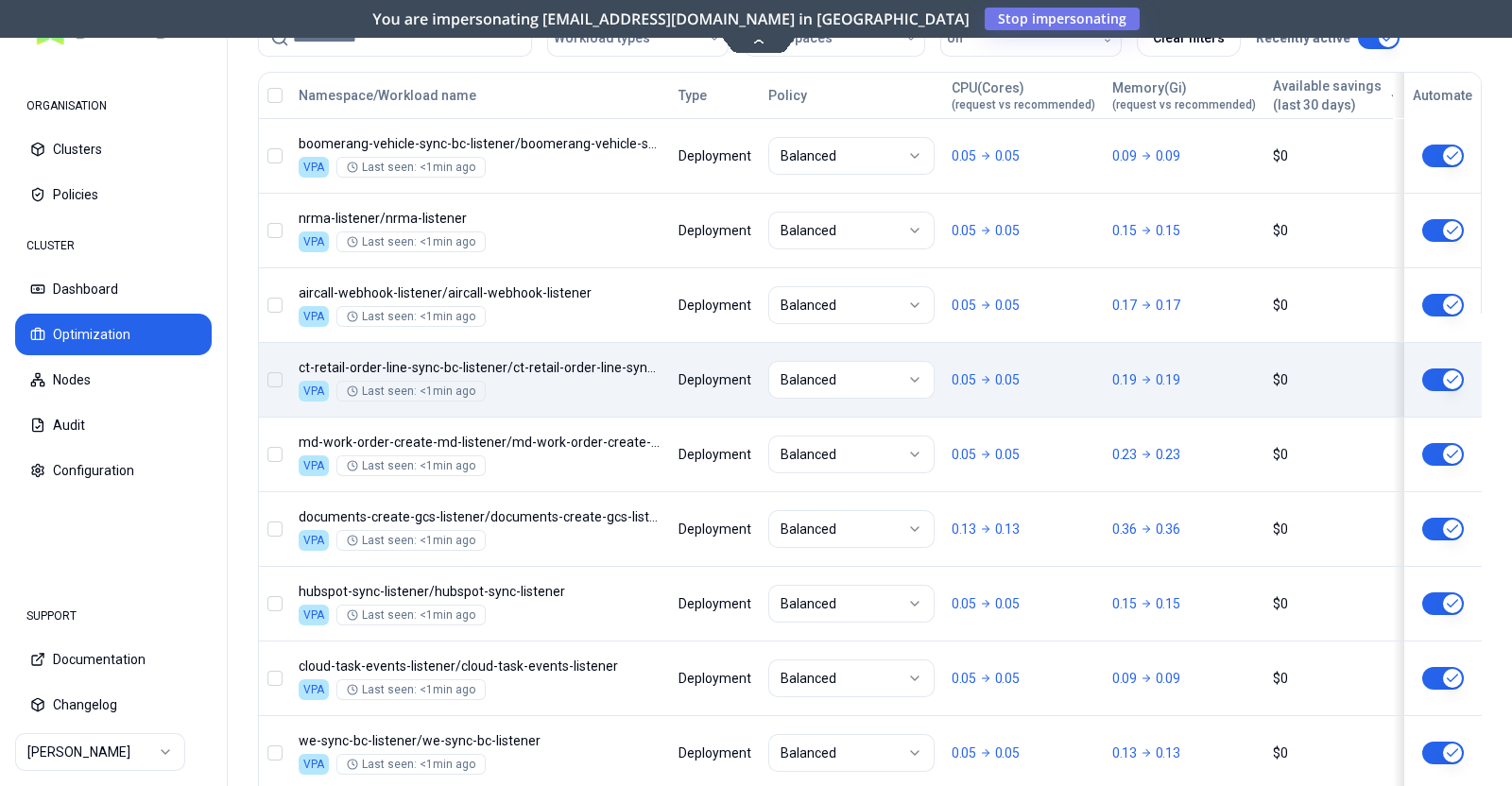
scroll to position [742, 0]
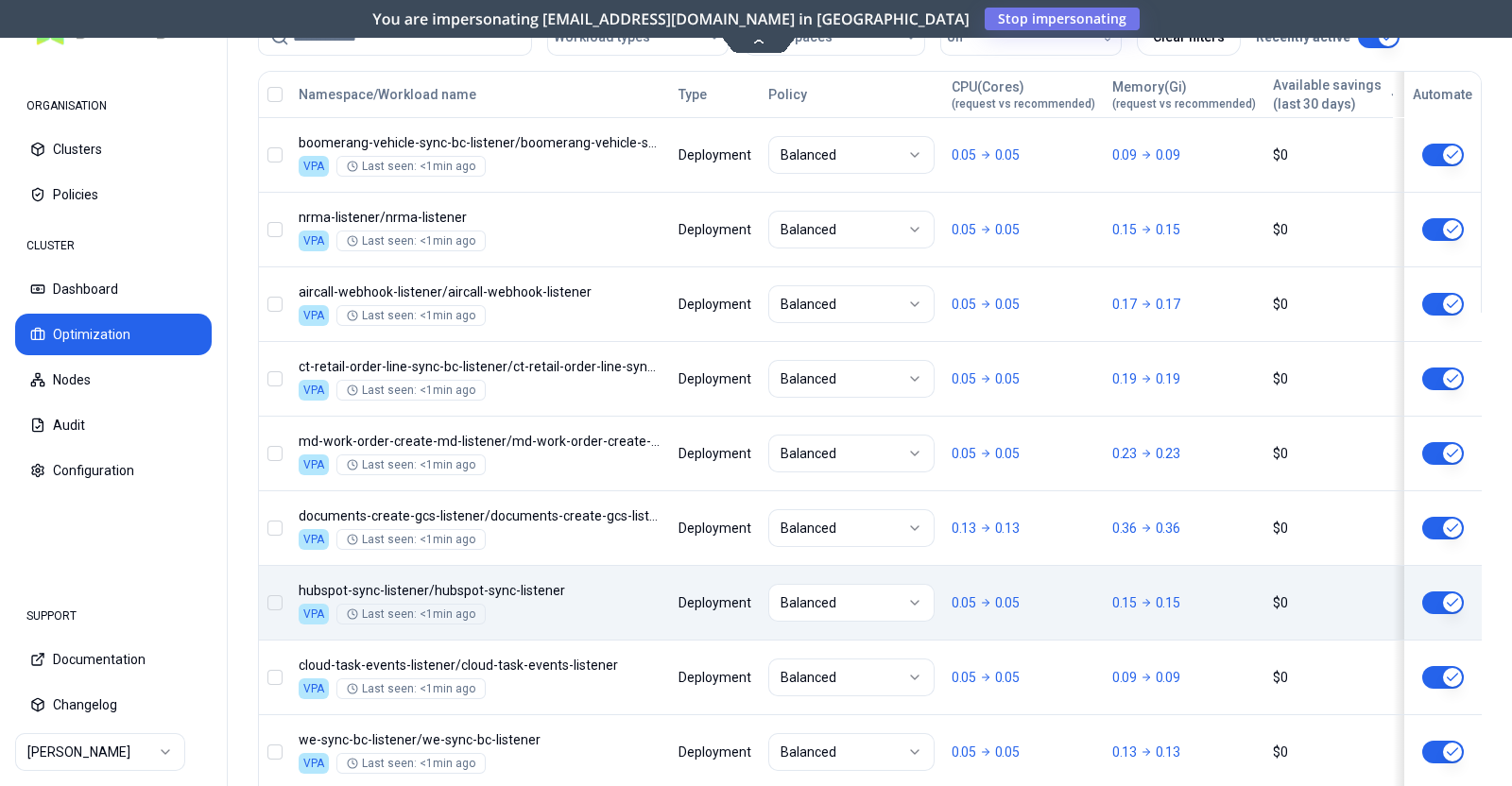
click at [629, 624] on body "ORGANISATION Clusters Policies CLUSTER Dashboard Optimization Nodes Audit Confi…" at bounding box center [756, 393] width 1512 height 786
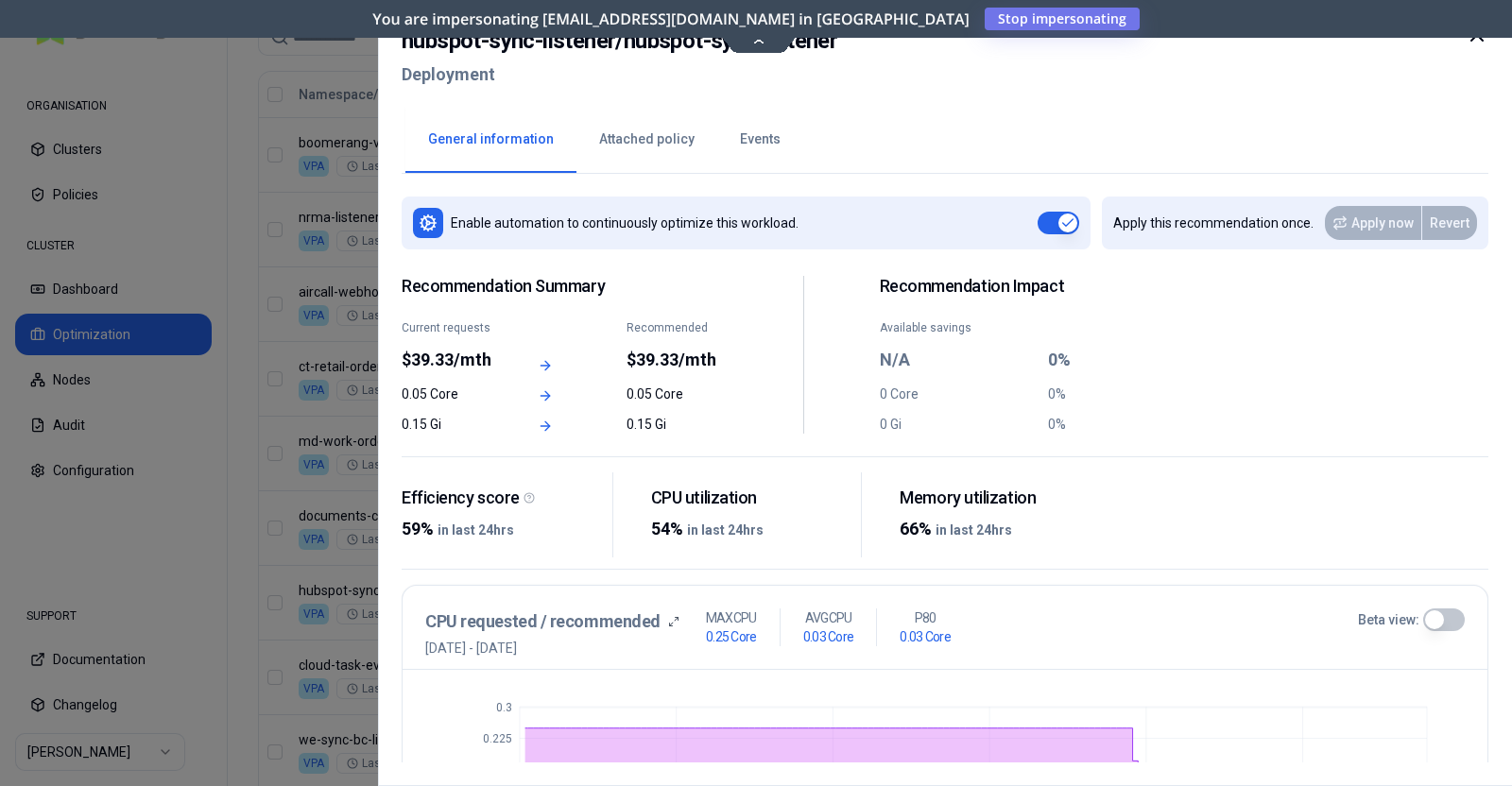
click at [1481, 37] on icon at bounding box center [1476, 35] width 23 height 23
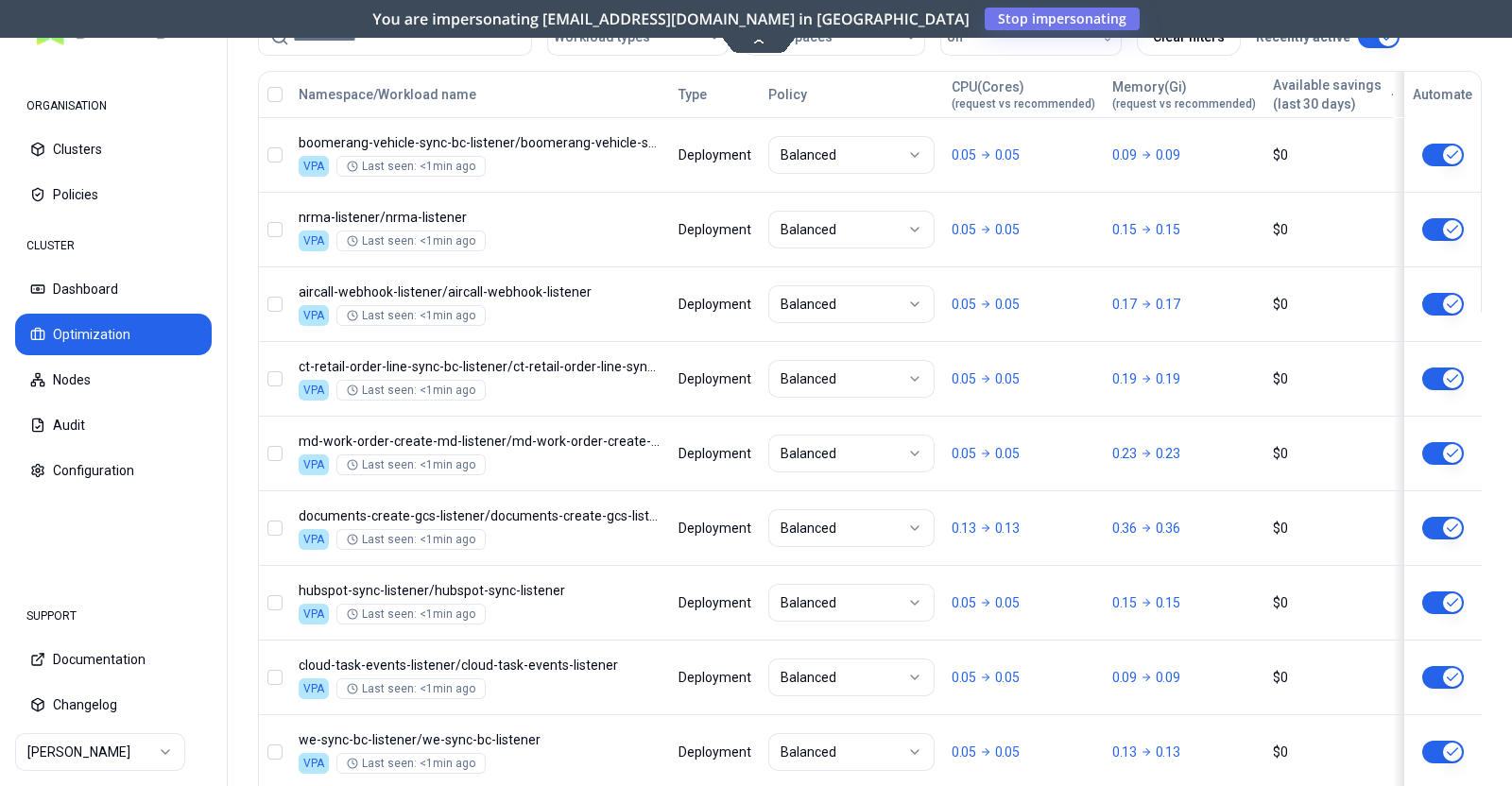
scroll to position [930, 0]
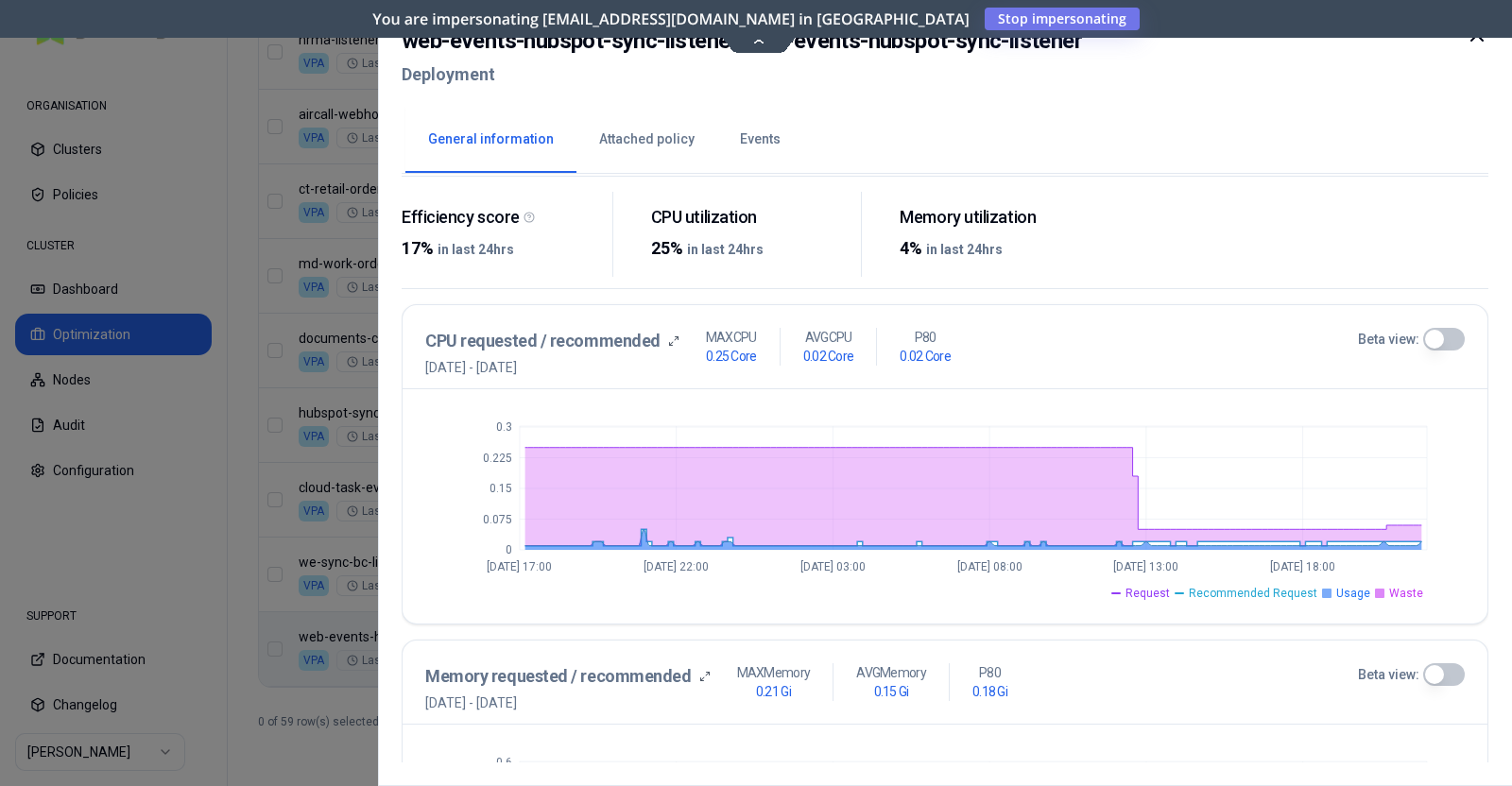
scroll to position [476, 0]
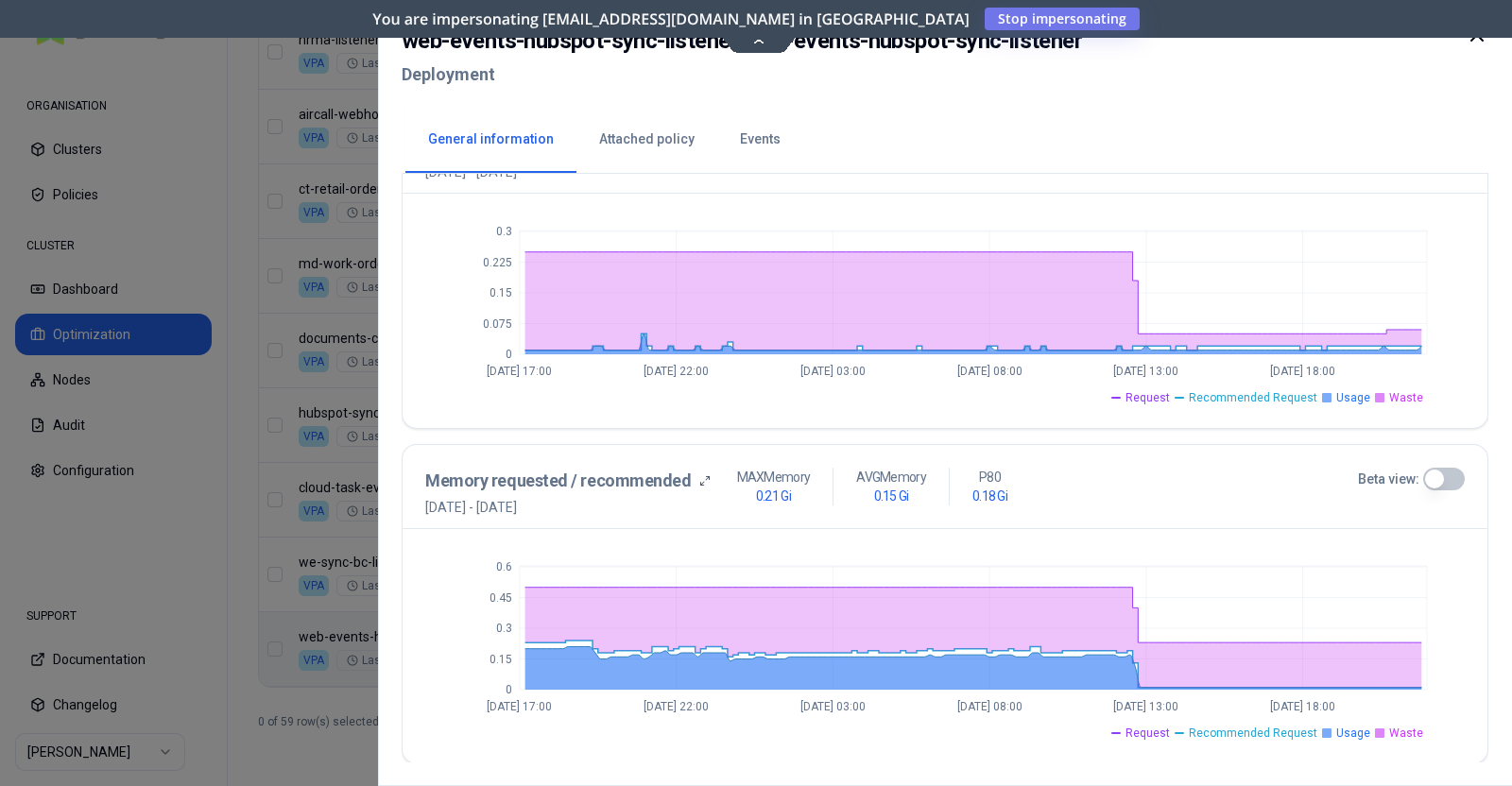
click at [1477, 44] on icon at bounding box center [1476, 35] width 23 height 23
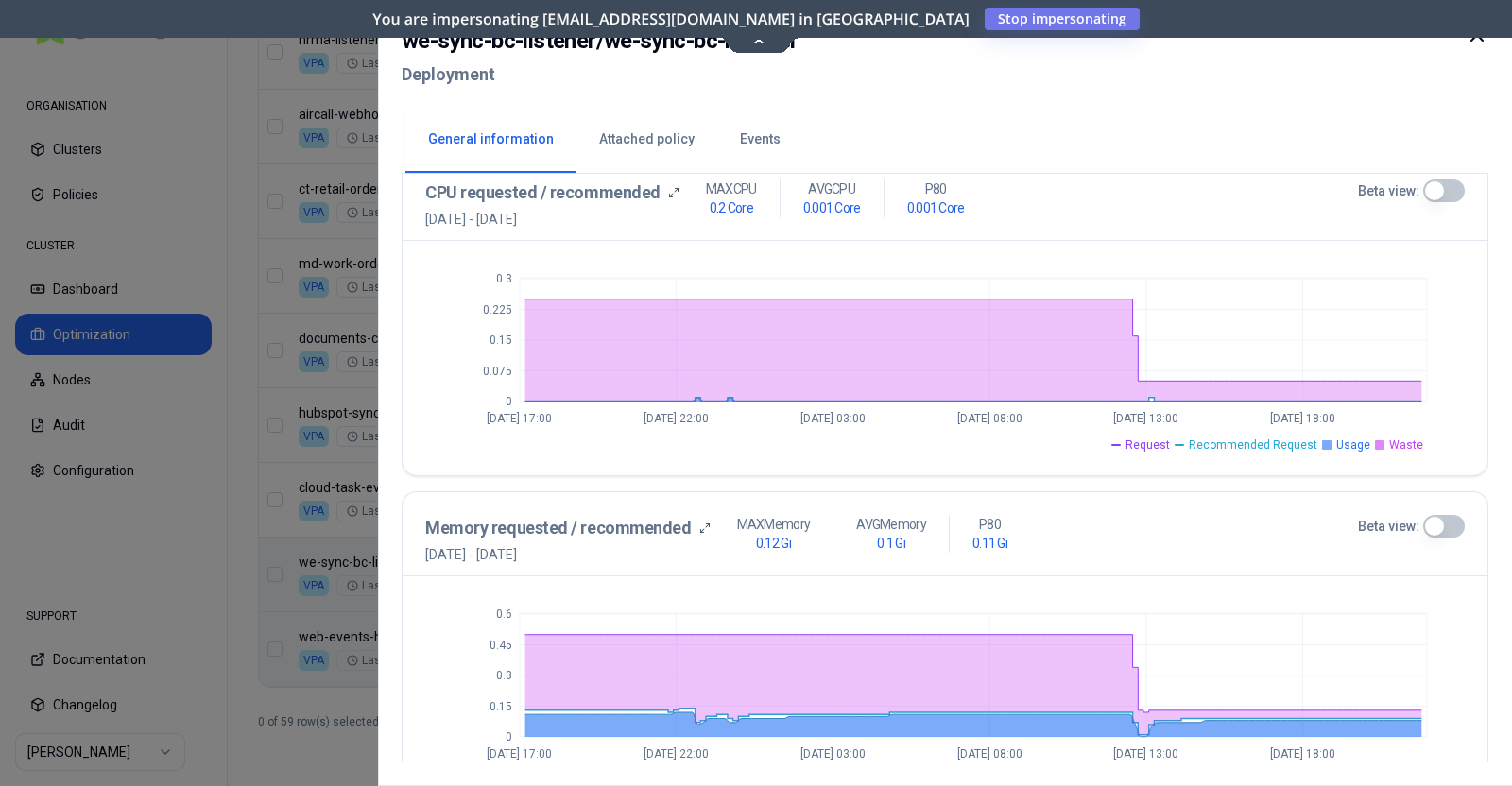
scroll to position [433, 0]
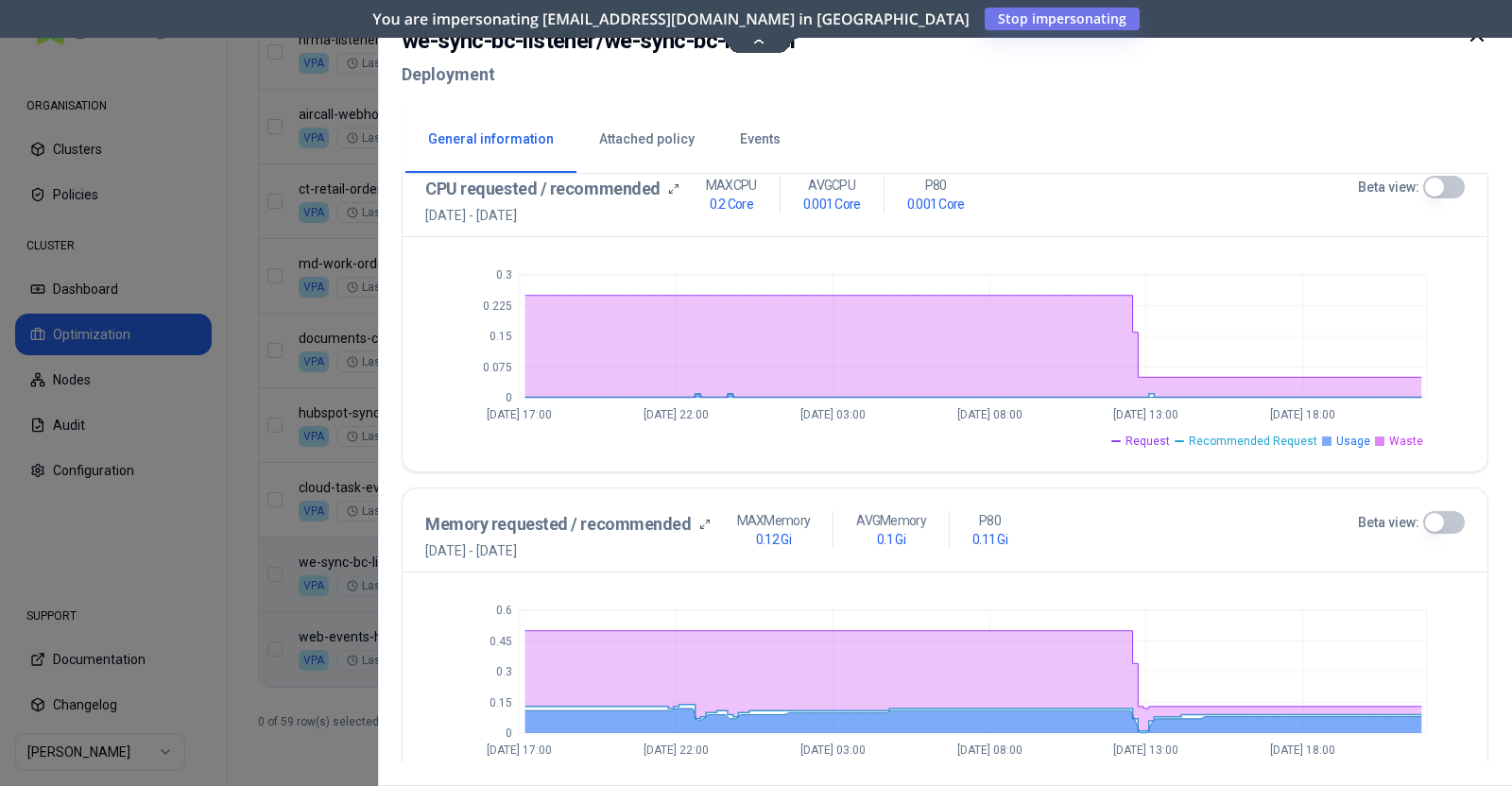
click at [1474, 37] on icon at bounding box center [1476, 34] width 11 height 11
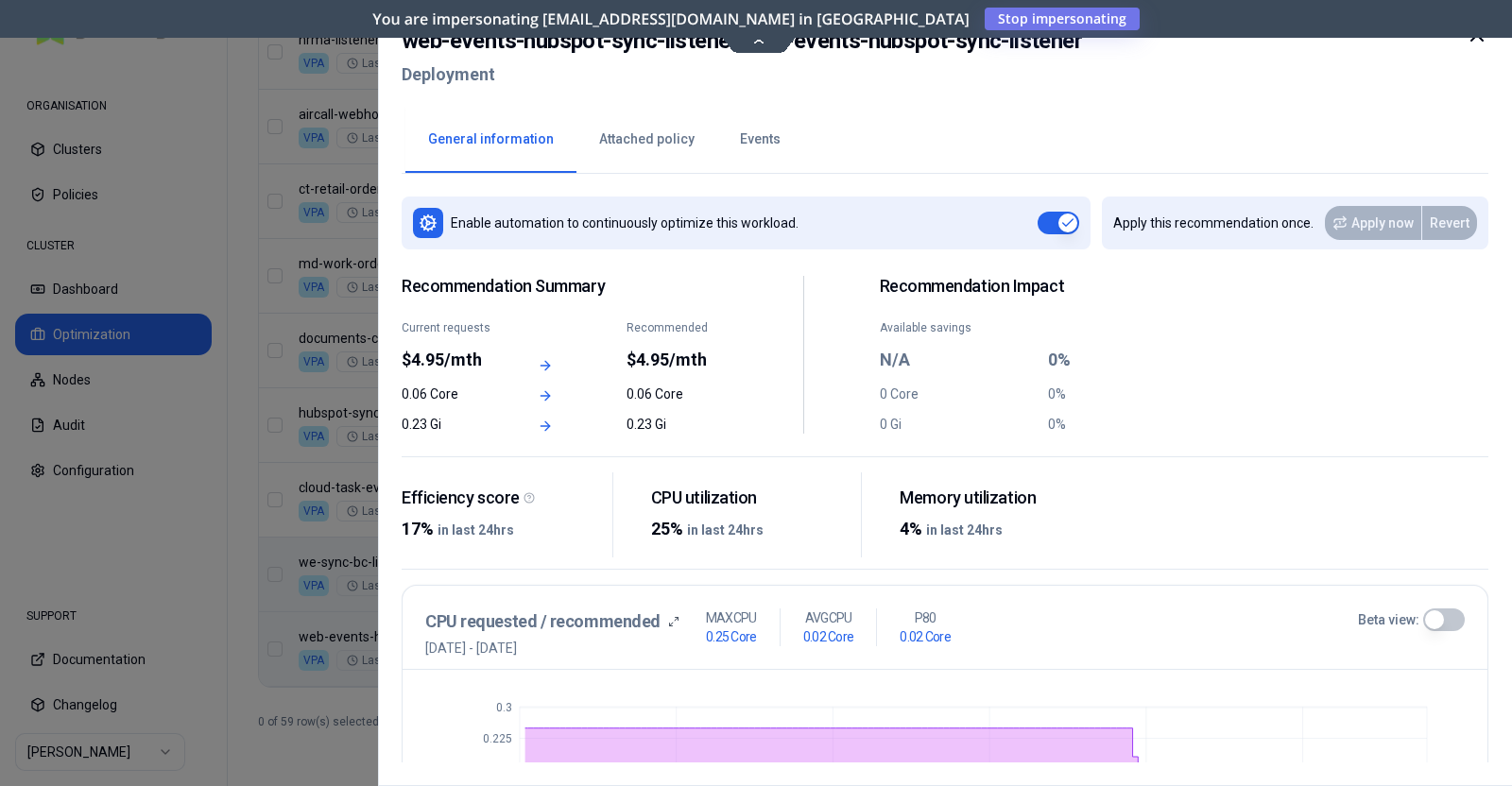
click at [1475, 45] on icon at bounding box center [1476, 35] width 23 height 23
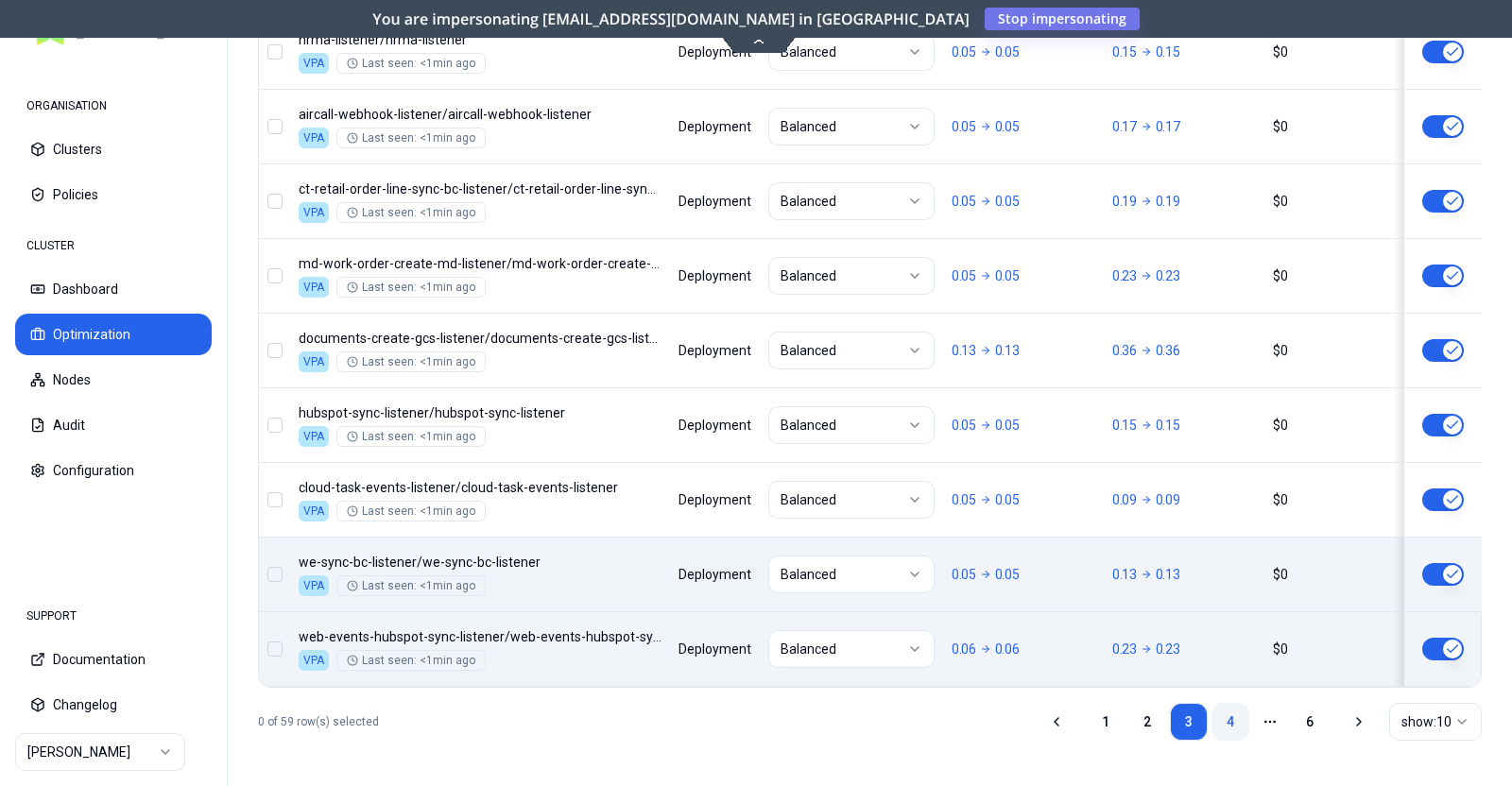
click at [1219, 728] on link "4" at bounding box center [1230, 722] width 38 height 38
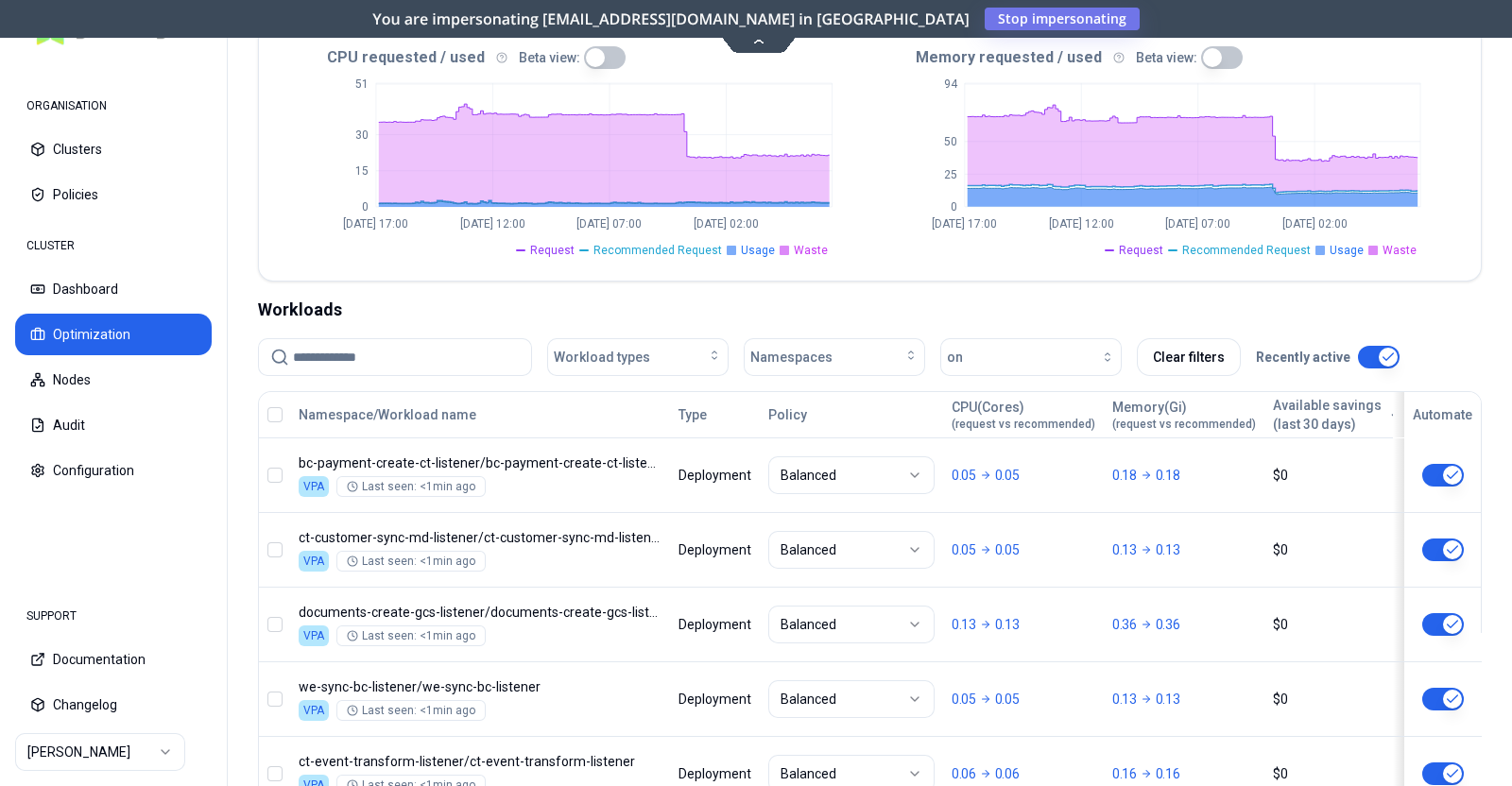
scroll to position [342, 0]
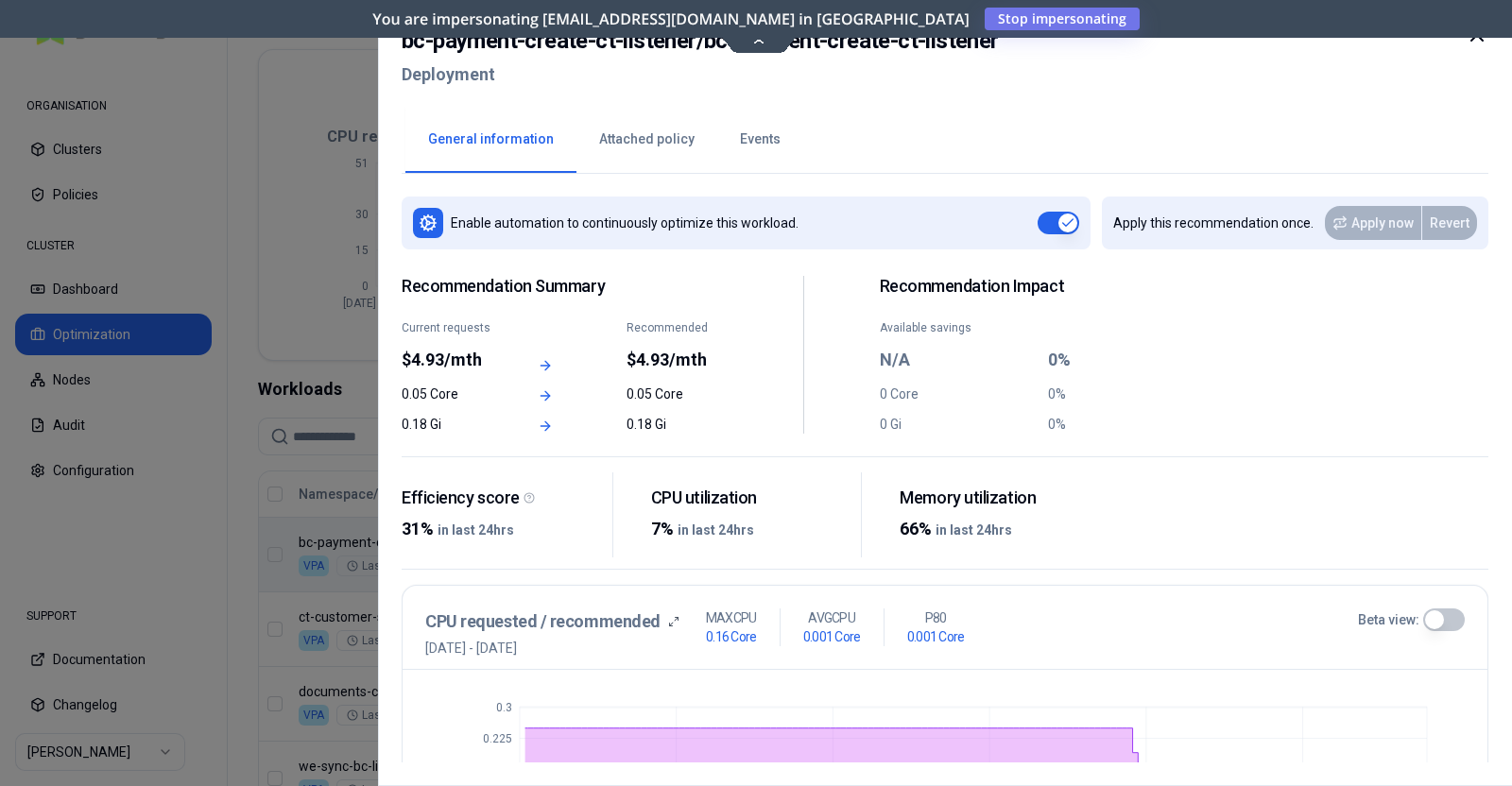
click at [1481, 46] on div at bounding box center [1476, 58] width 23 height 68
click at [1476, 37] on icon at bounding box center [1476, 35] width 23 height 23
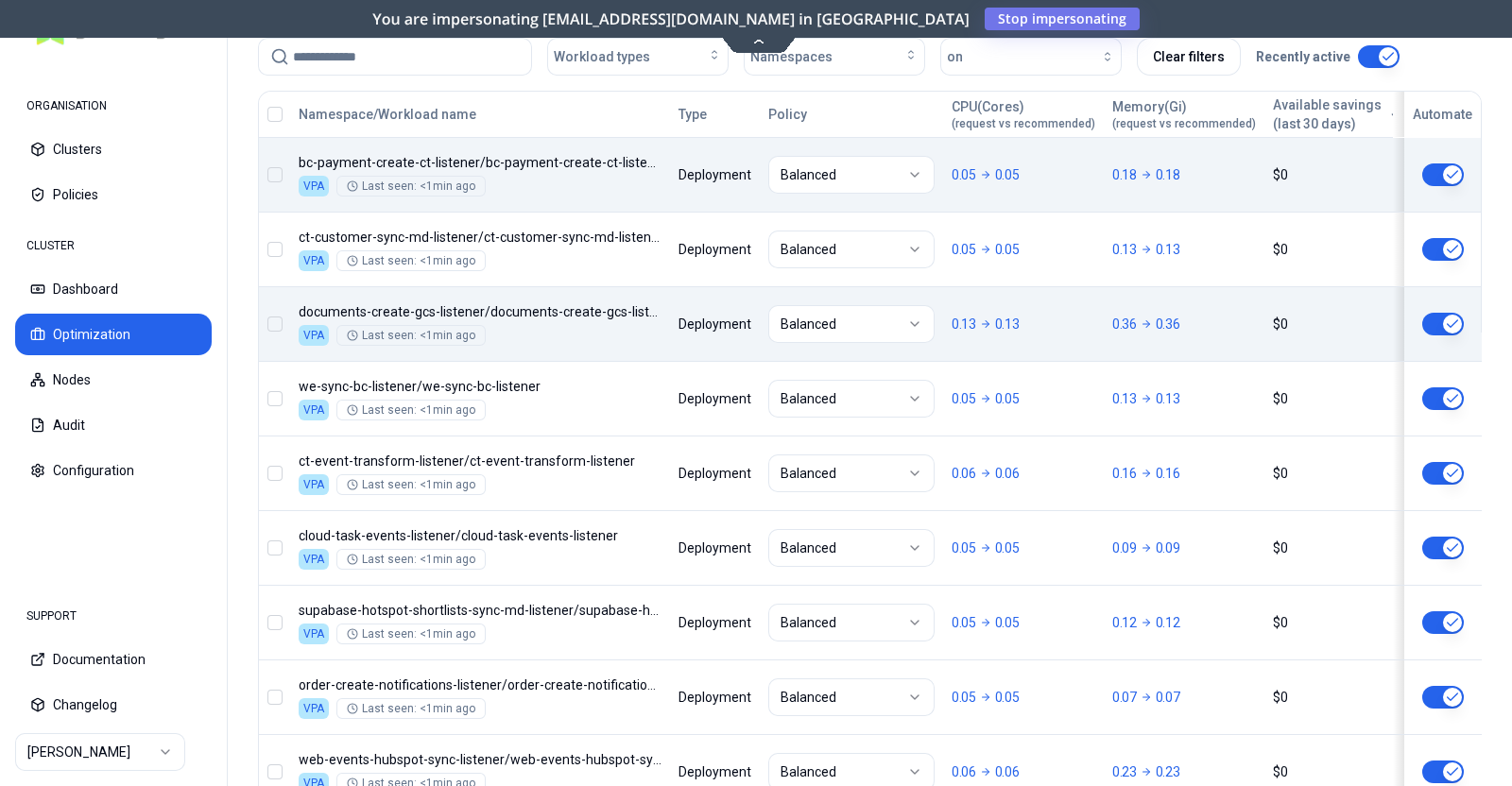
scroll to position [930, 0]
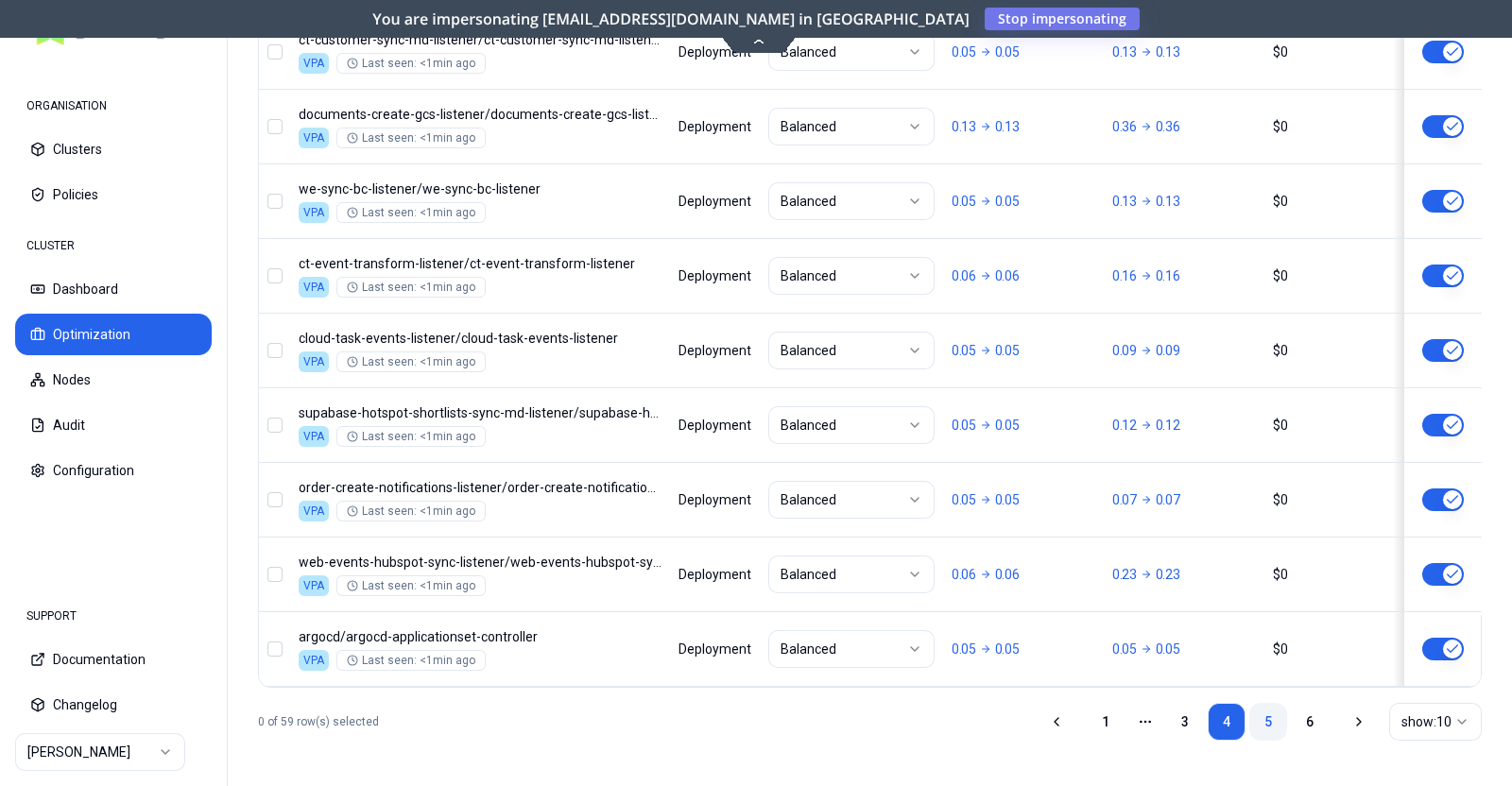
click at [1266, 711] on link "5" at bounding box center [1268, 722] width 38 height 38
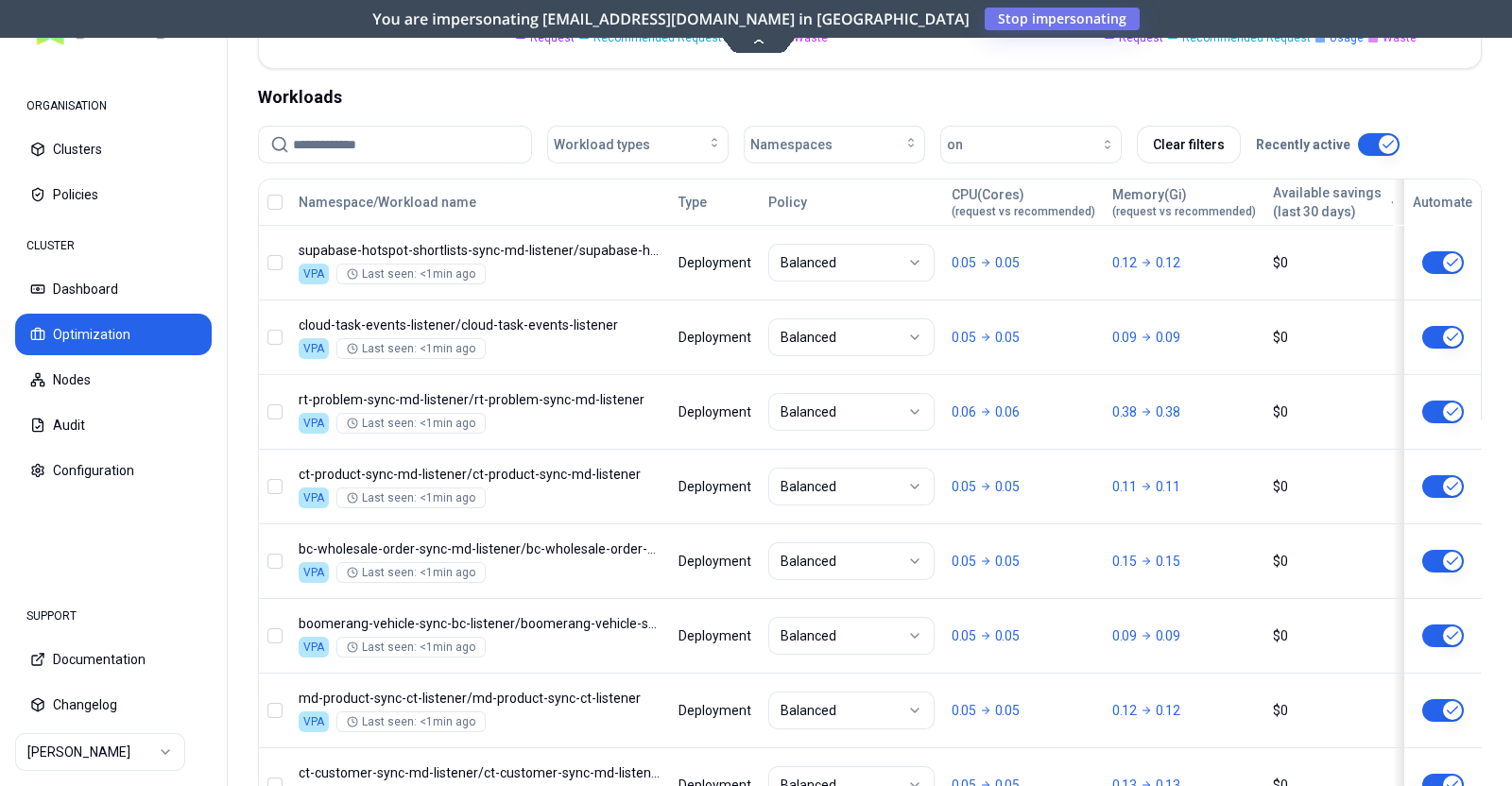
scroll to position [675, 0]
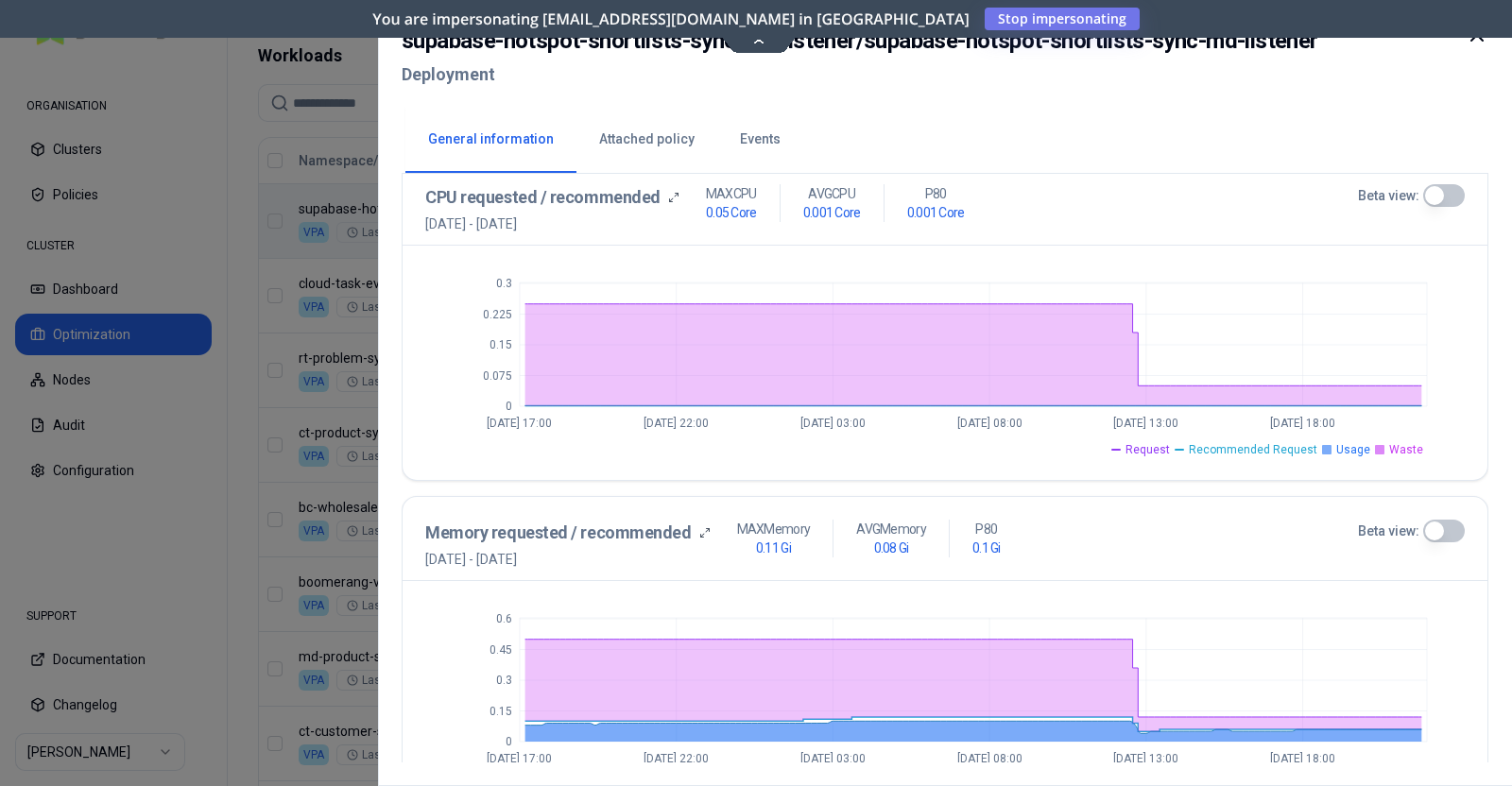
scroll to position [476, 0]
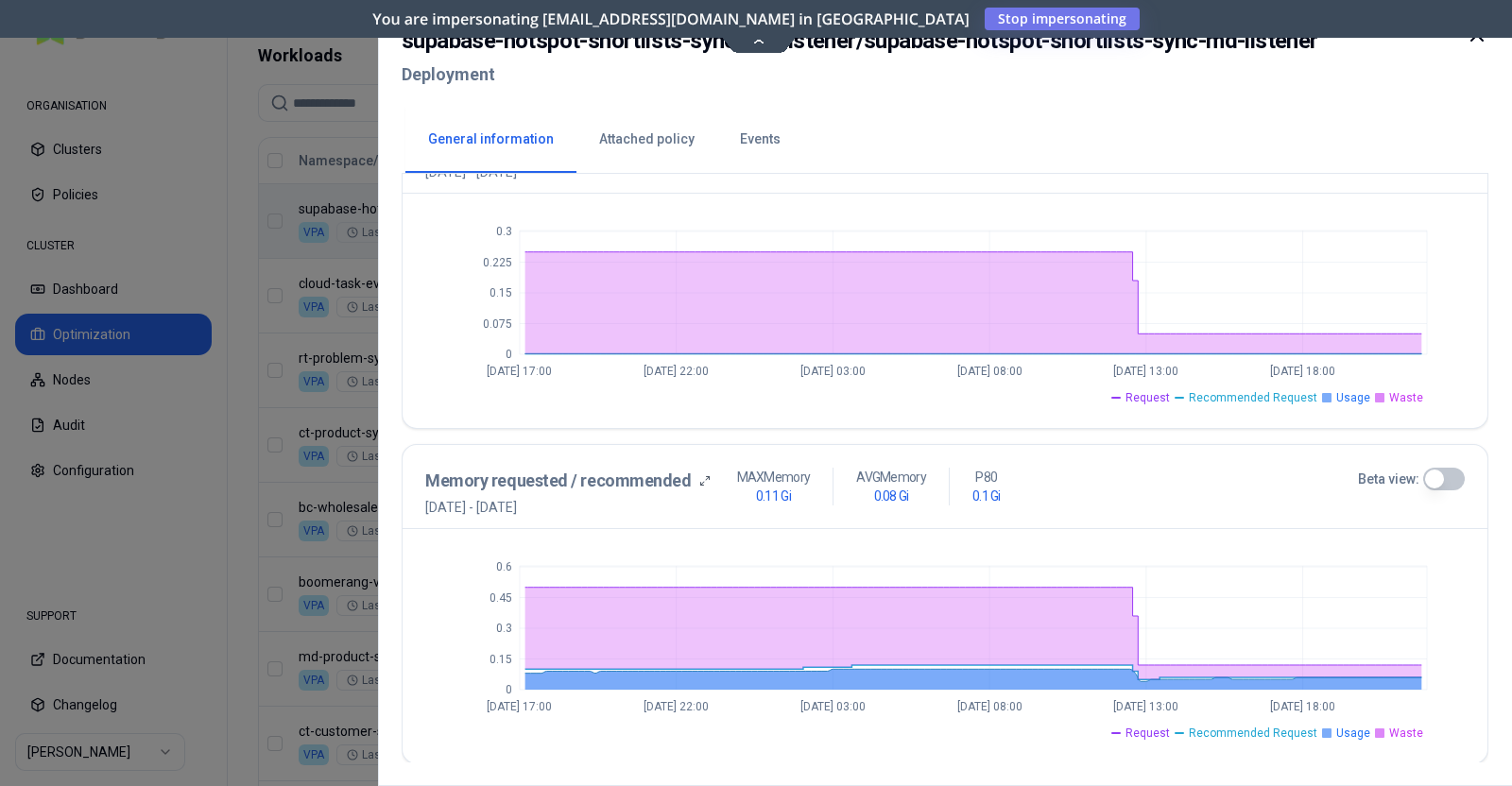
click at [1476, 42] on icon at bounding box center [1476, 35] width 23 height 23
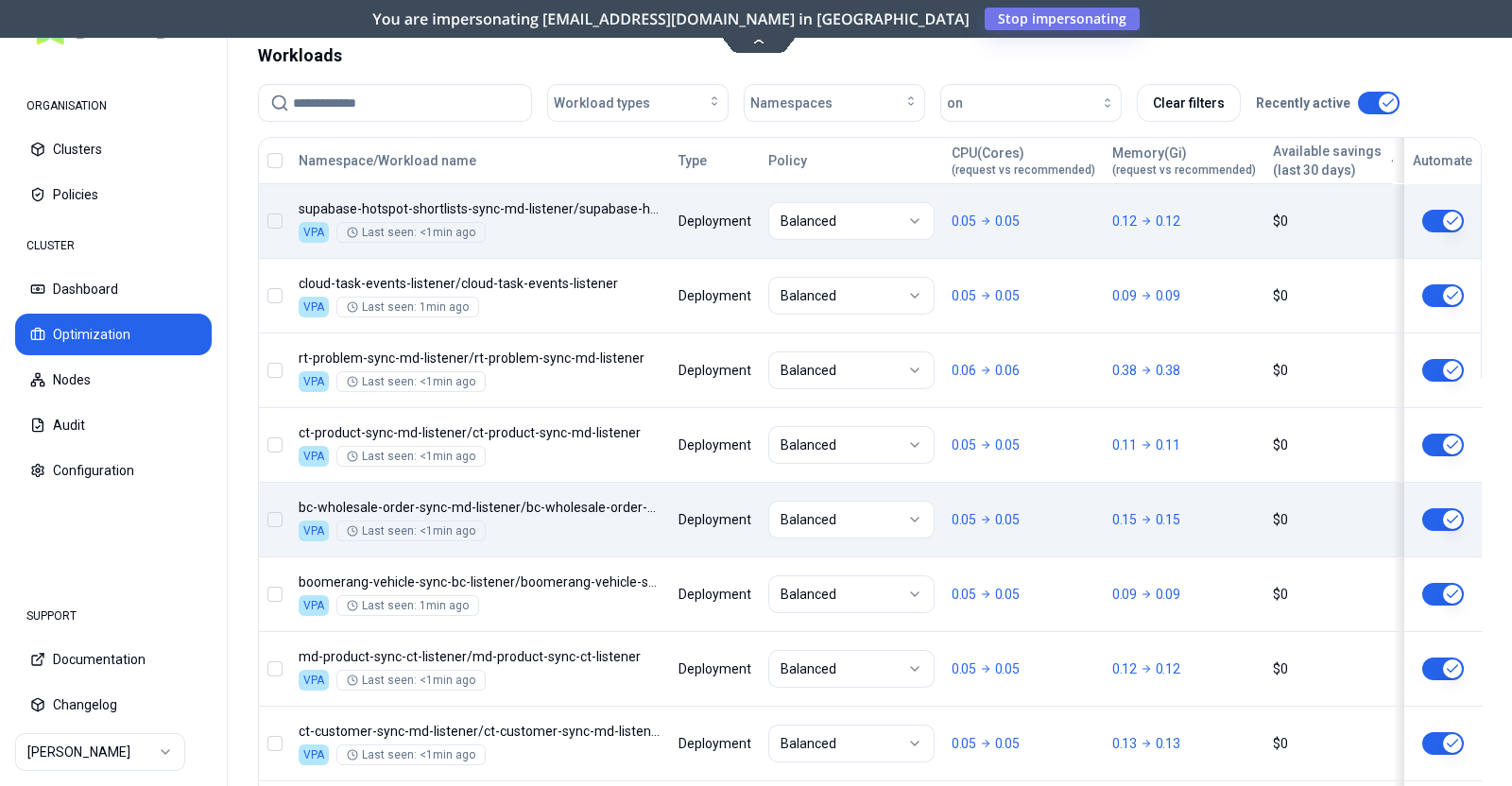
scroll to position [930, 0]
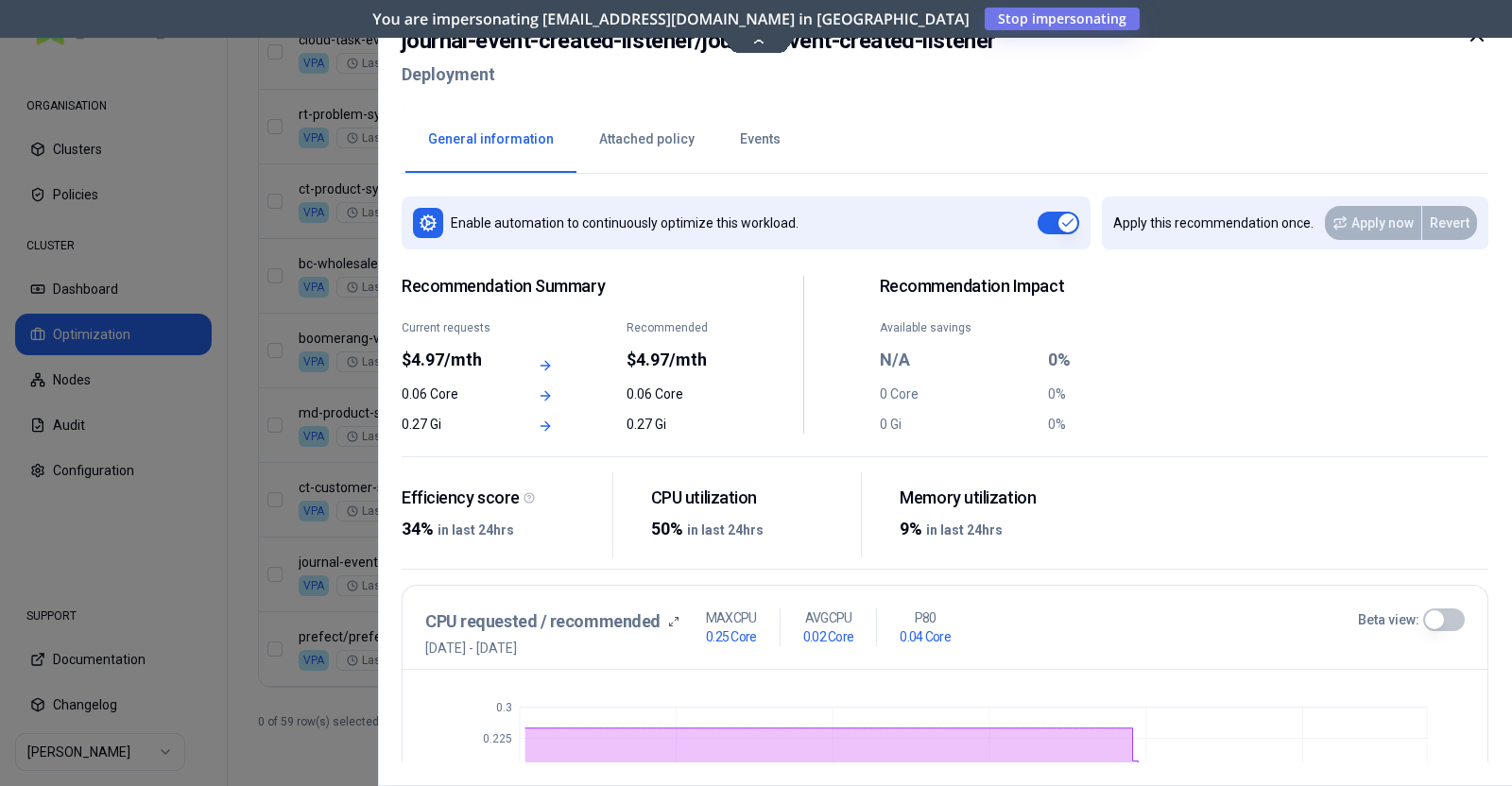
click at [1446, 611] on button "Beta view:" at bounding box center [1444, 619] width 42 height 23
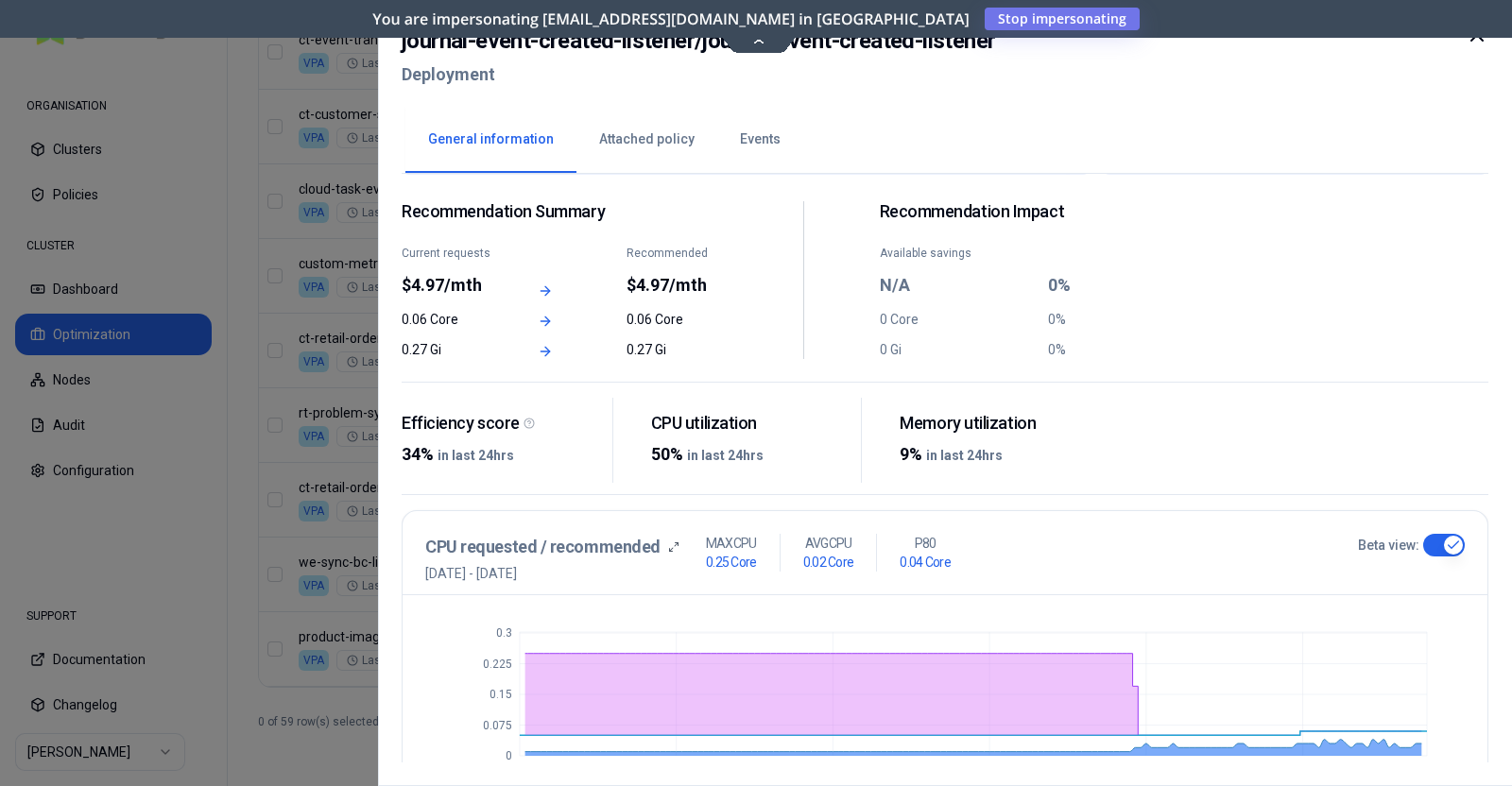
scroll to position [34, 0]
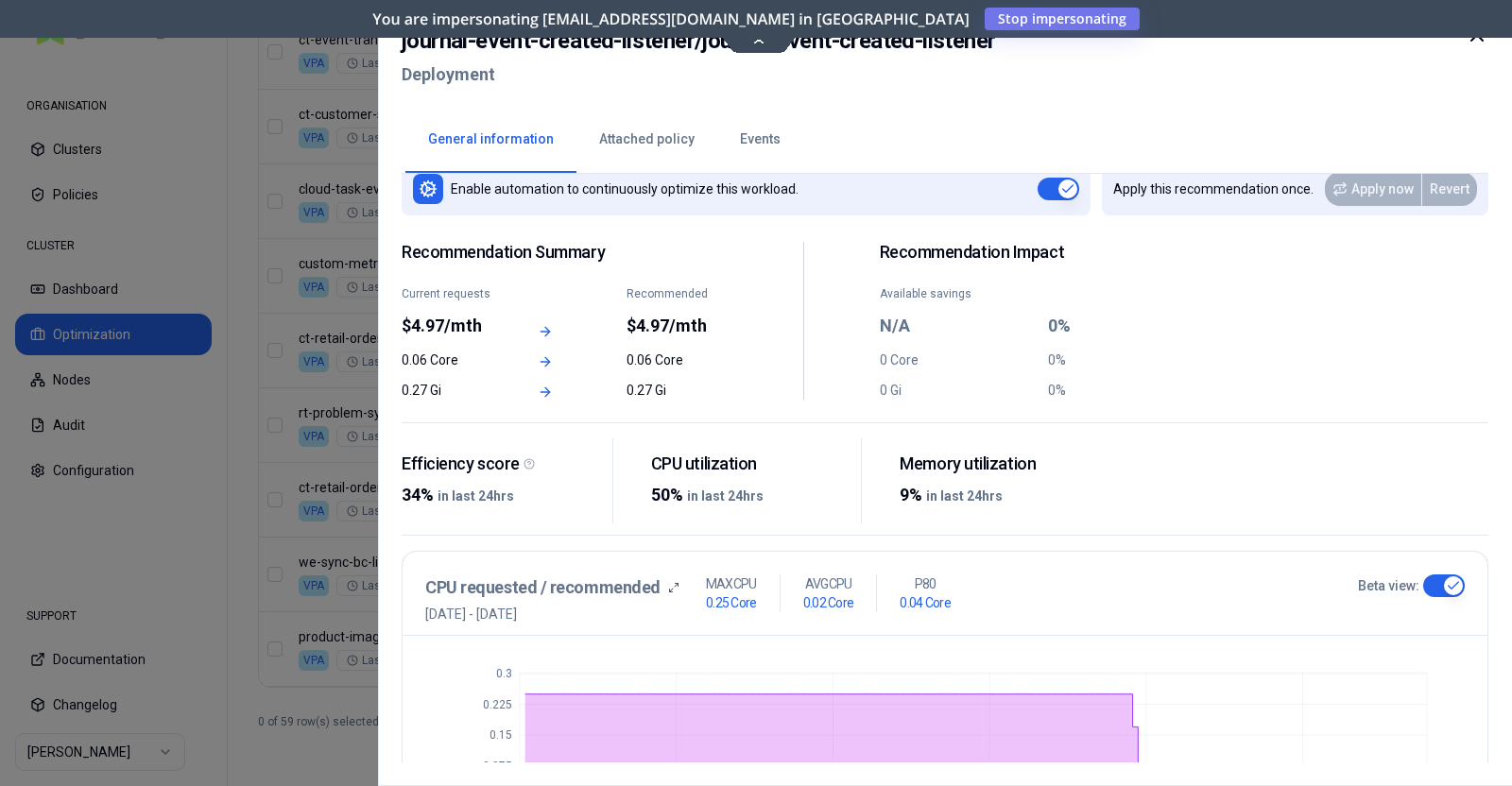
click at [1476, 42] on icon at bounding box center [1476, 35] width 23 height 23
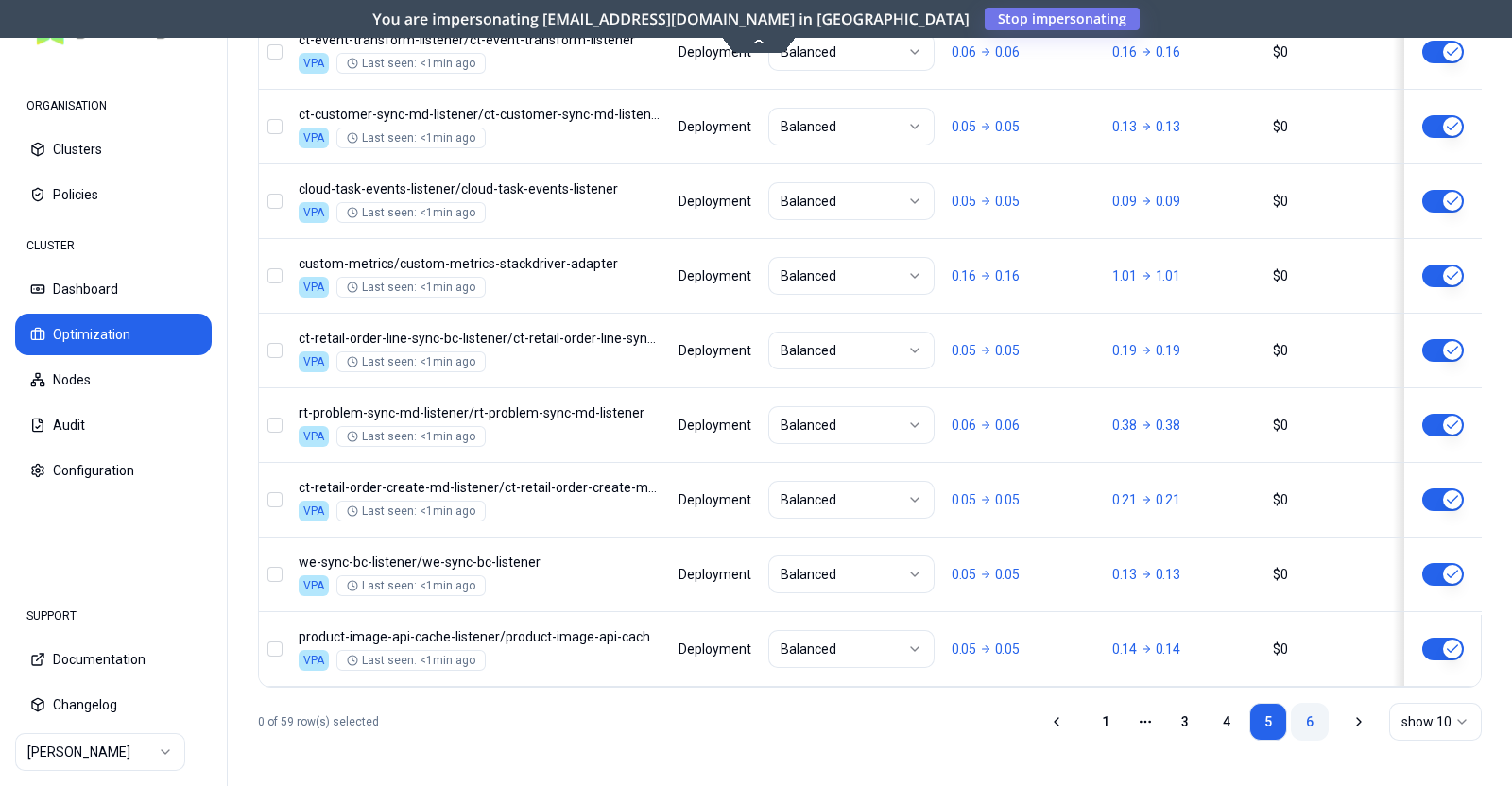
click at [1306, 712] on link "6" at bounding box center [1310, 722] width 38 height 38
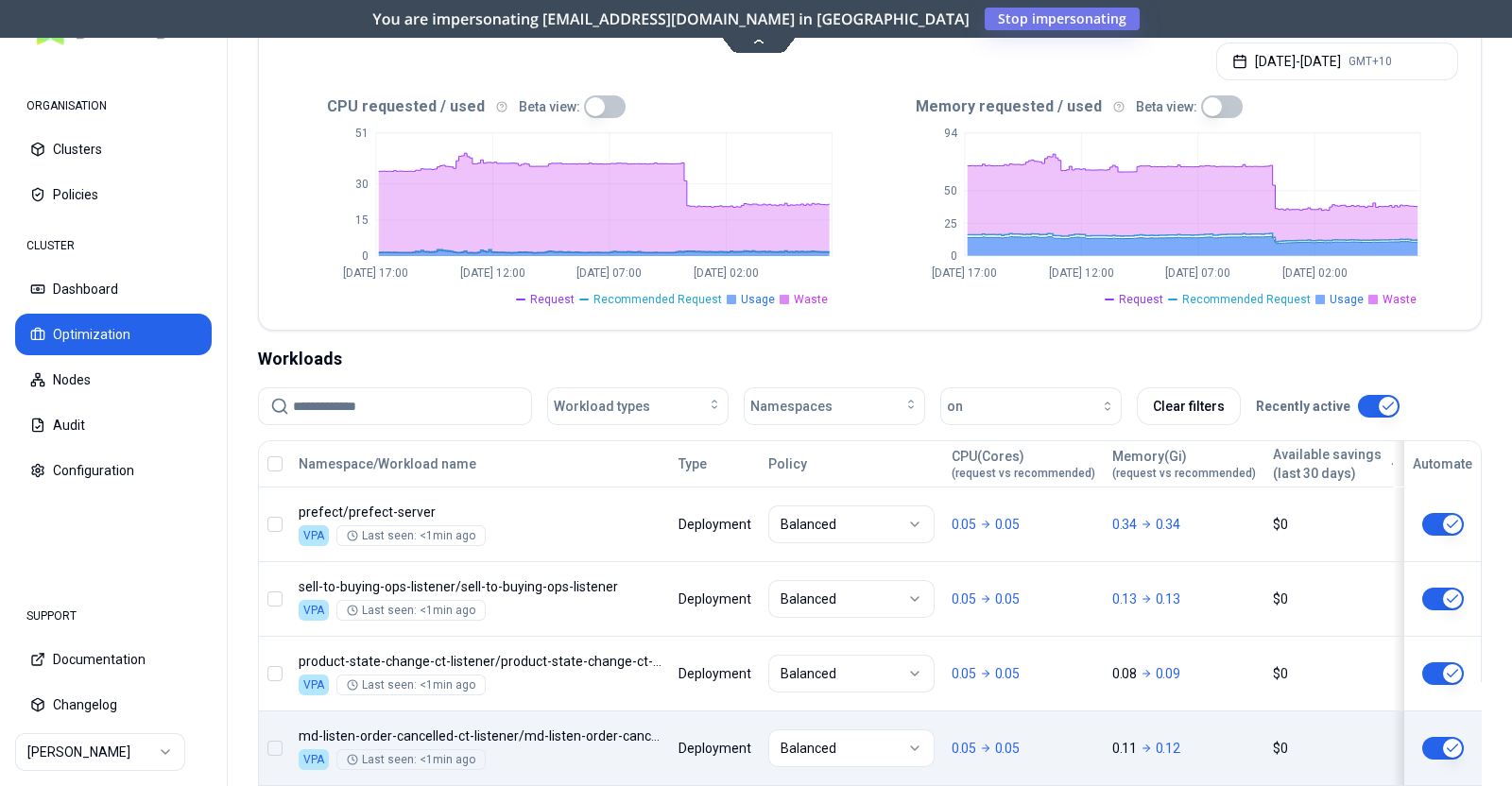
scroll to position [288, 0]
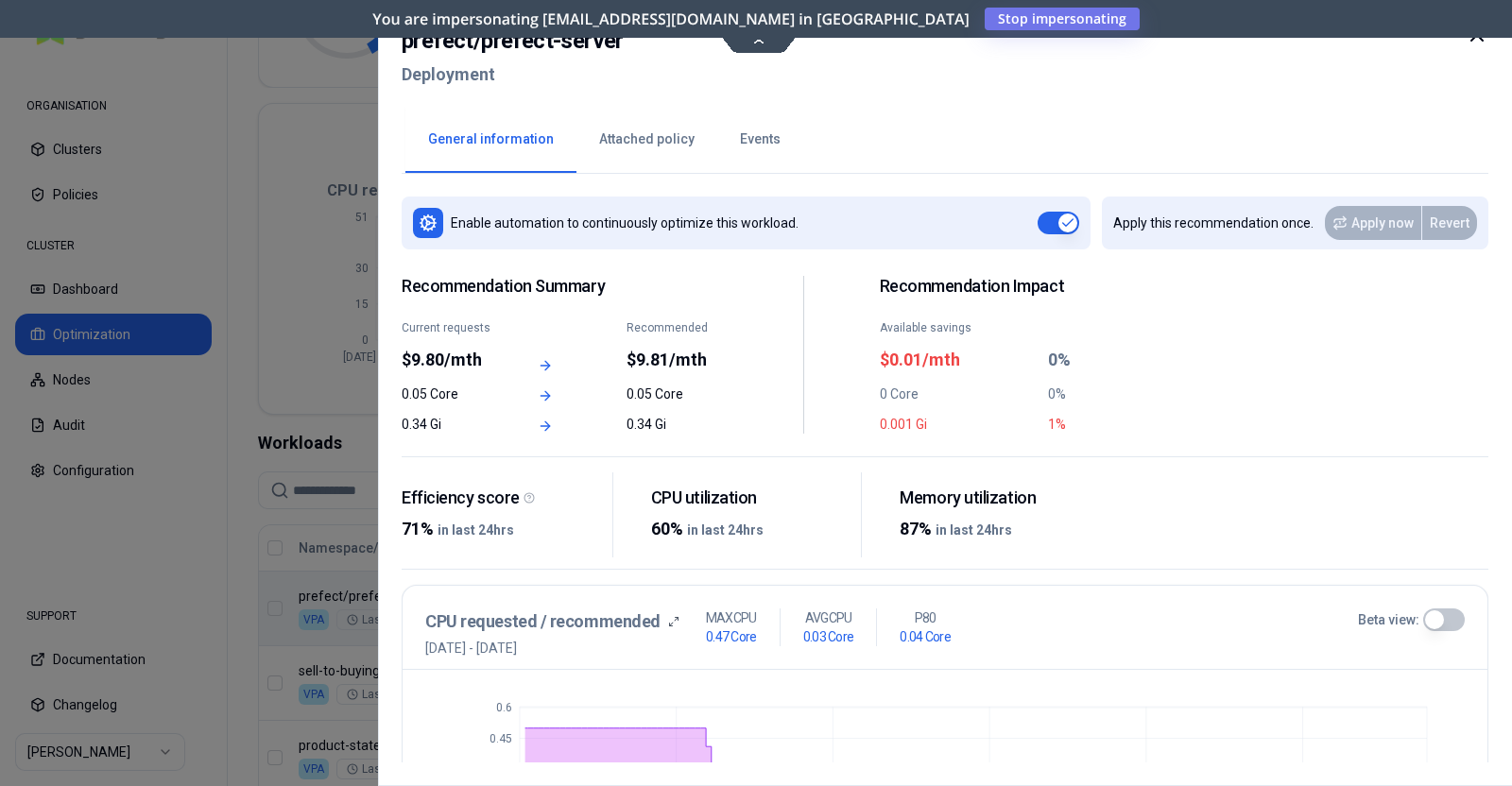
click at [1477, 41] on icon at bounding box center [1476, 35] width 23 height 23
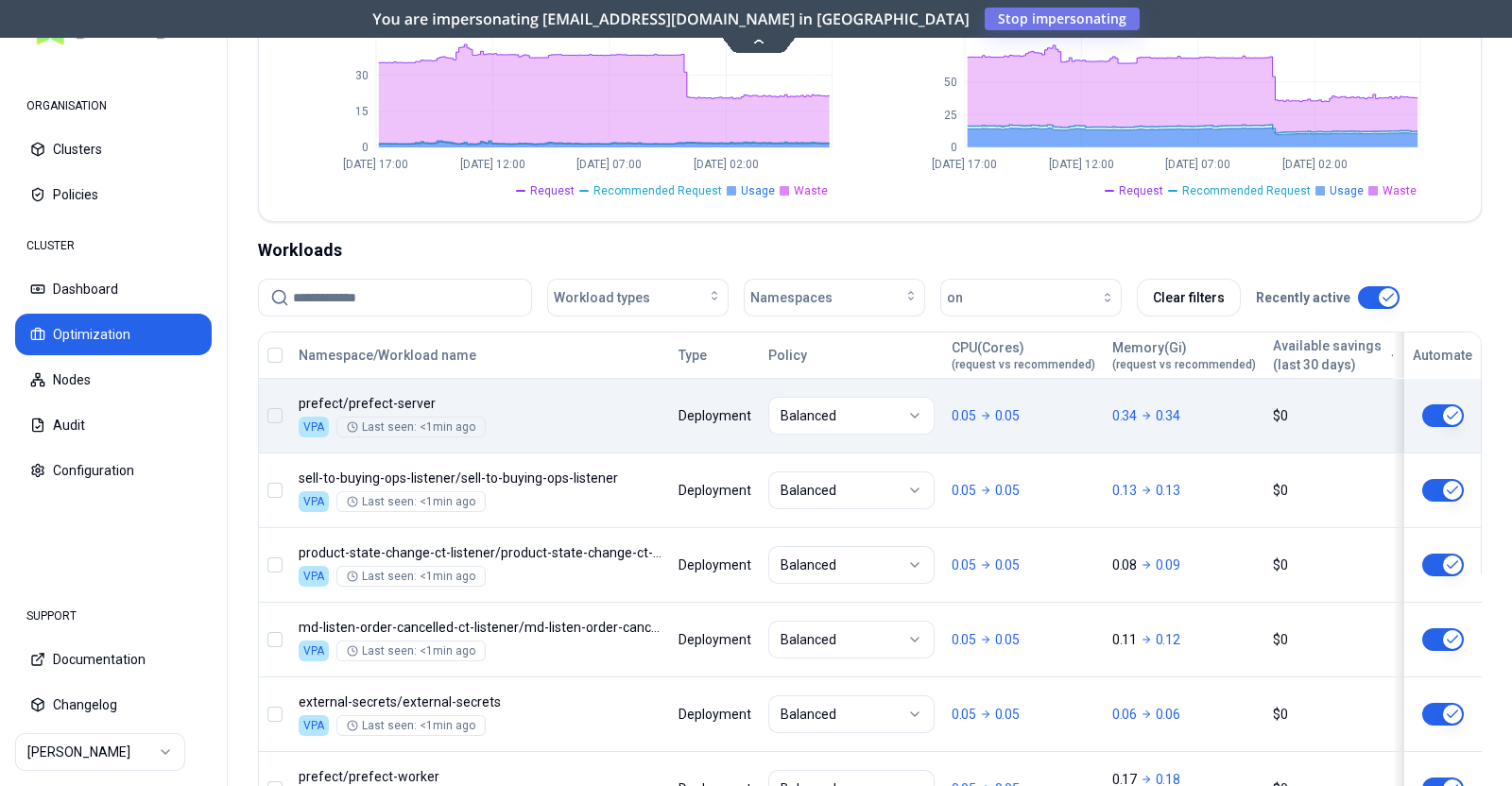
scroll to position [491, 0]
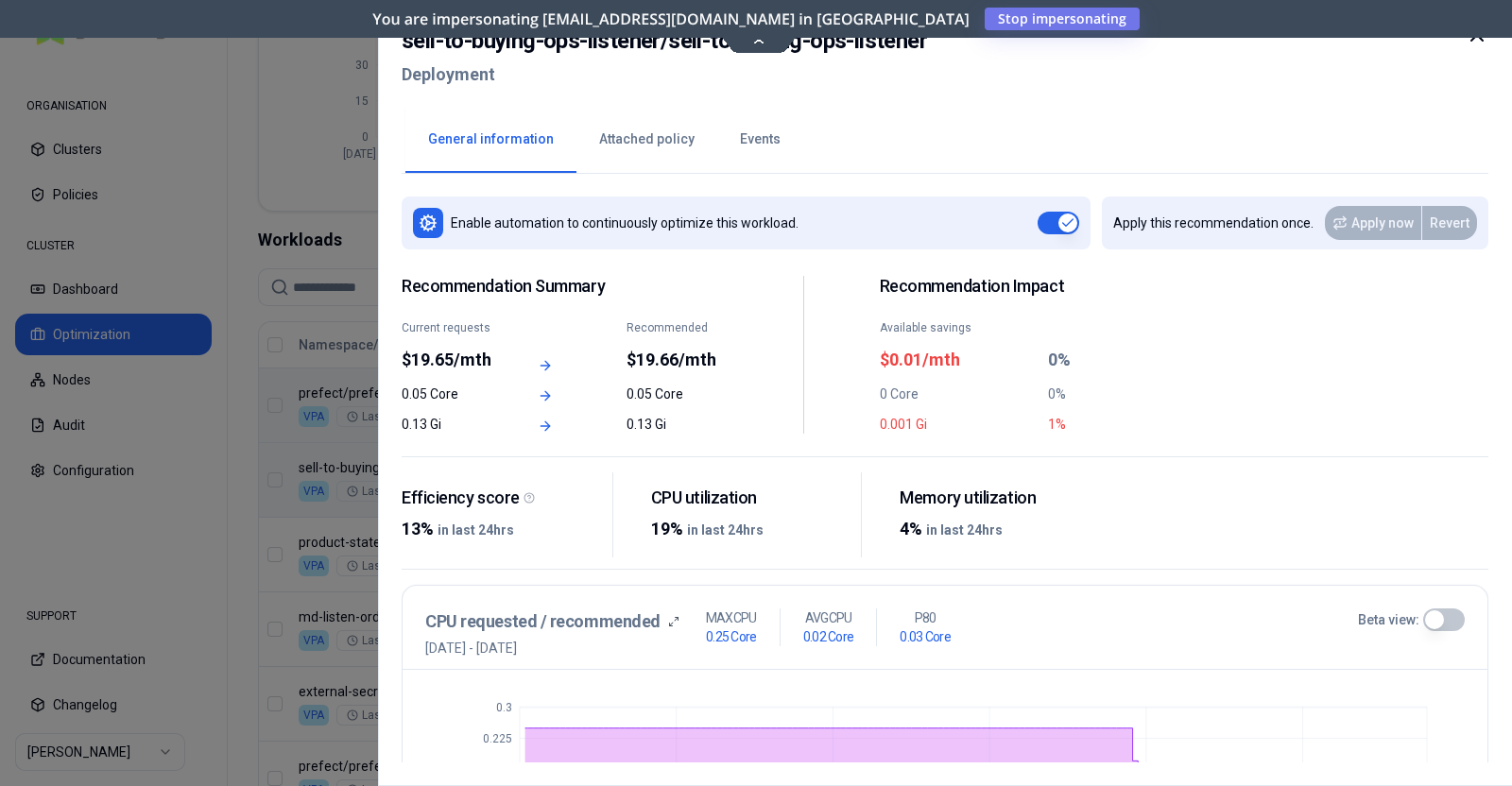
click at [1476, 42] on icon at bounding box center [1476, 35] width 23 height 23
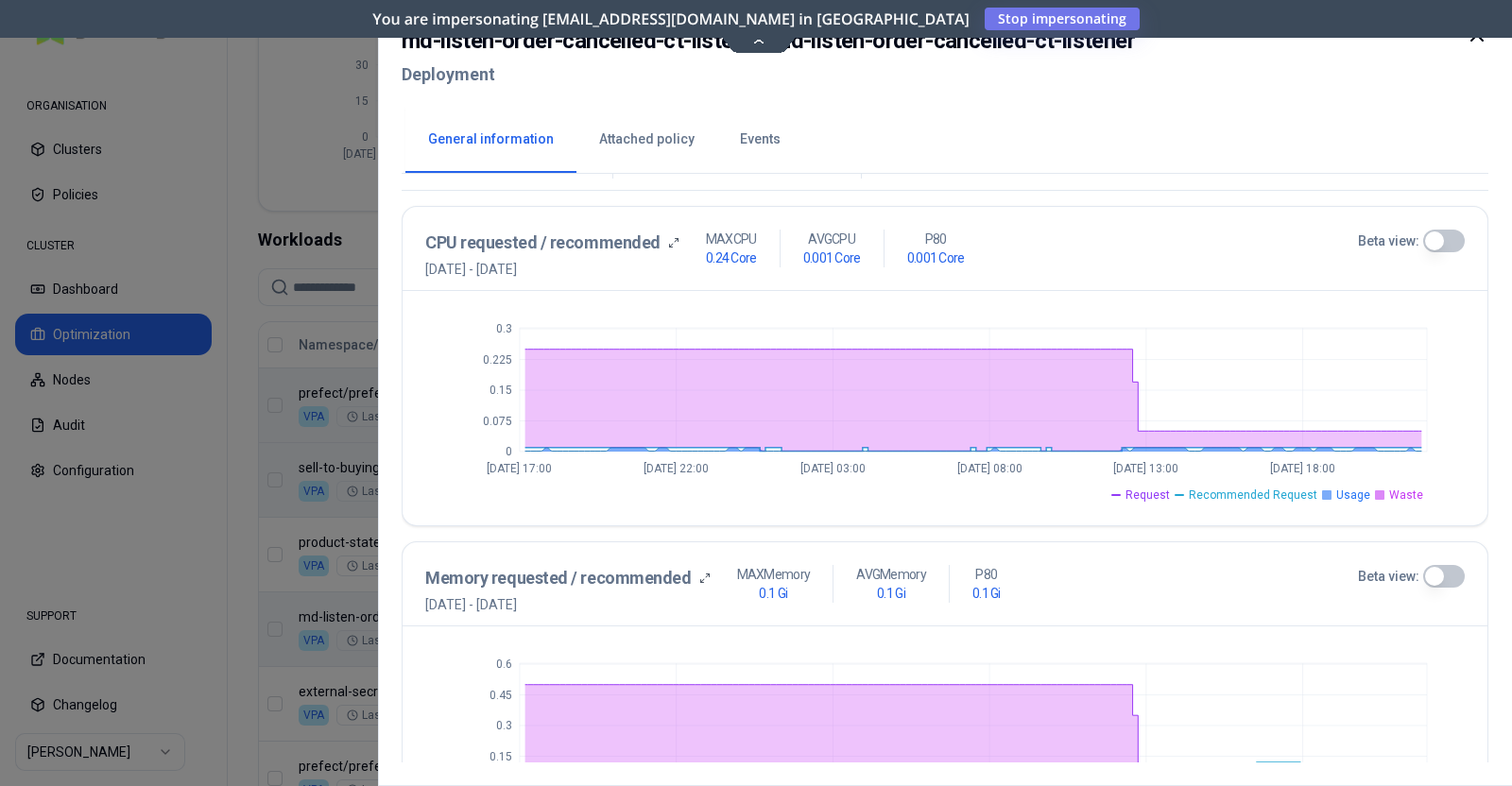
scroll to position [476, 0]
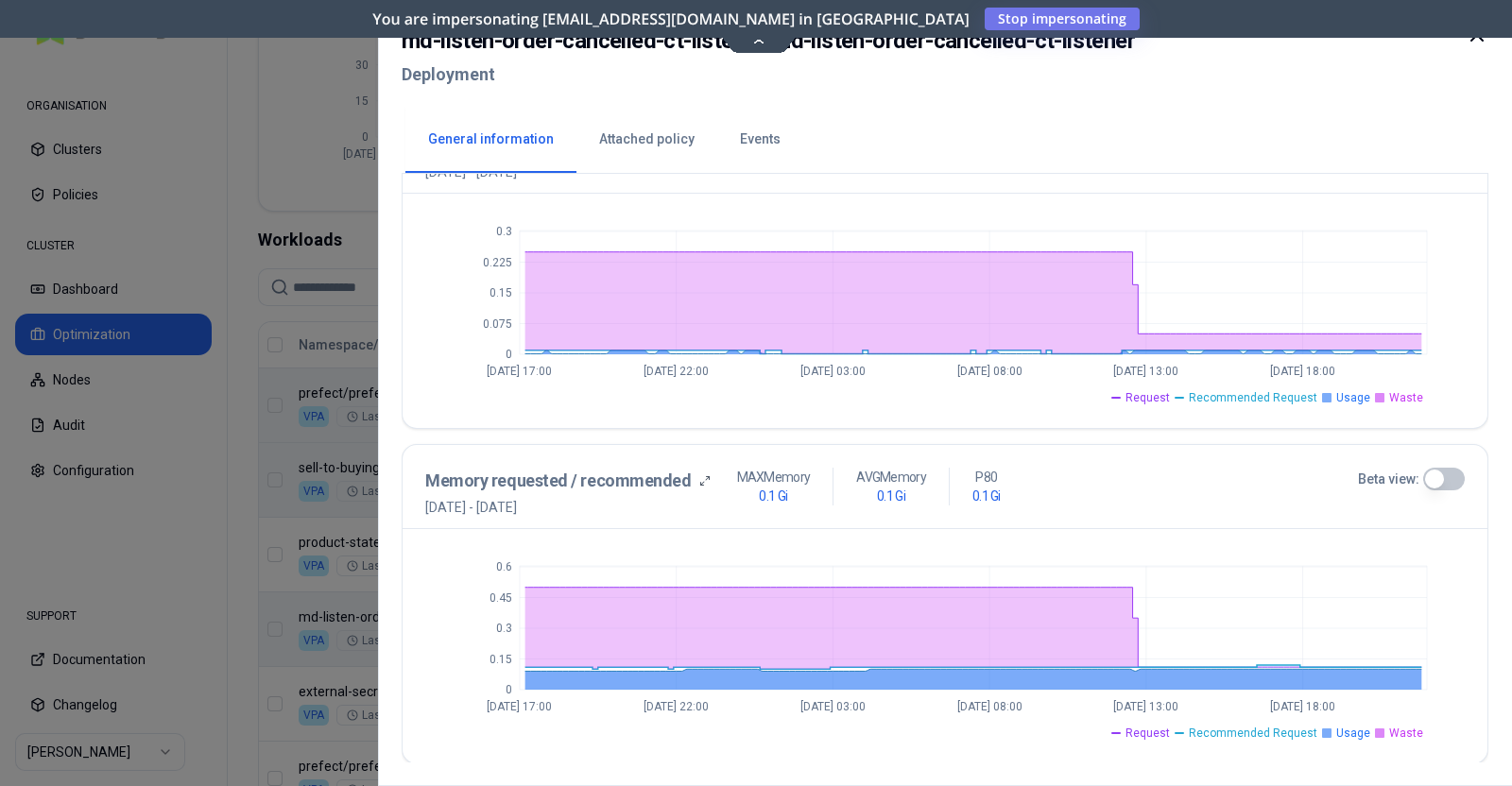
click at [1444, 470] on button "Beta view:" at bounding box center [1444, 479] width 42 height 23
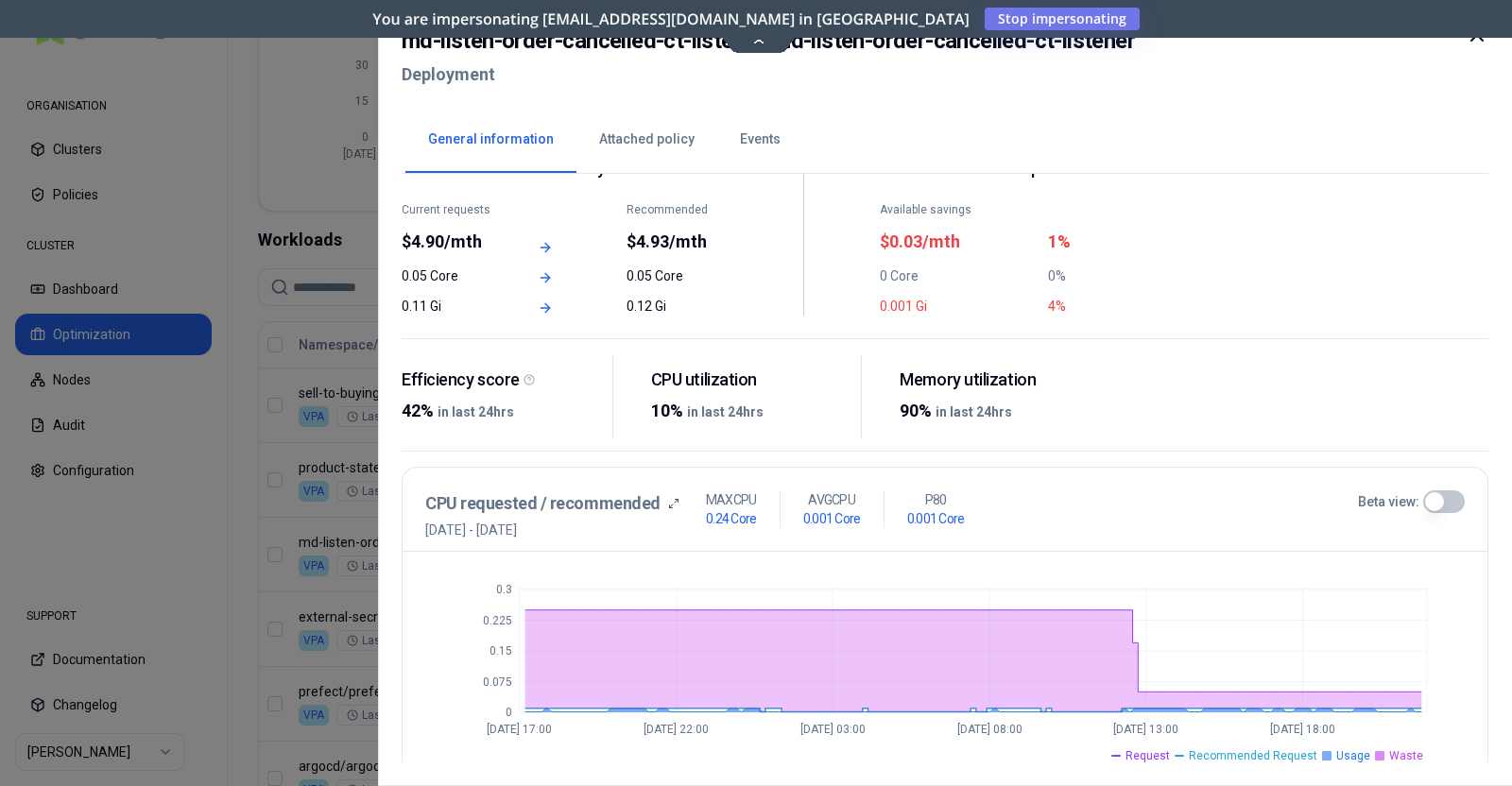
scroll to position [104, 0]
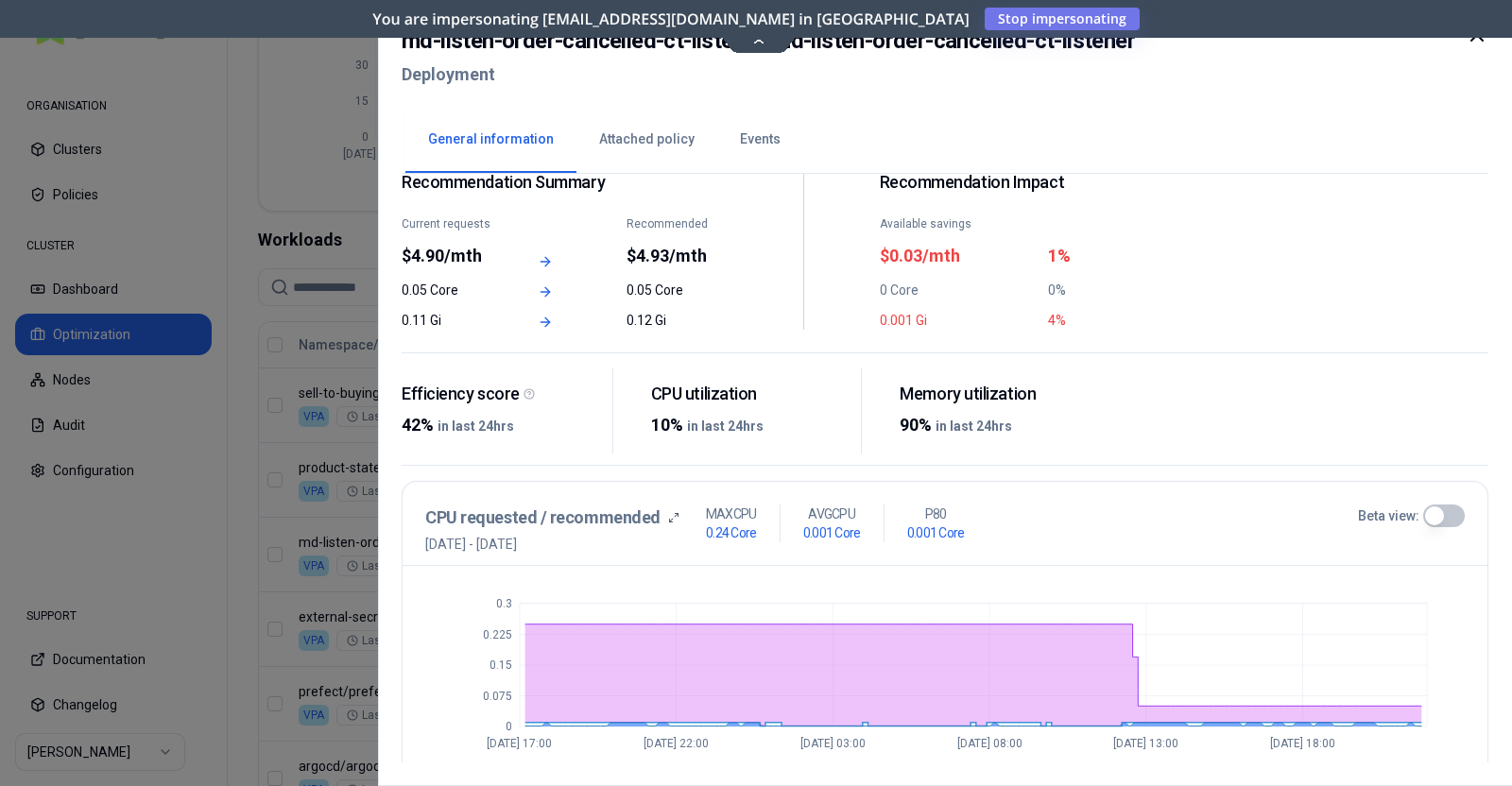
click at [189, 119] on div at bounding box center [756, 393] width 1512 height 786
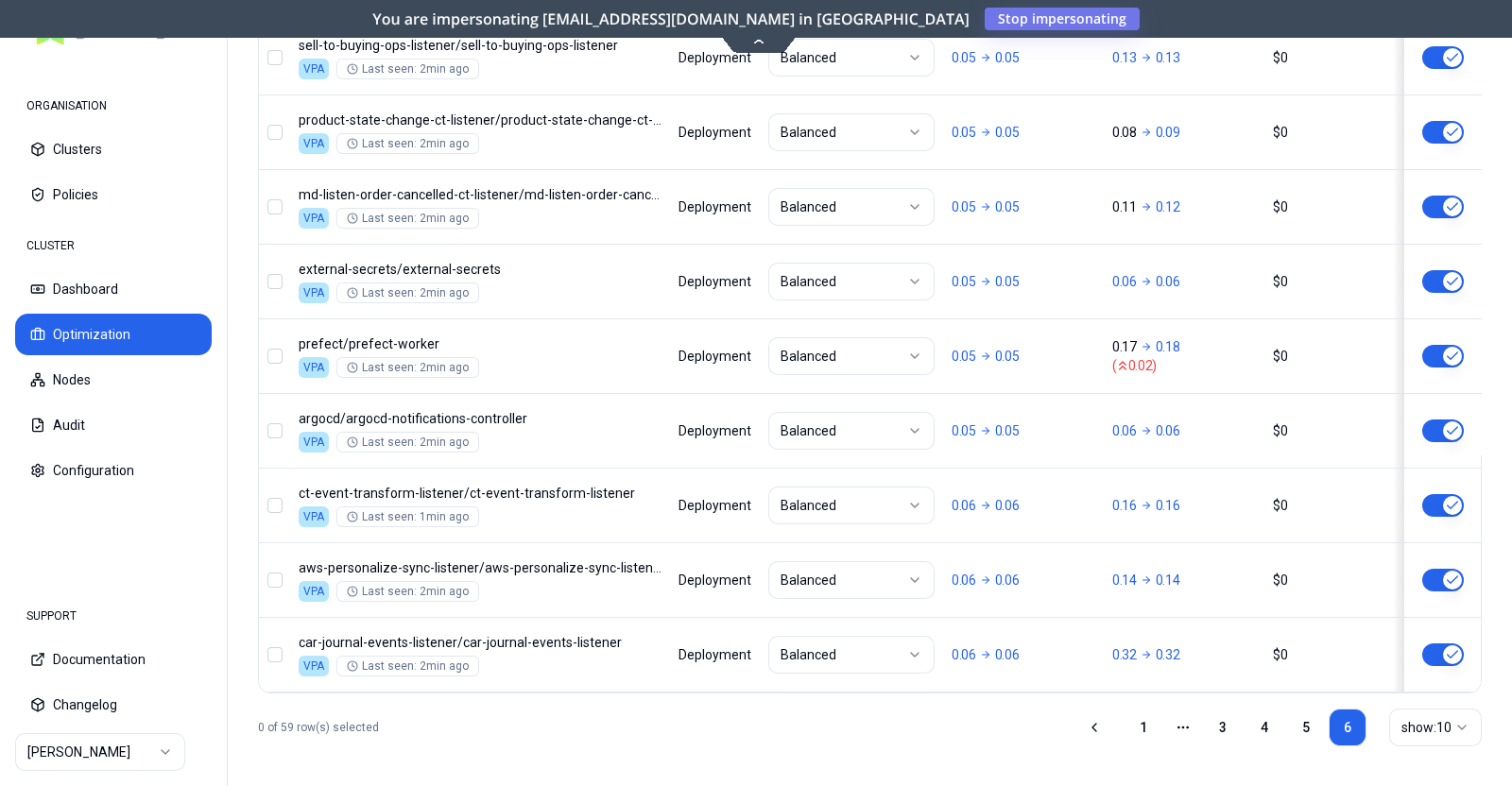
scroll to position [855, 0]
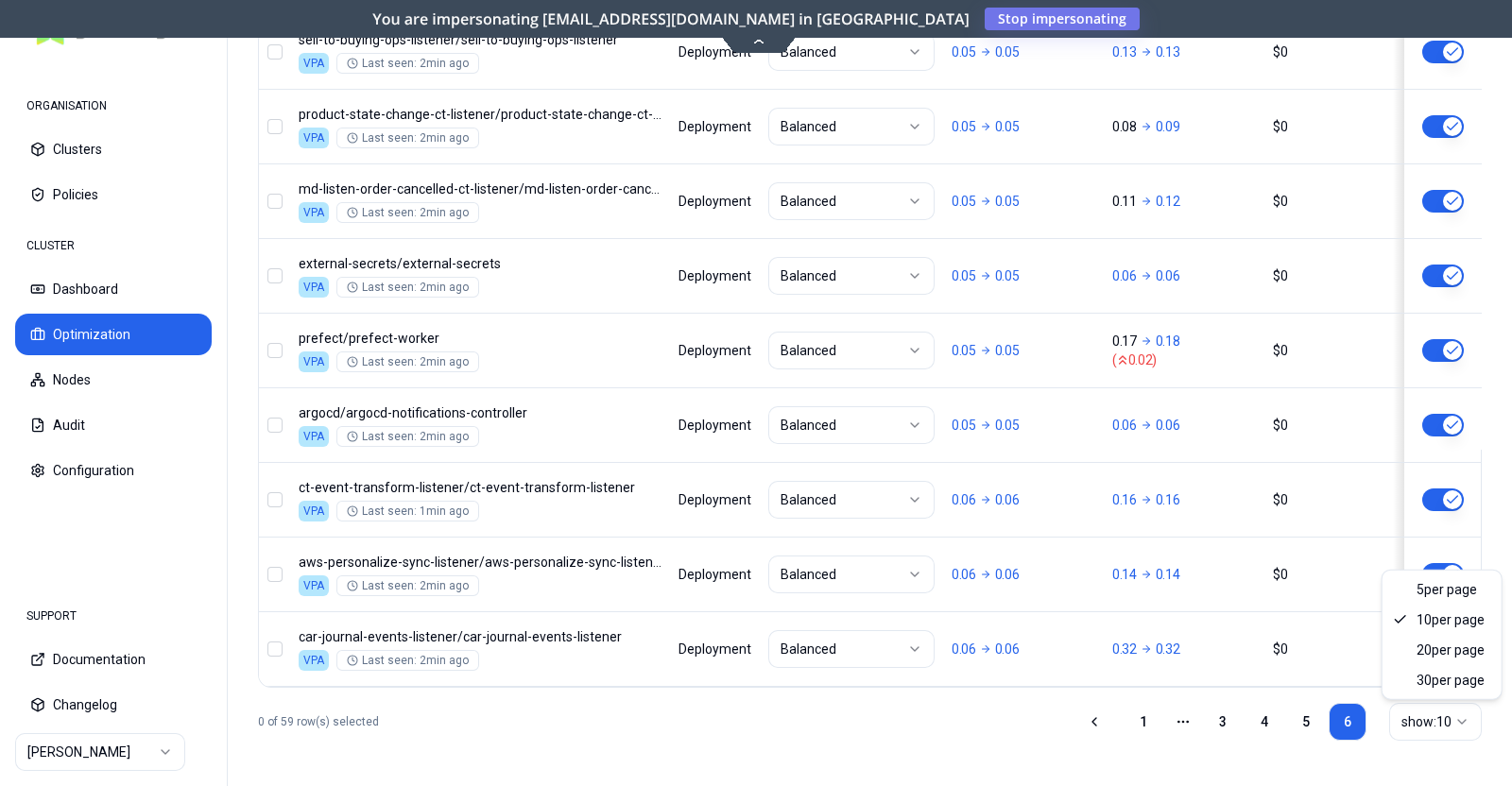
click at [1427, 725] on html "ORGANISATION Clusters Policies CLUSTER Dashboard Optimization Nodes Audit Confi…" at bounding box center [756, 393] width 1512 height 786
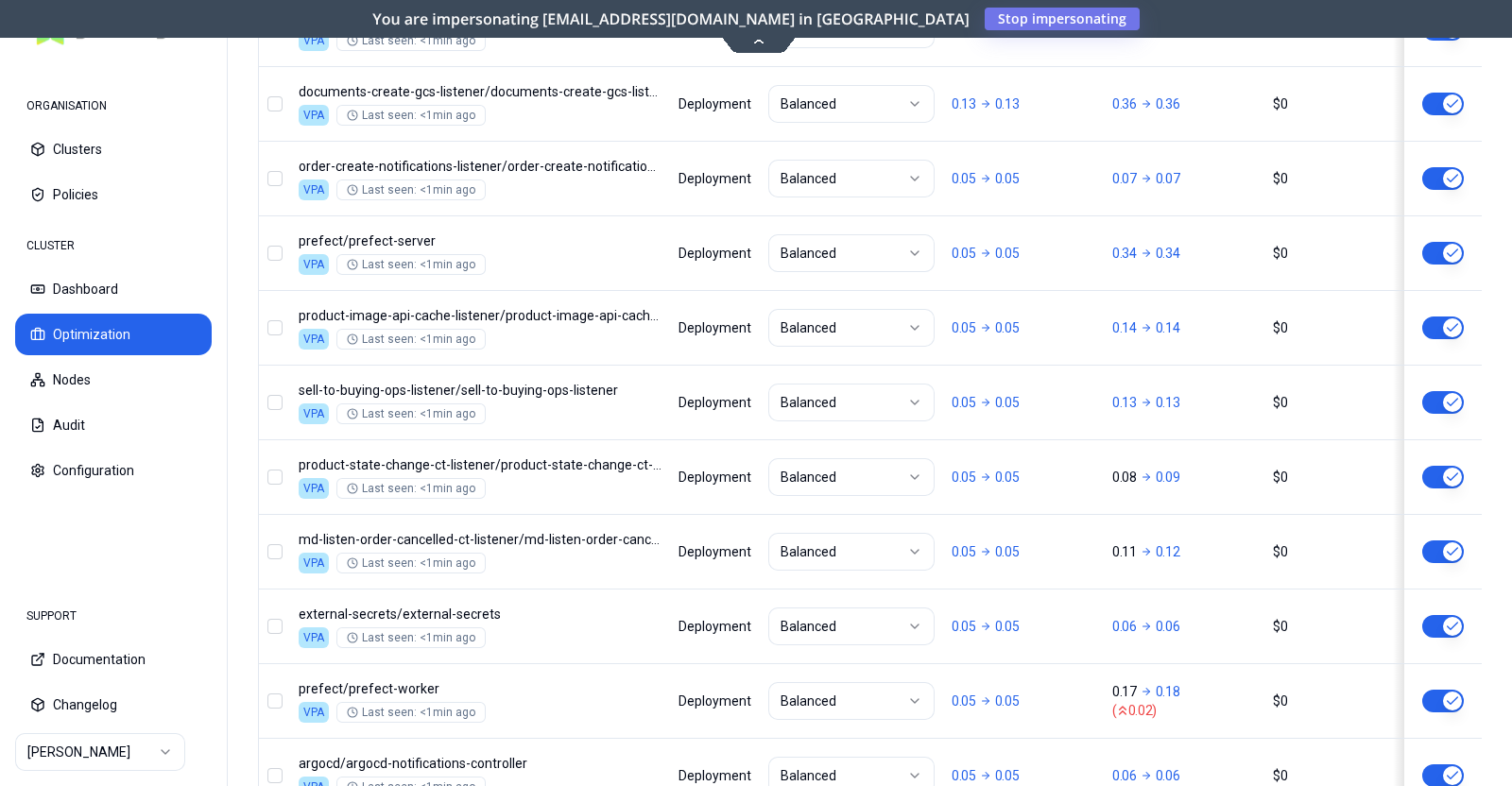
scroll to position [2338, 0]
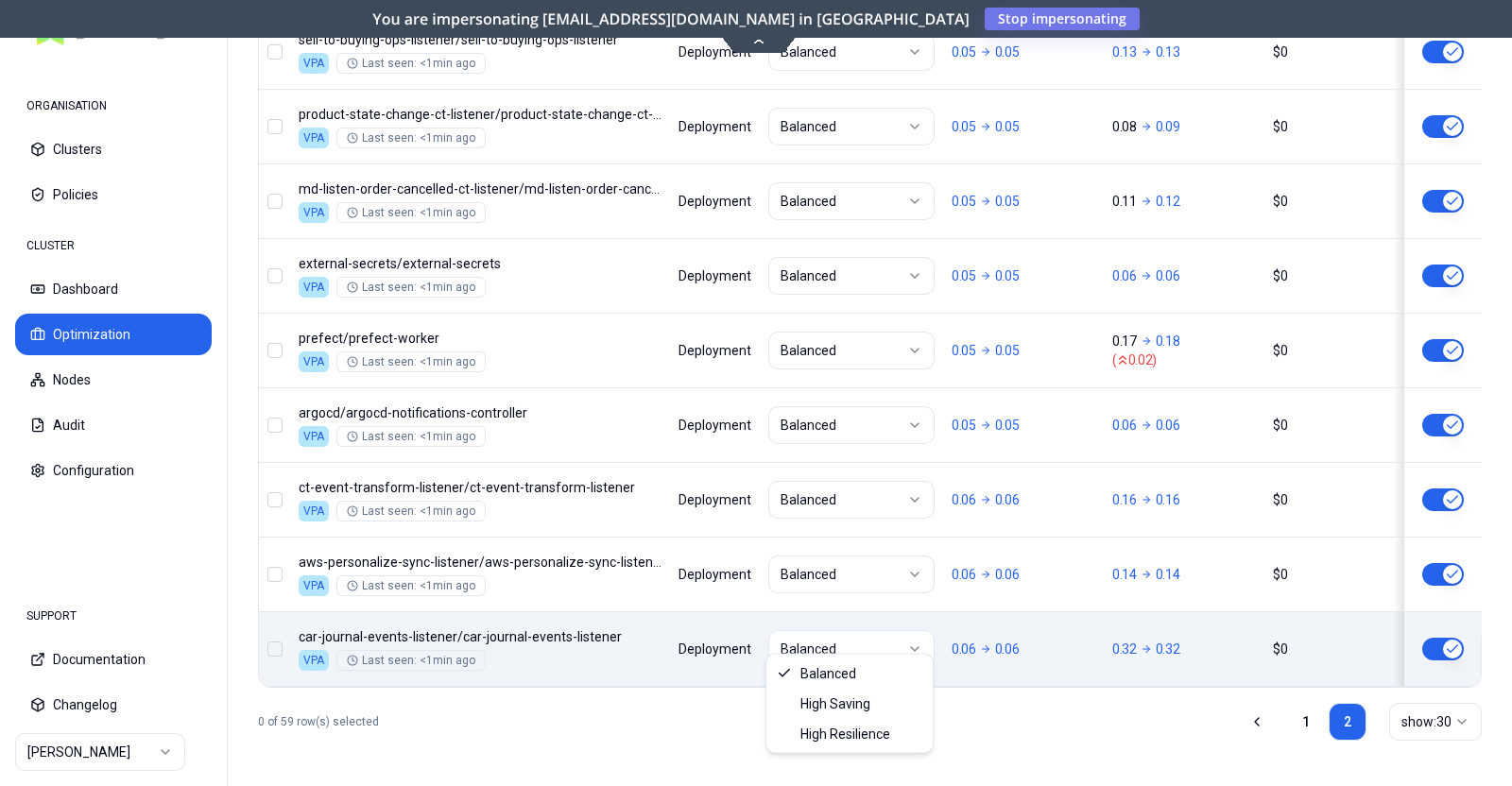
click at [766, 633] on html "ORGANISATION Clusters Policies CLUSTER Dashboard Optimization Nodes Audit Confi…" at bounding box center [756, 393] width 1512 height 786
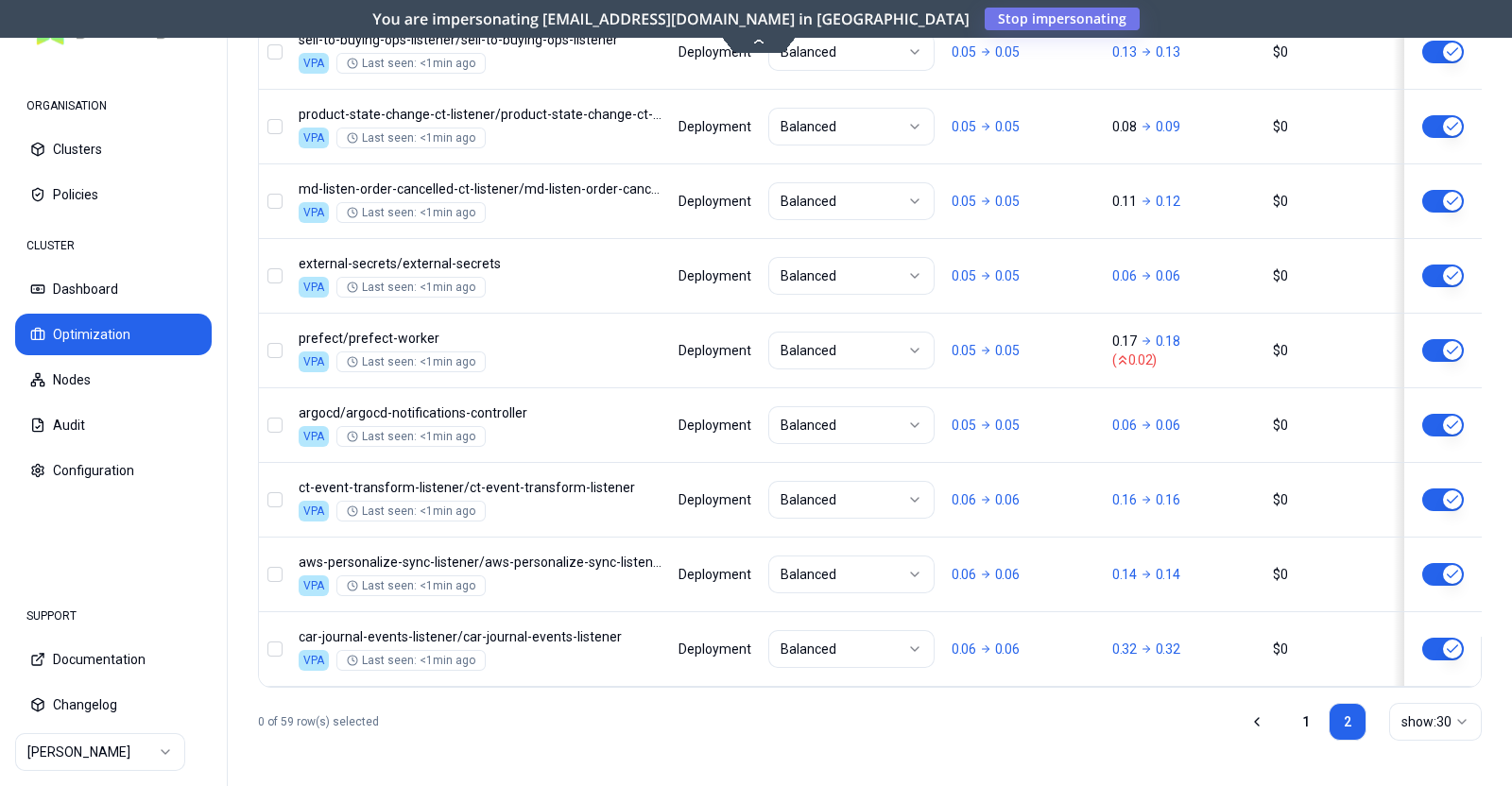
click at [714, 636] on html "ORGANISATION Clusters Policies CLUSTER Dashboard Optimization Nodes Audit Confi…" at bounding box center [756, 393] width 1512 height 786
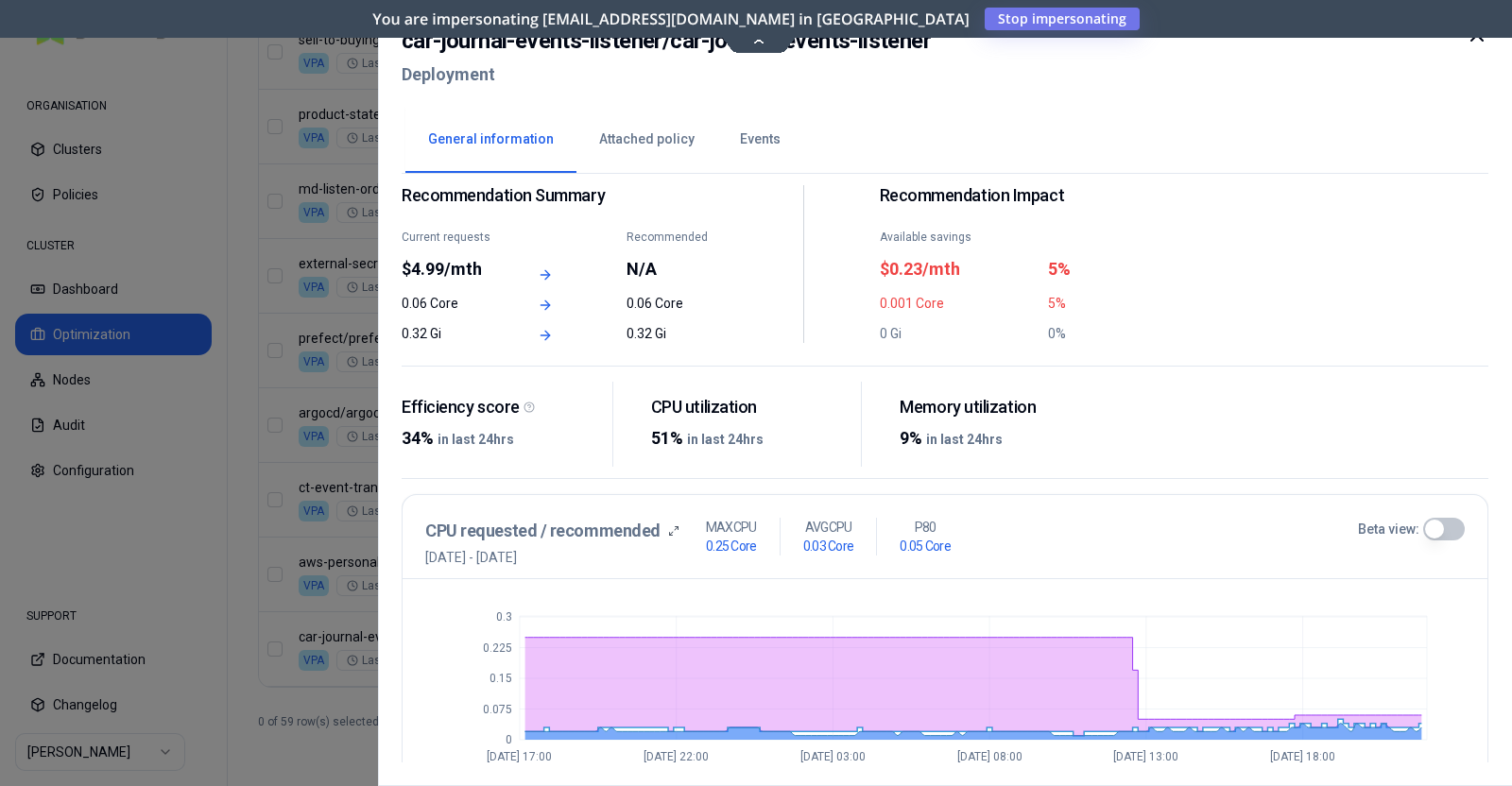
scroll to position [90, 0]
click at [647, 271] on div "N/A" at bounding box center [676, 270] width 101 height 26
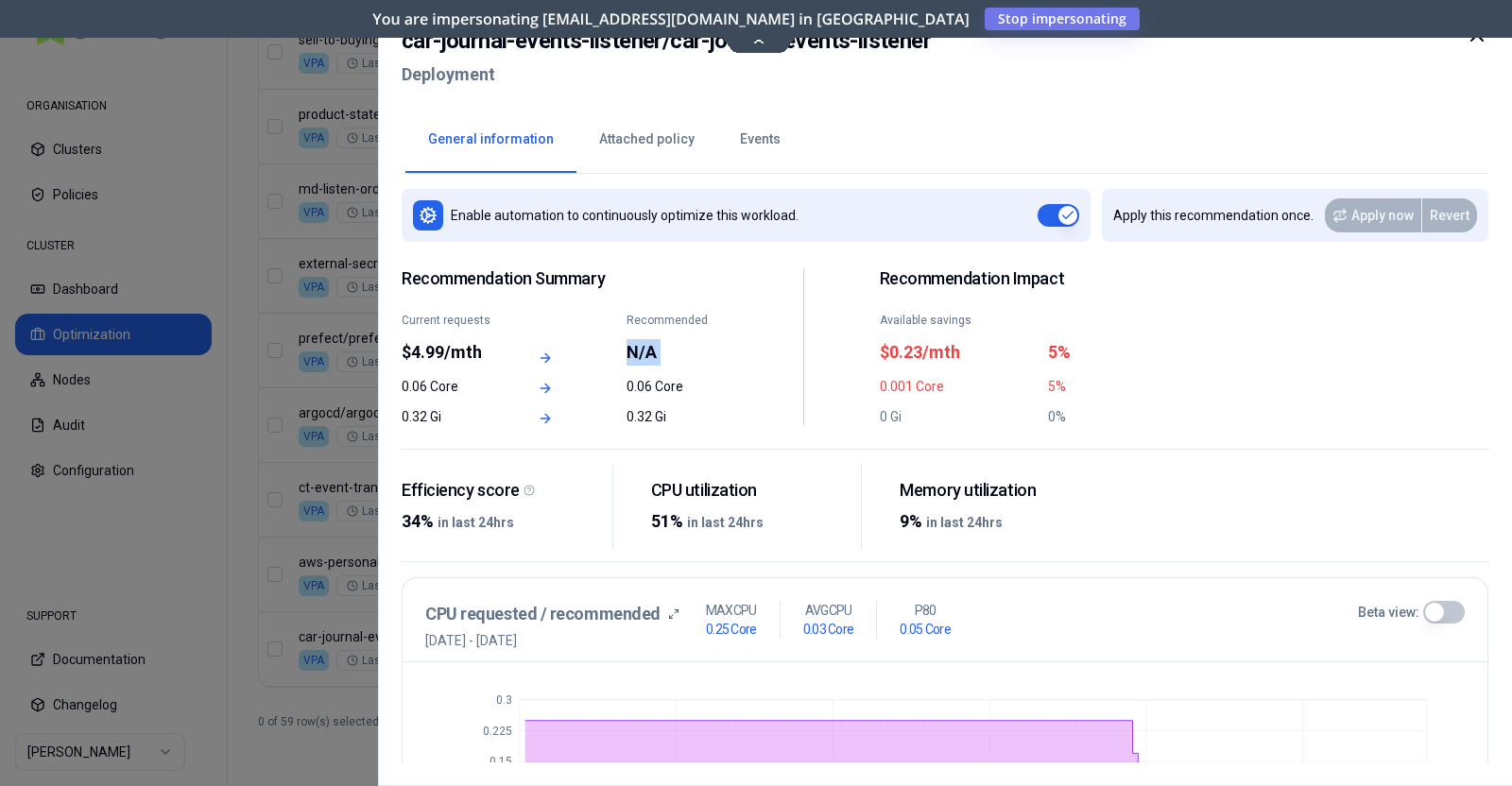
scroll to position [0, 0]
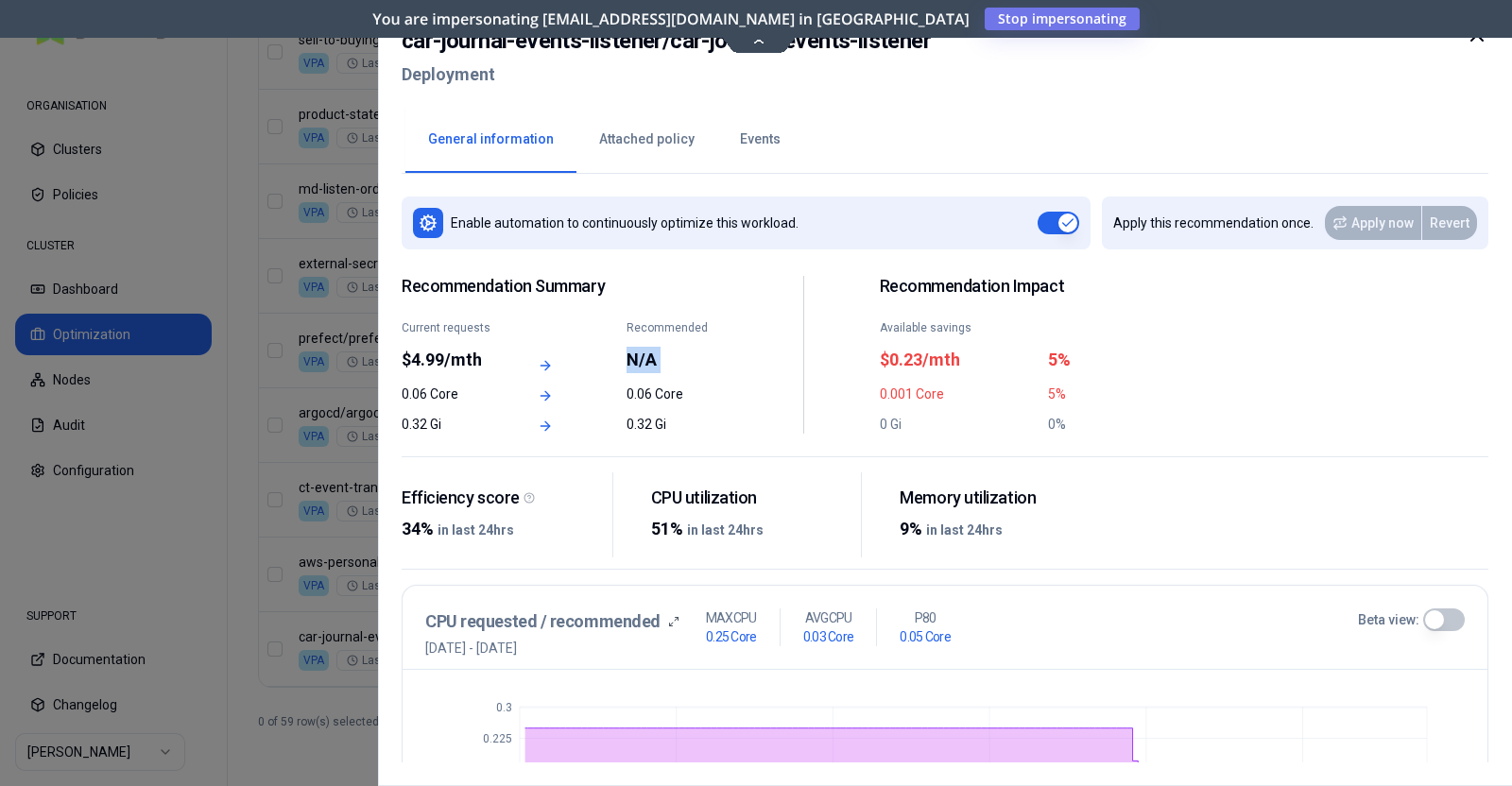
click at [637, 356] on div "N/A" at bounding box center [676, 360] width 101 height 26
click at [590, 521] on div "34% in last 24hrs" at bounding box center [500, 529] width 196 height 26
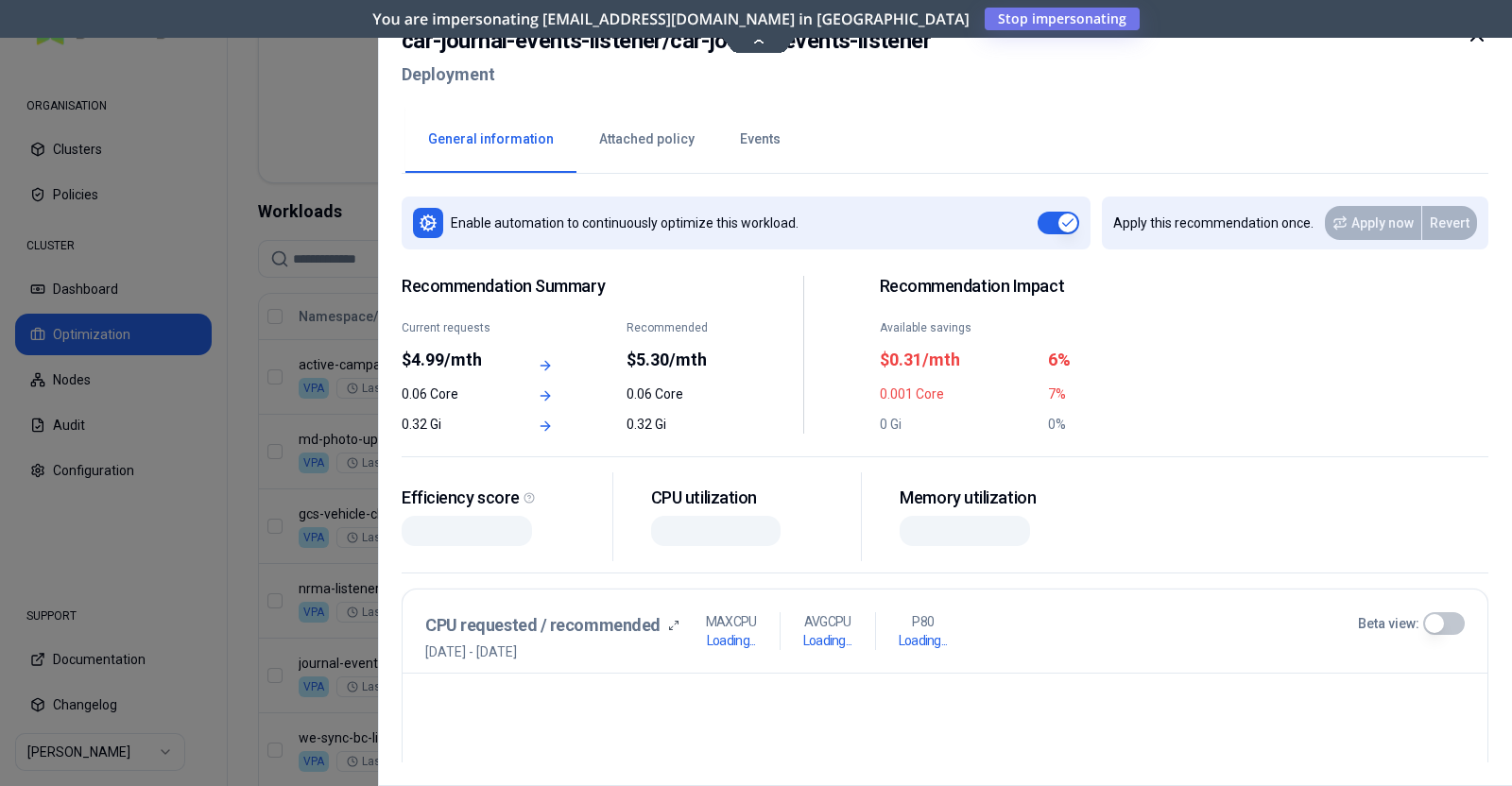
scroll to position [2338, 0]
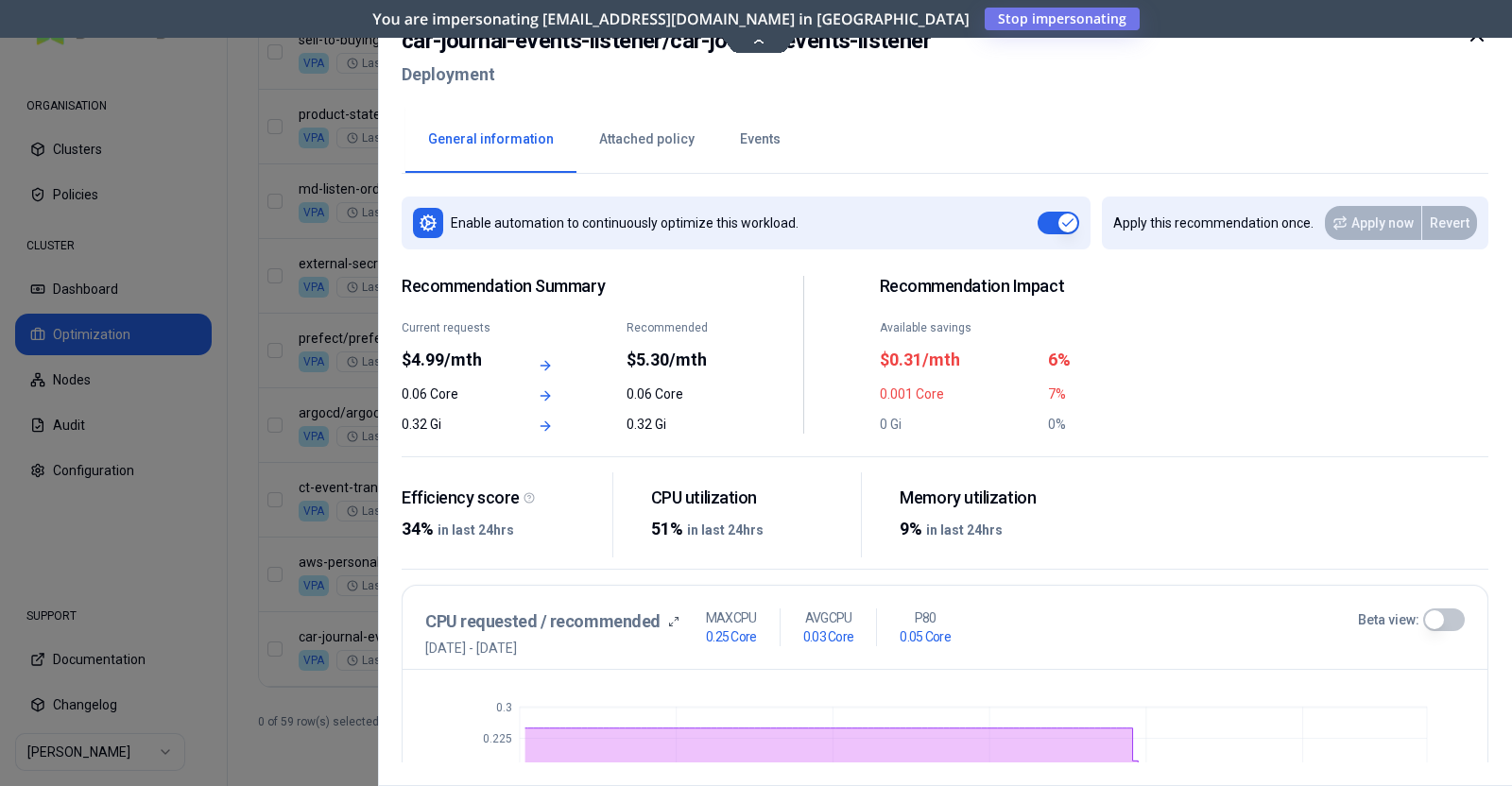
click at [1479, 49] on div at bounding box center [1476, 58] width 23 height 68
click at [1478, 41] on icon at bounding box center [1476, 35] width 23 height 23
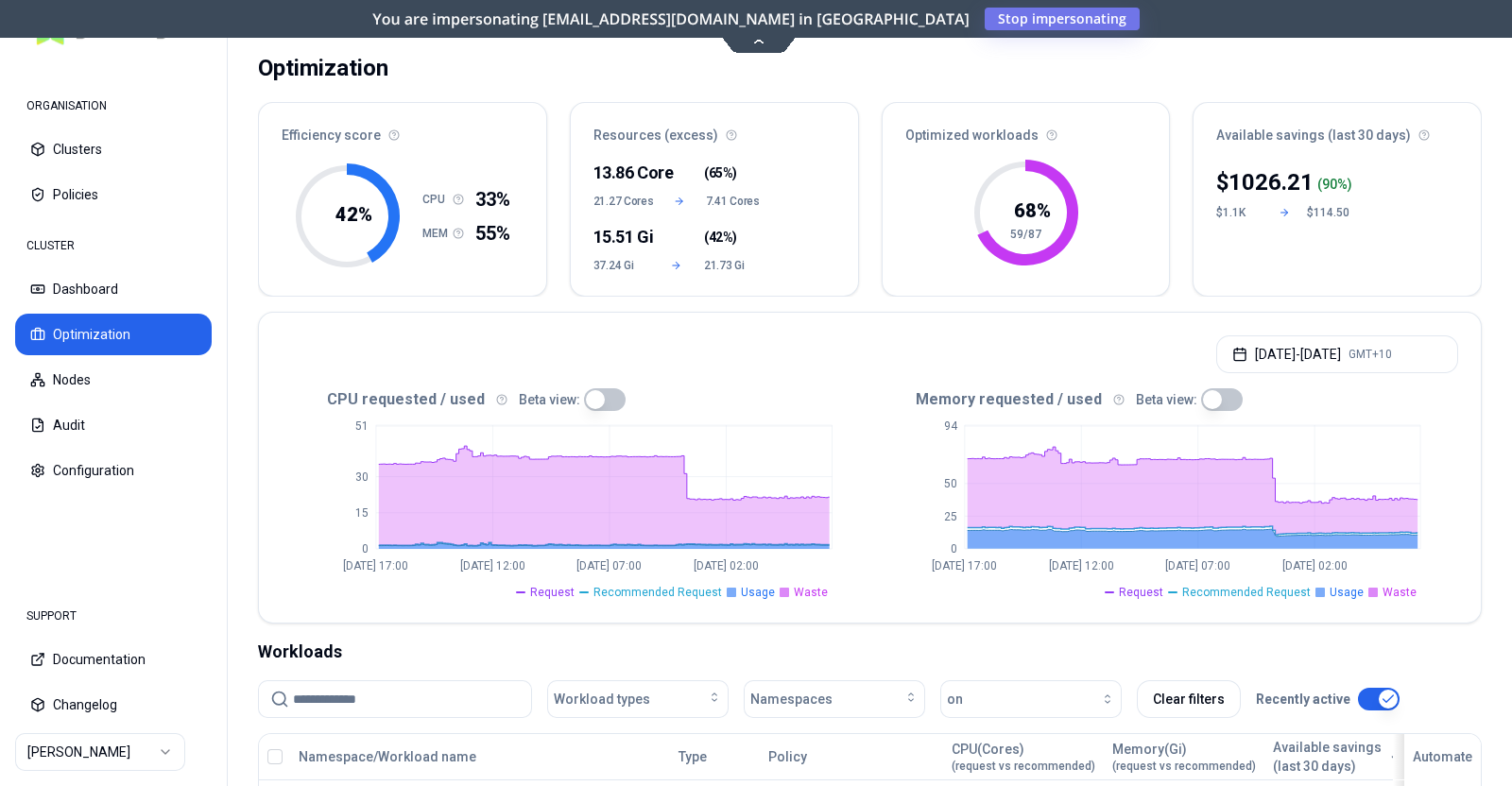
scroll to position [81, 0]
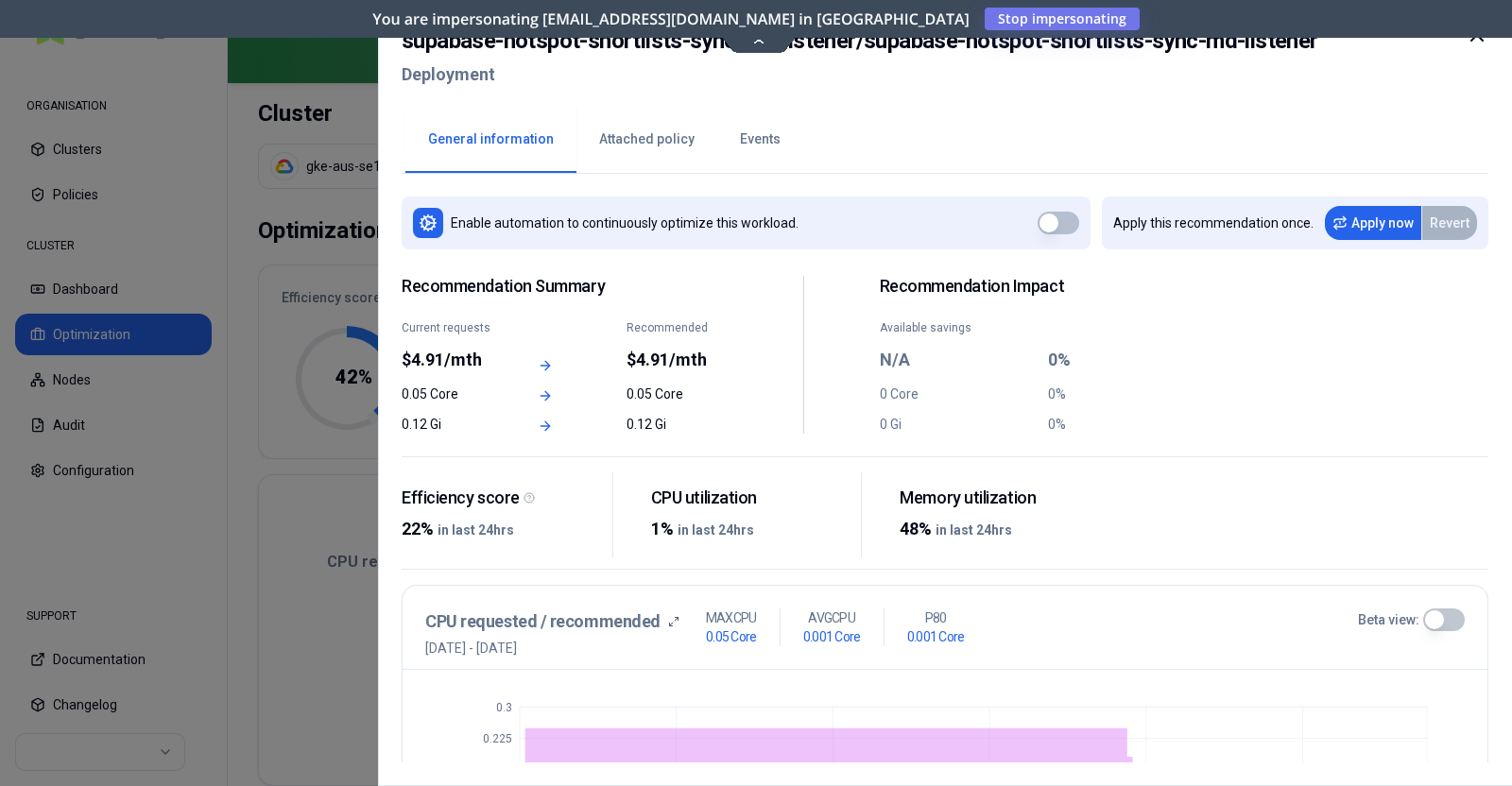
scroll to position [476, 0]
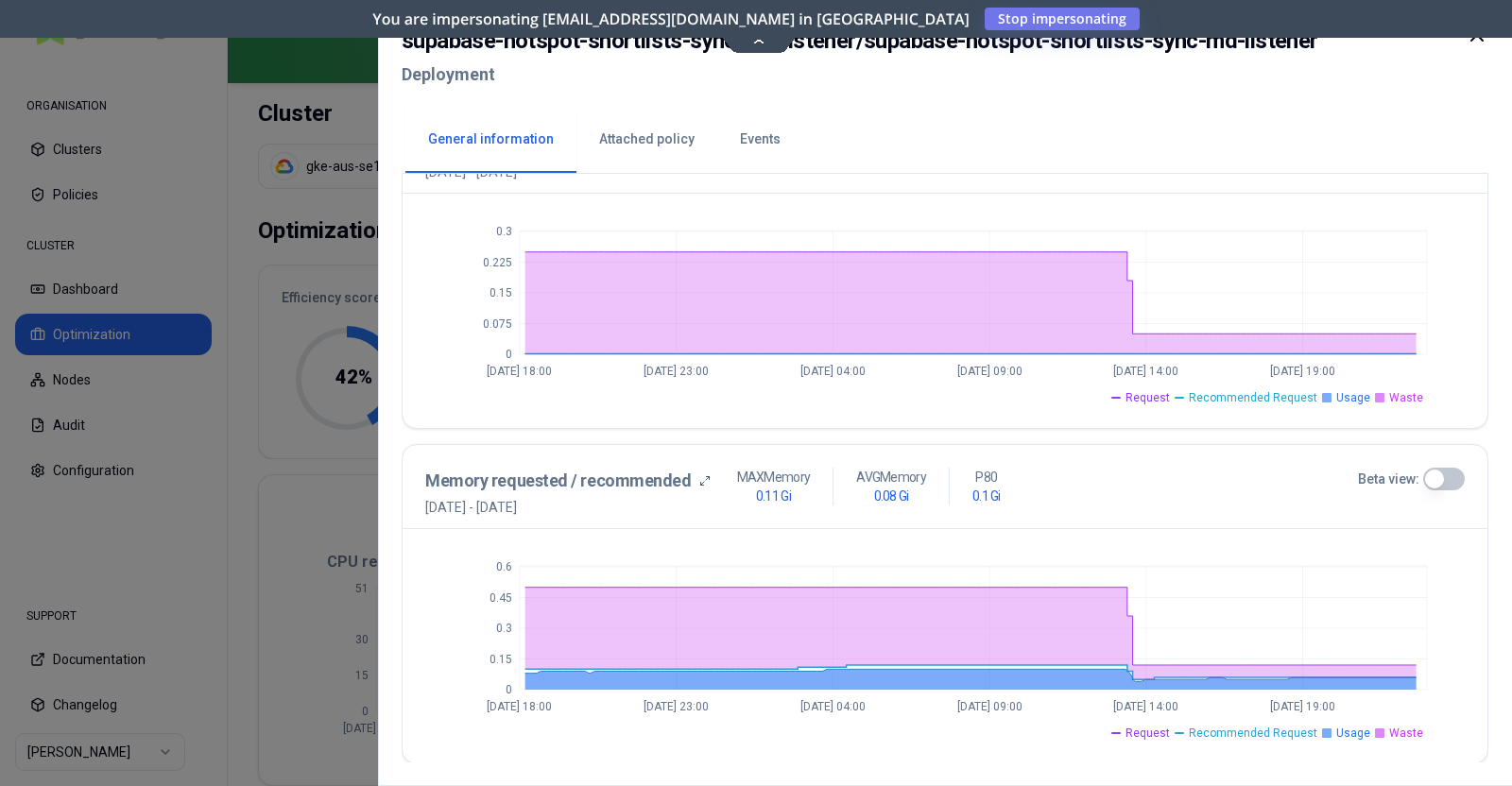
click at [1479, 42] on icon at bounding box center [1476, 35] width 23 height 23
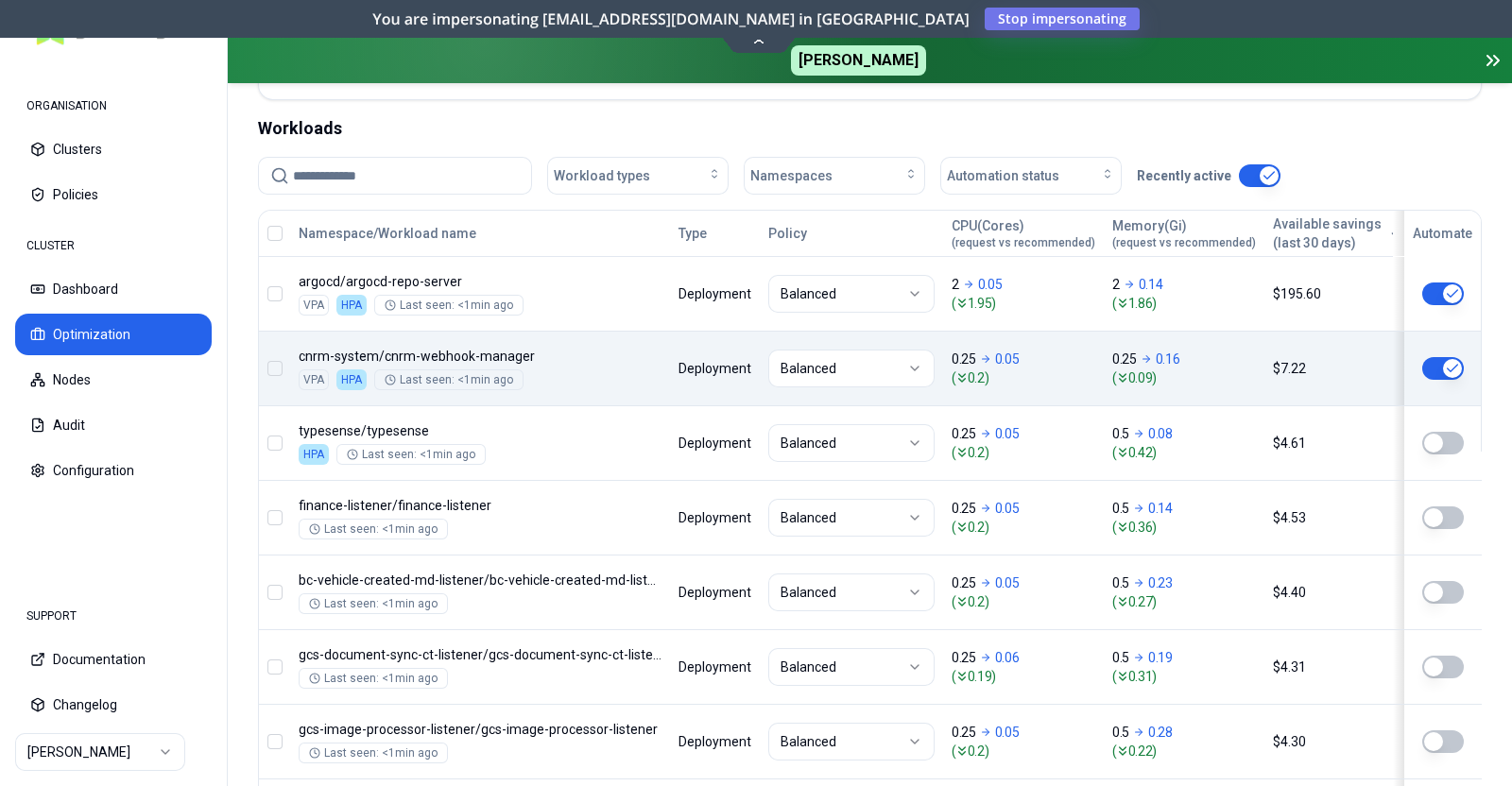
scroll to position [687, 0]
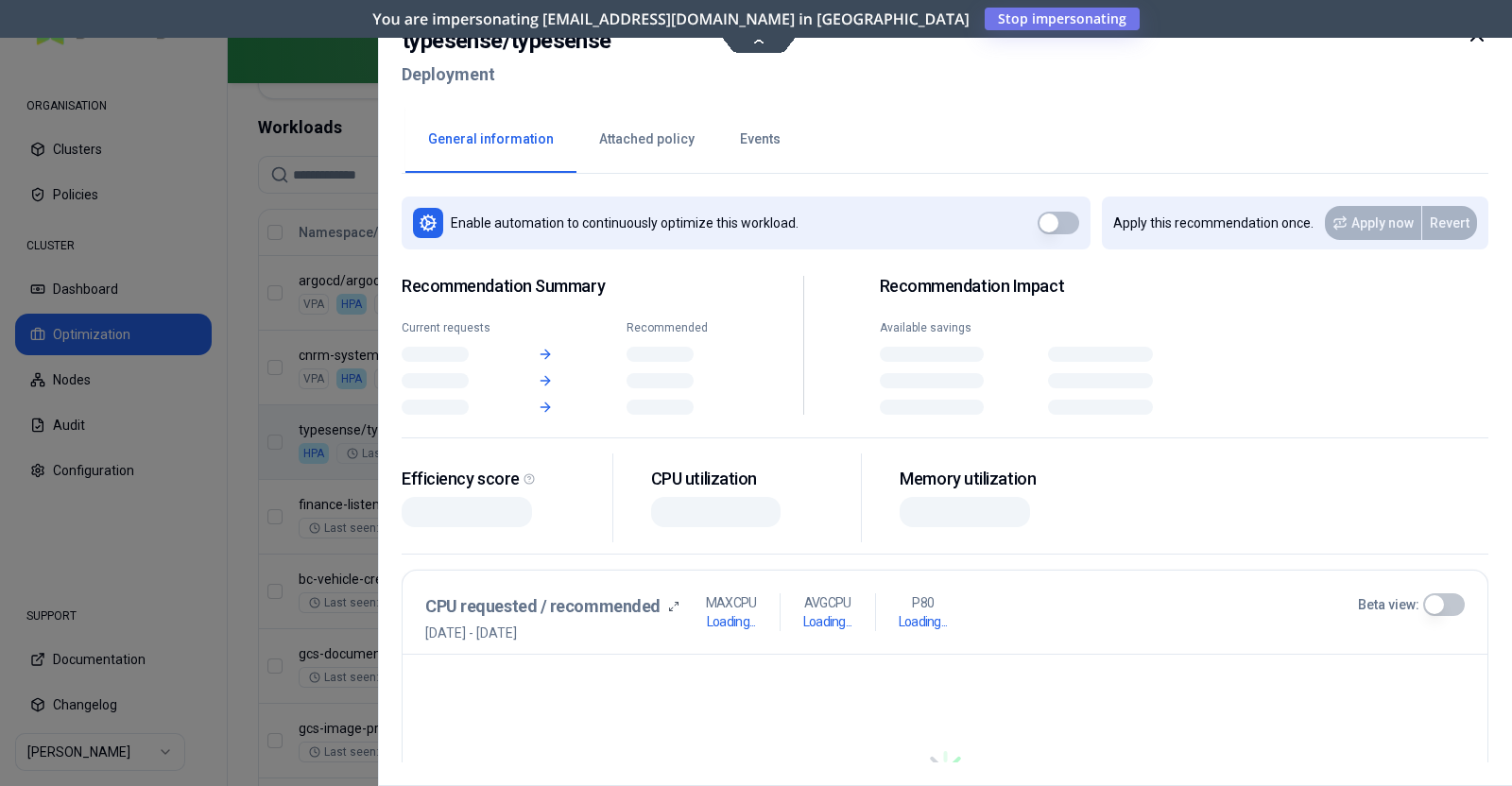
click at [539, 460] on body "ORGANISATION Clusters Policies CLUSTER Dashboard Optimization Nodes Audit Confi…" at bounding box center [756, 393] width 1512 height 786
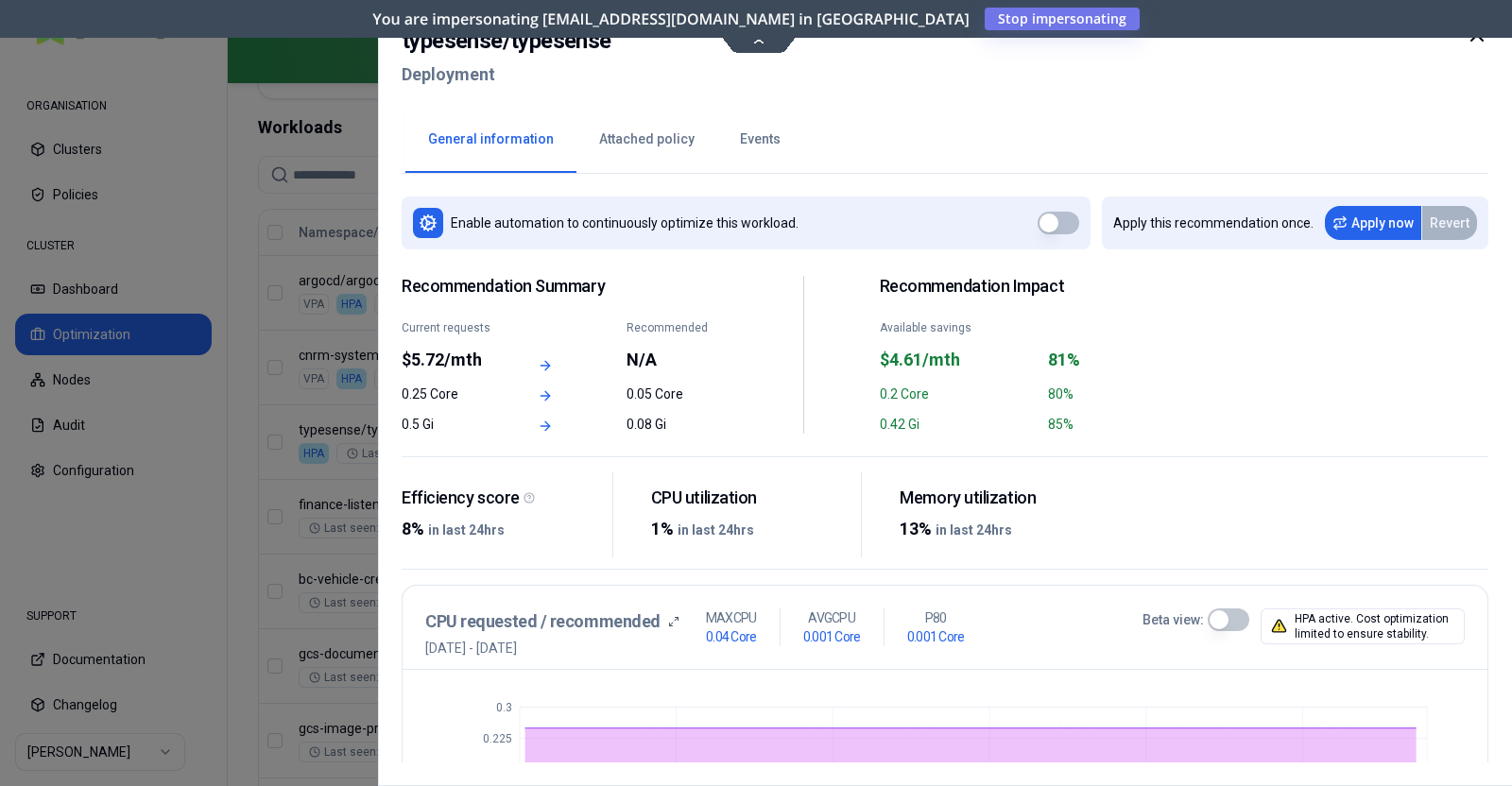
click at [1476, 39] on icon at bounding box center [1476, 35] width 23 height 23
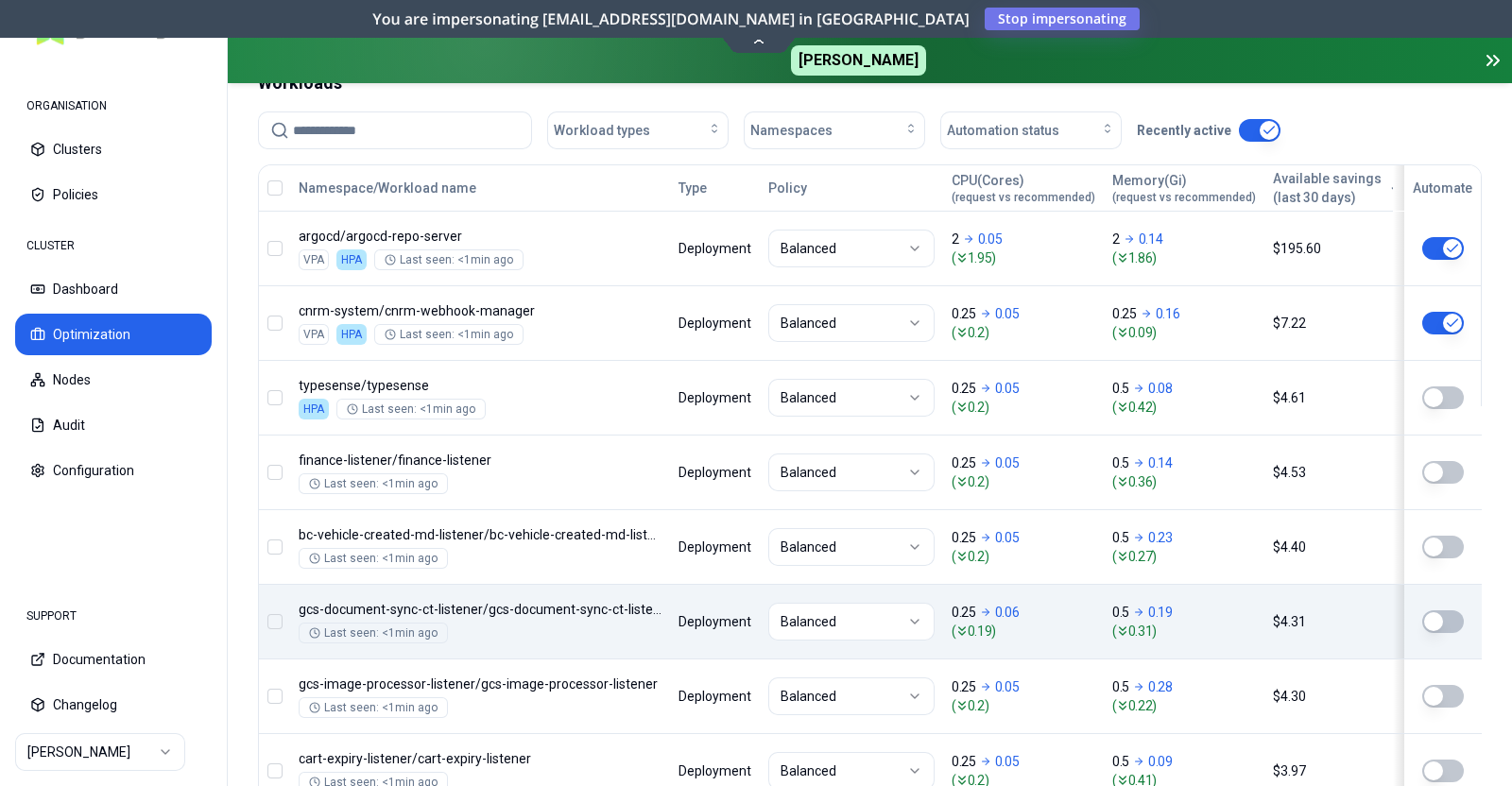
scroll to position [1013, 0]
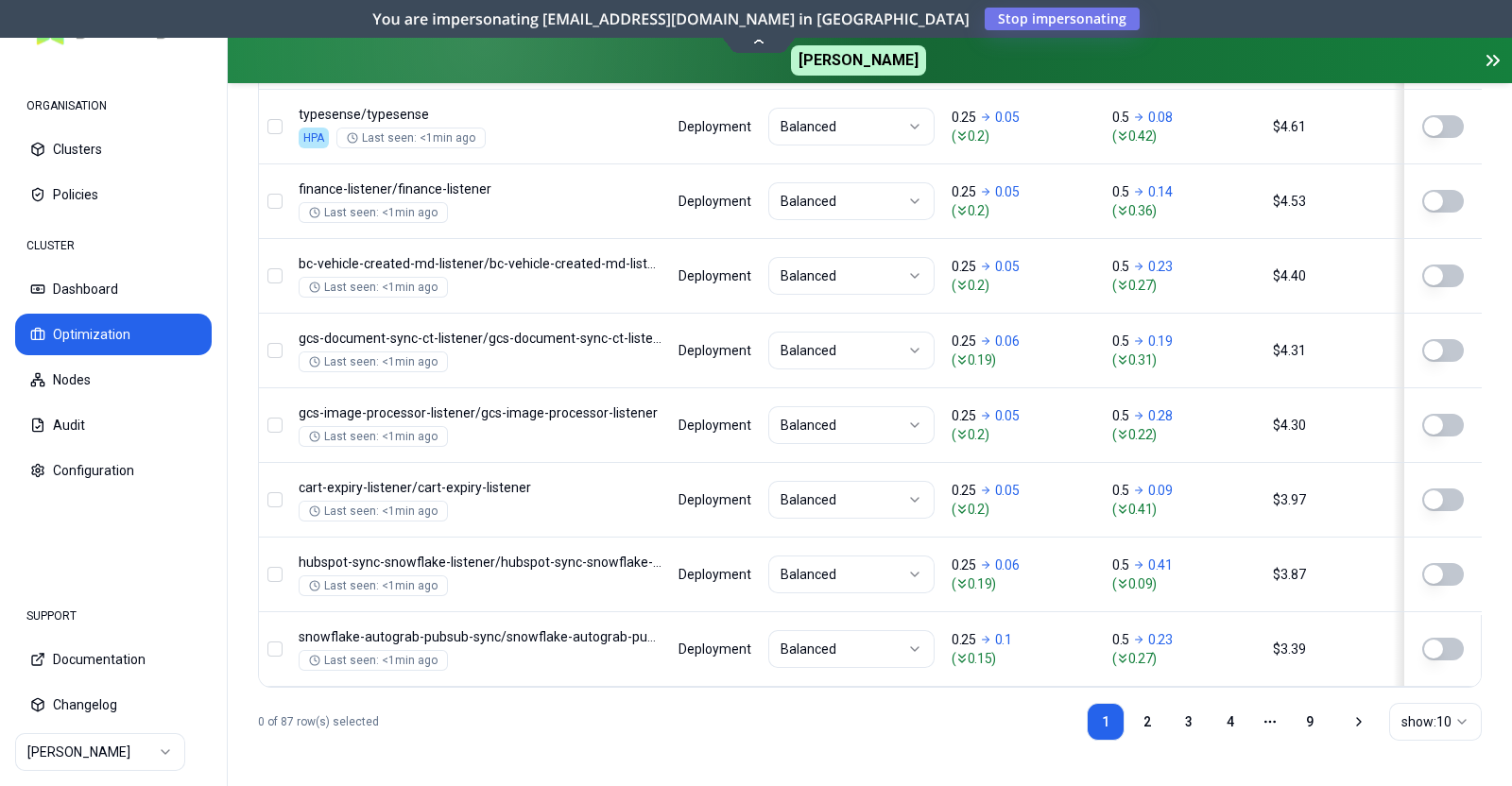
click at [1271, 723] on icon "pagination" at bounding box center [1269, 721] width 15 height 15
click at [1429, 725] on html "ORGANISATION Clusters Policies CLUSTER Dashboard Optimization Nodes Audit Confi…" at bounding box center [756, 393] width 1512 height 786
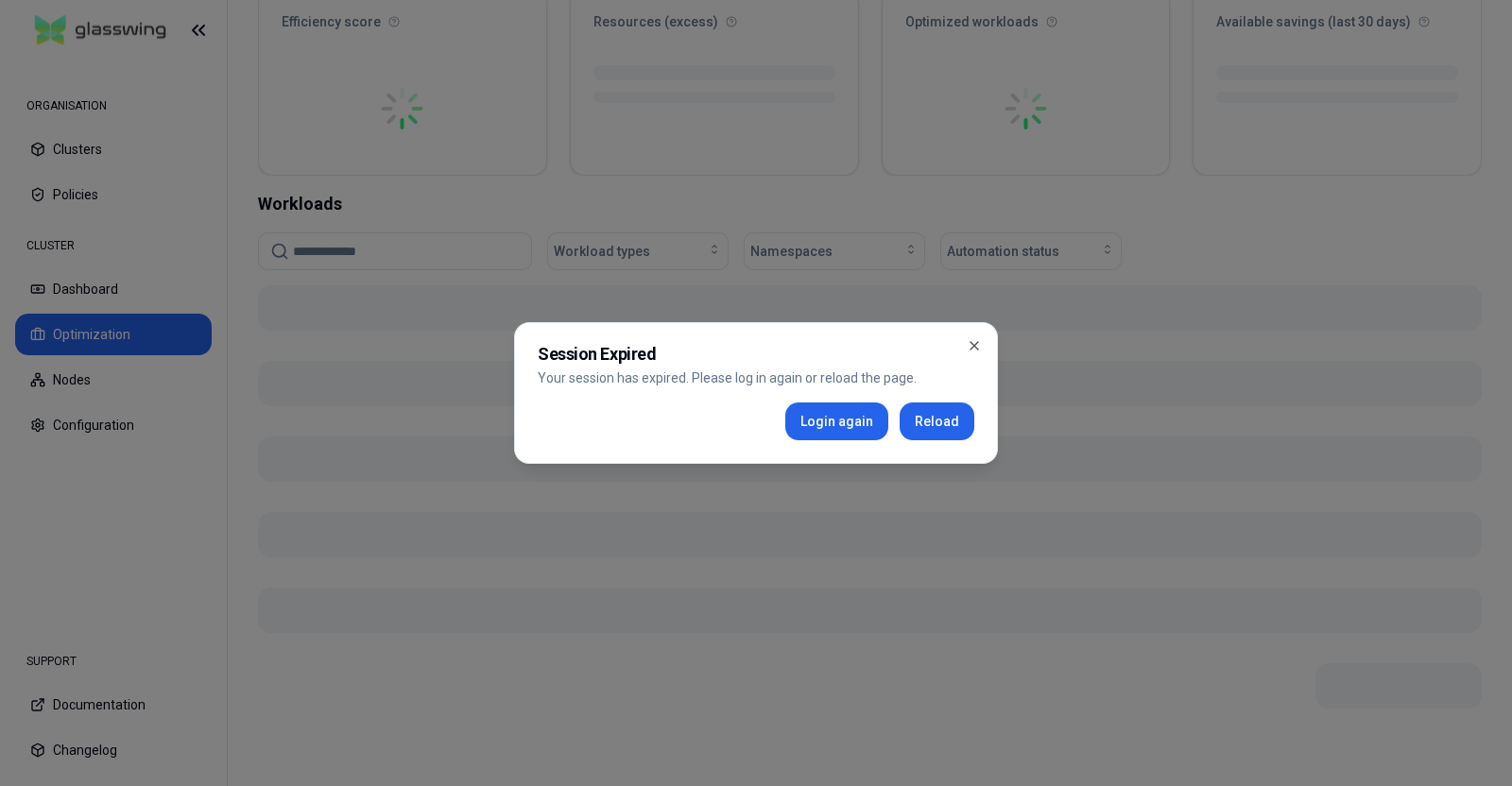
scroll to position [295, 0]
